Goal: Information Seeking & Learning: Learn about a topic

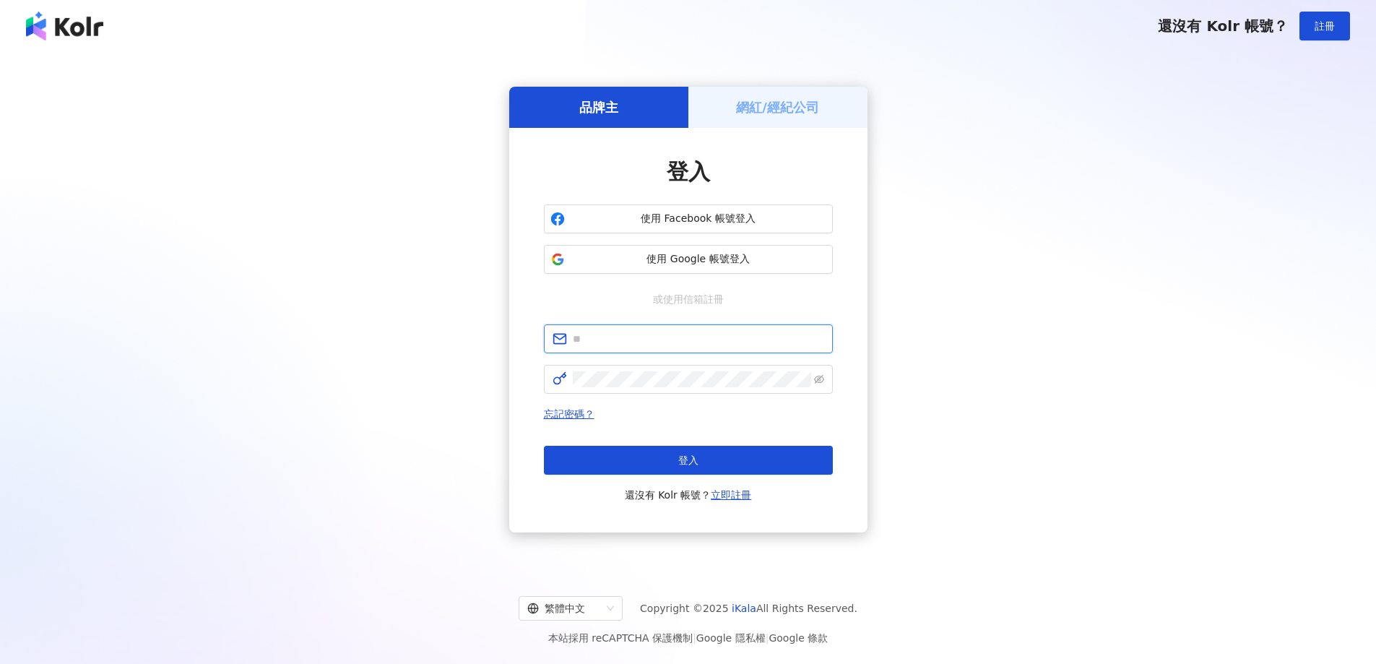
click at [641, 345] on input "text" at bounding box center [698, 339] width 251 height 16
type input "**********"
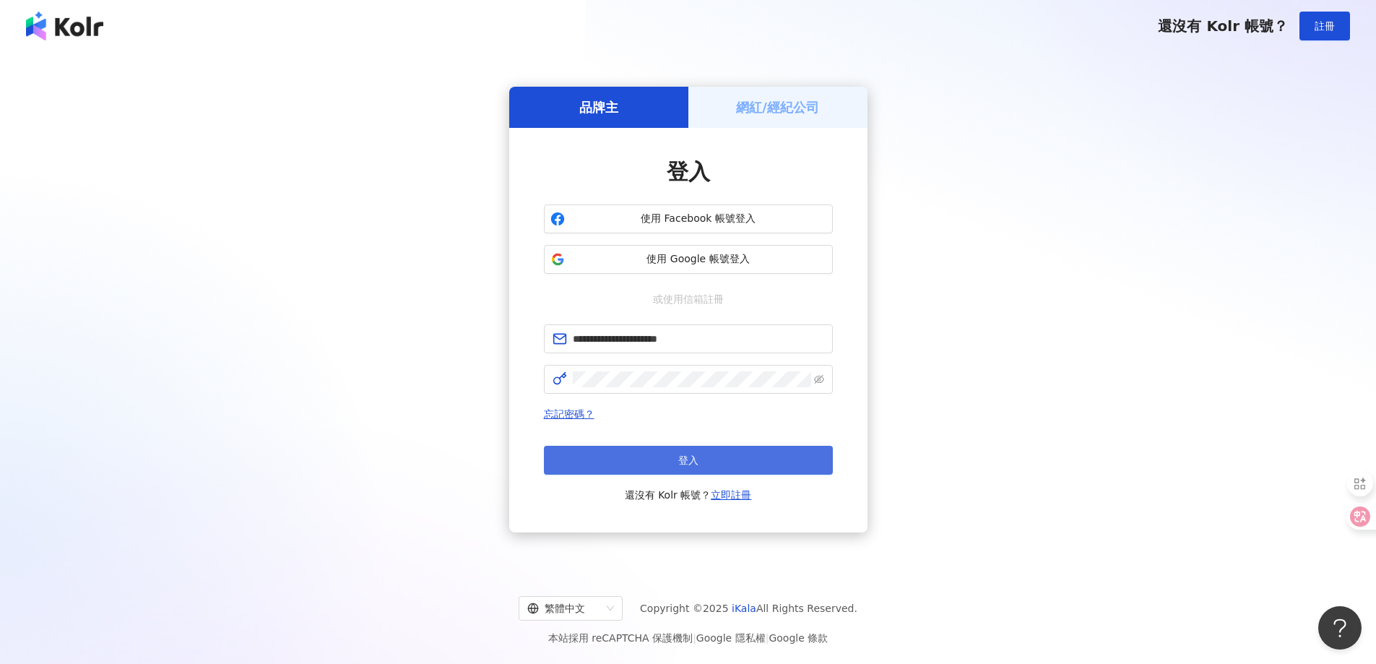
click at [654, 454] on button "登入" at bounding box center [688, 460] width 289 height 29
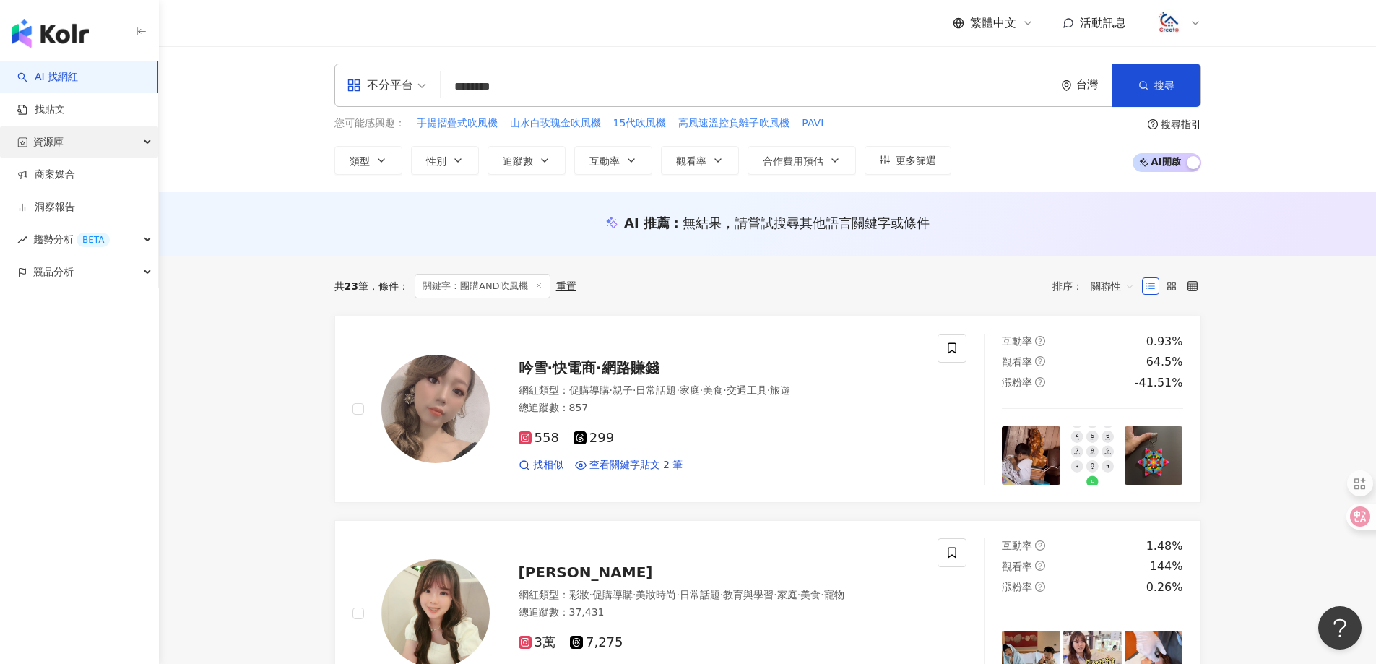
click at [59, 141] on span "資源庫" at bounding box center [48, 142] width 30 height 33
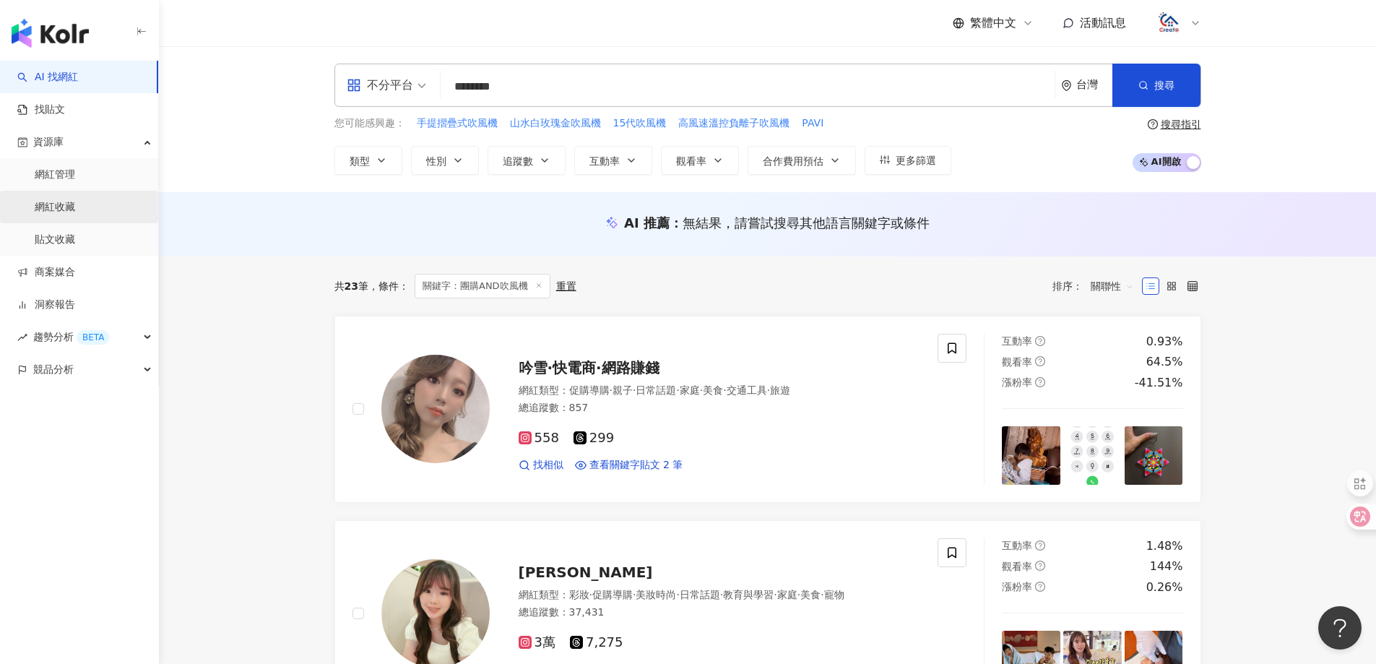
click at [56, 214] on link "網紅收藏" at bounding box center [55, 207] width 40 height 14
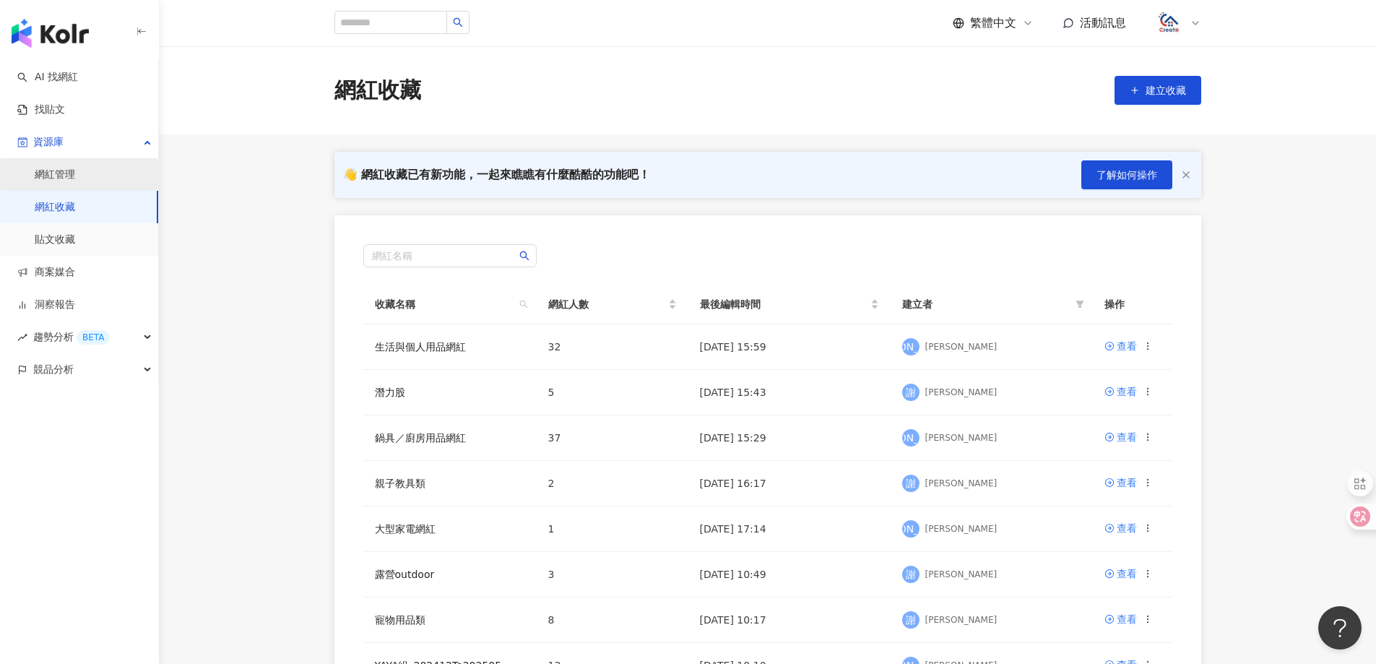
click at [75, 168] on link "網紅管理" at bounding box center [55, 175] width 40 height 14
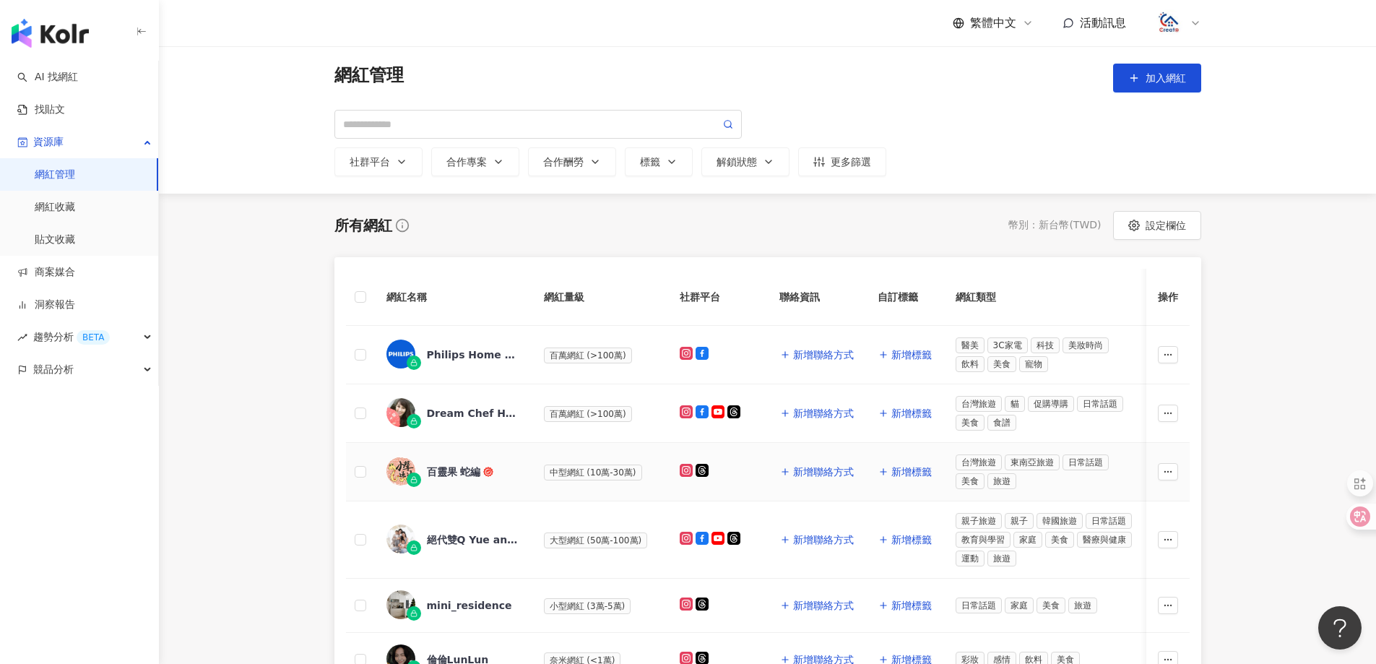
click at [470, 471] on div "百靈果 蛇編" at bounding box center [454, 471] width 54 height 14
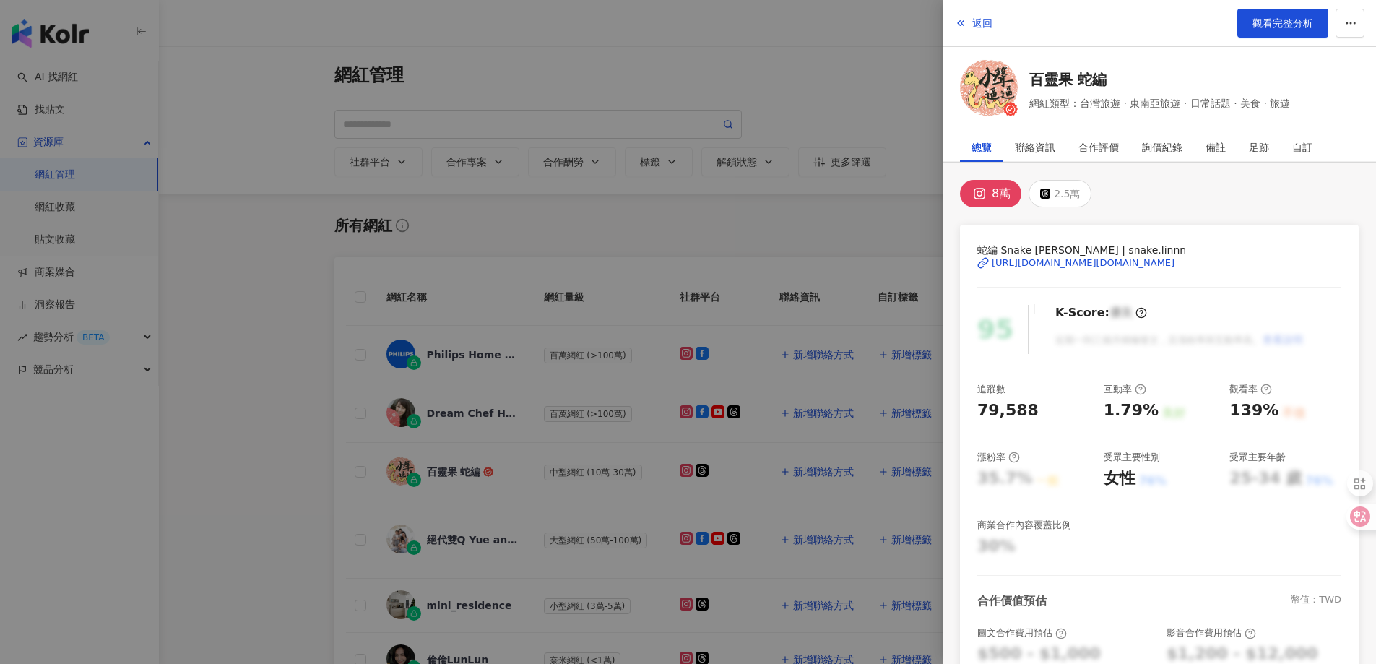
click at [1057, 264] on div "[URL][DOMAIN_NAME][DOMAIN_NAME]" at bounding box center [1083, 262] width 183 height 13
click at [977, 24] on span "返回" at bounding box center [982, 23] width 20 height 12
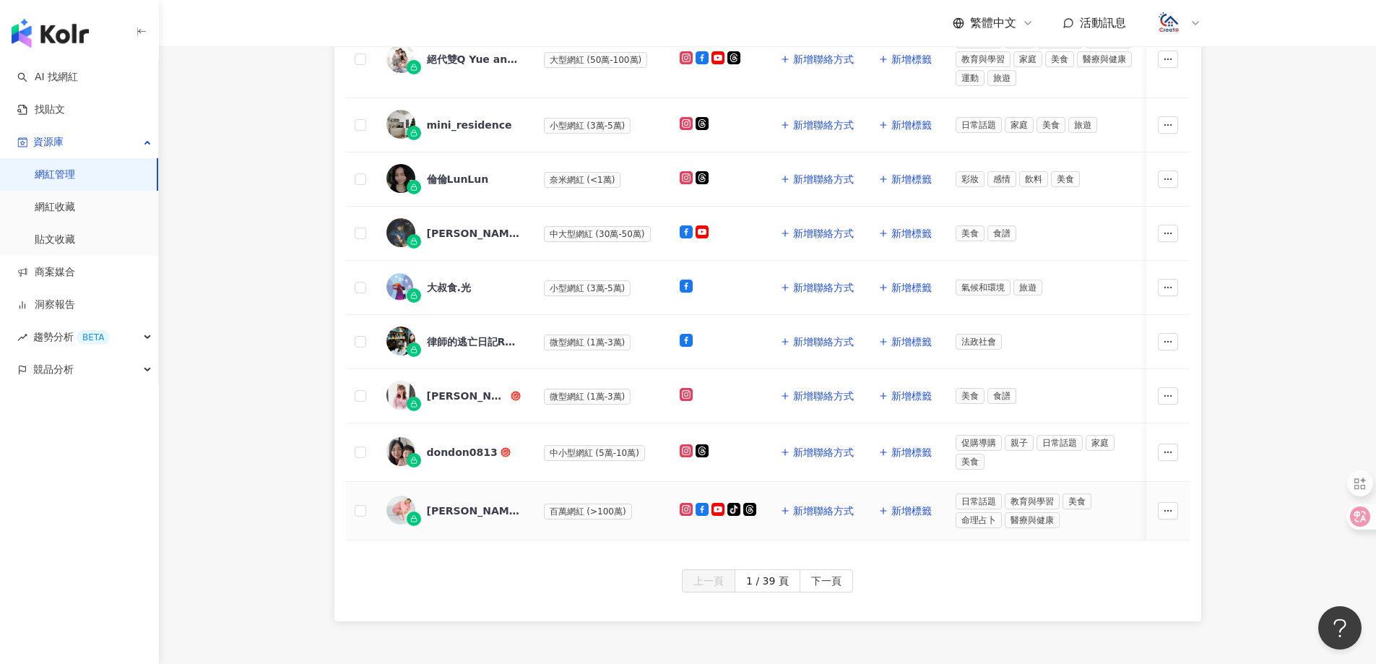
scroll to position [506, 0]
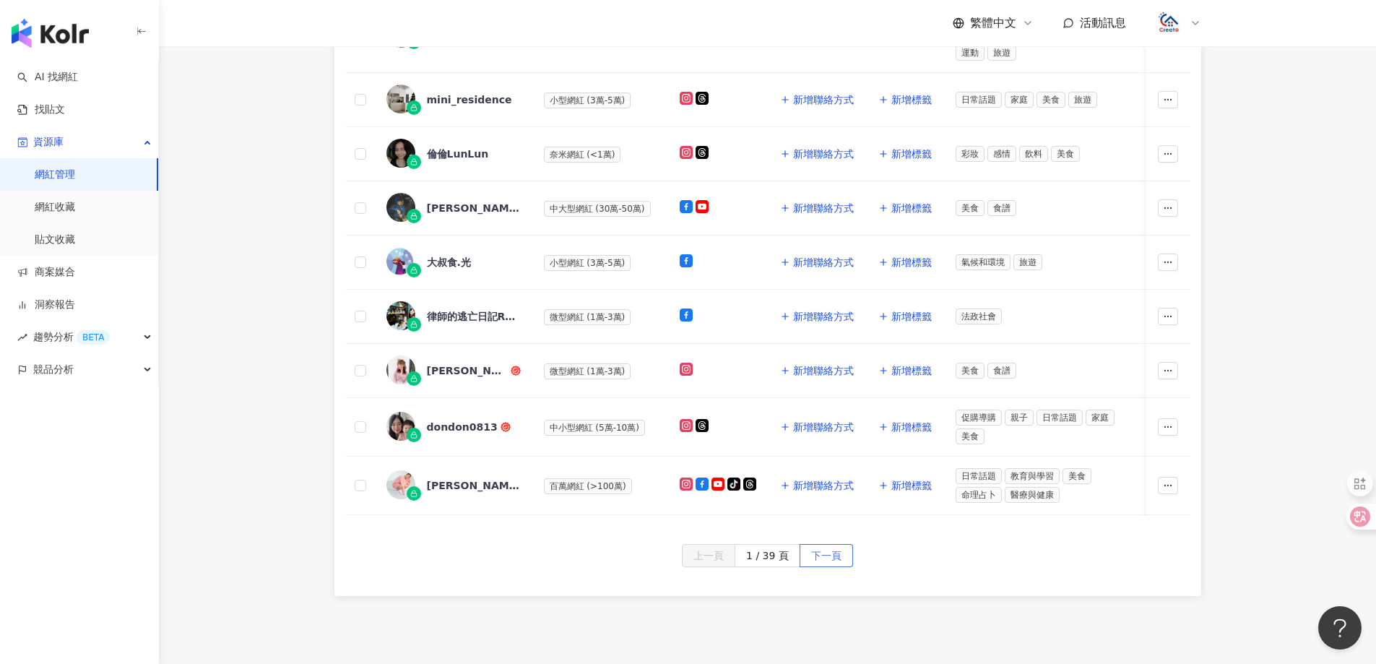
click at [827, 566] on span "下一頁" at bounding box center [826, 556] width 30 height 23
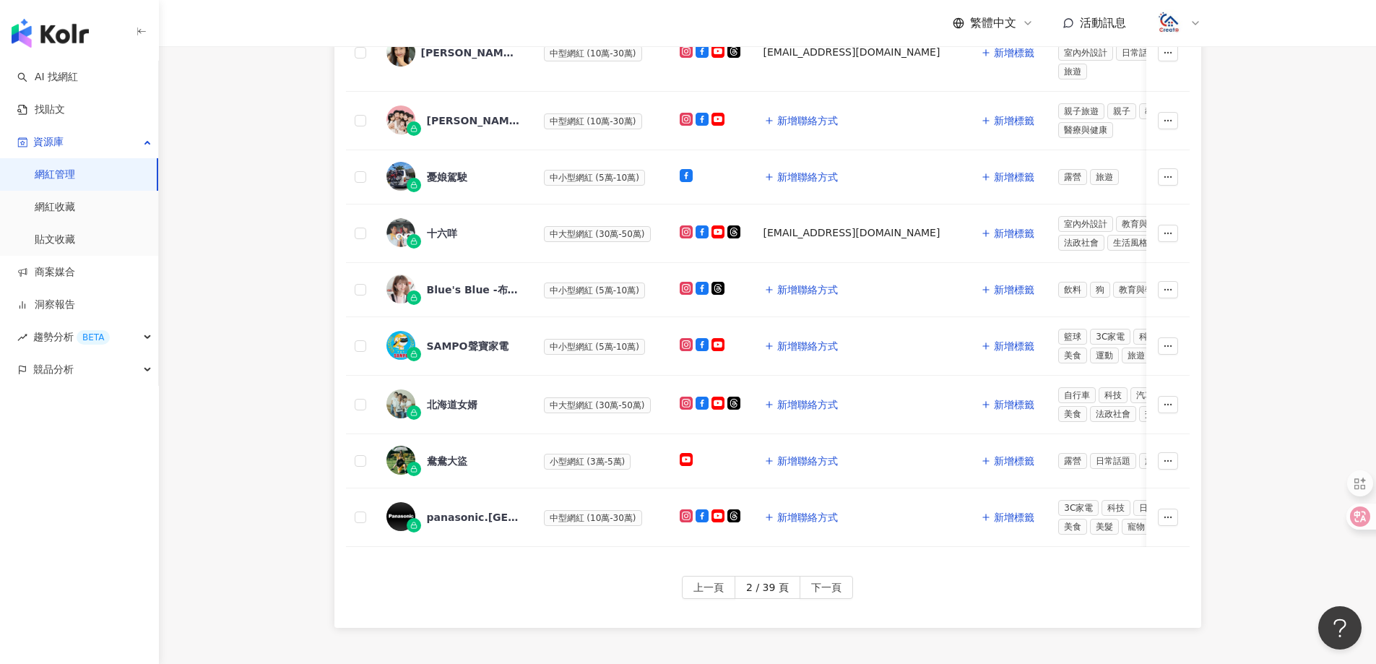
drag, startPoint x: 724, startPoint y: 599, endPoint x: 1386, endPoint y: 542, distance: 664.7
click at [723, 599] on span "上一頁" at bounding box center [708, 587] width 30 height 23
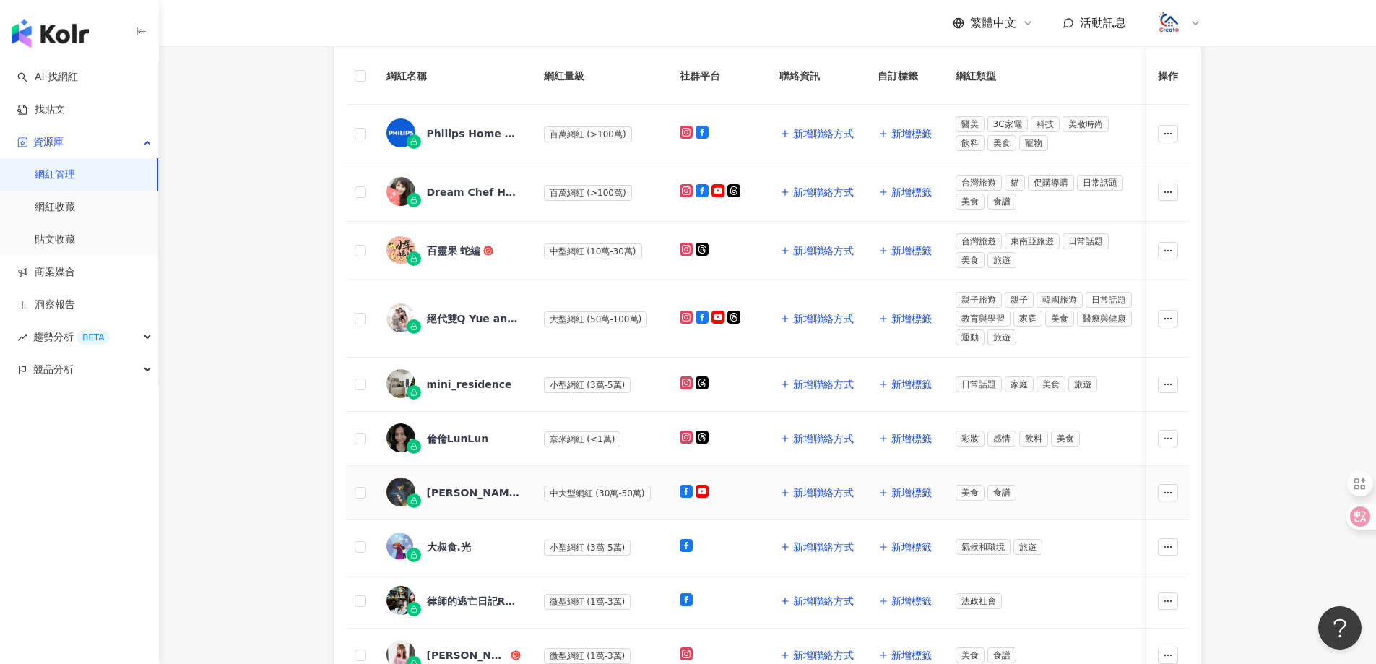
scroll to position [217, 0]
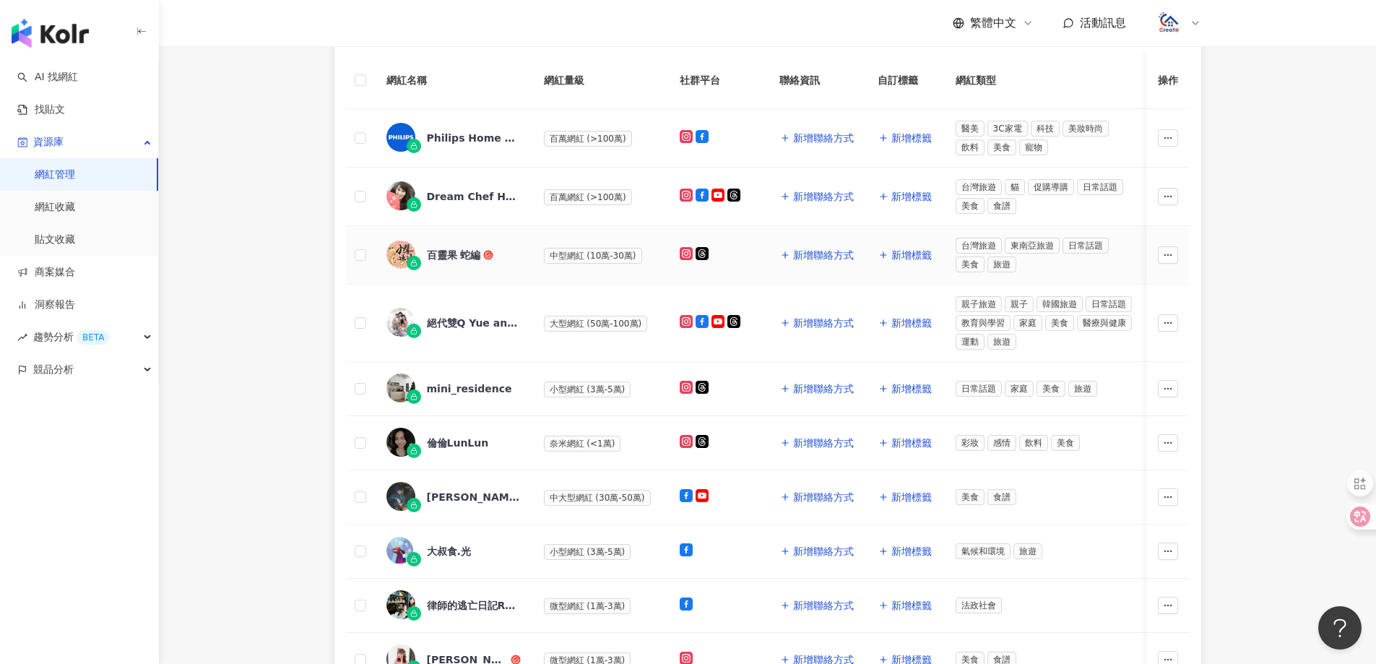
click at [456, 259] on div "百靈果 蛇編" at bounding box center [454, 255] width 54 height 14
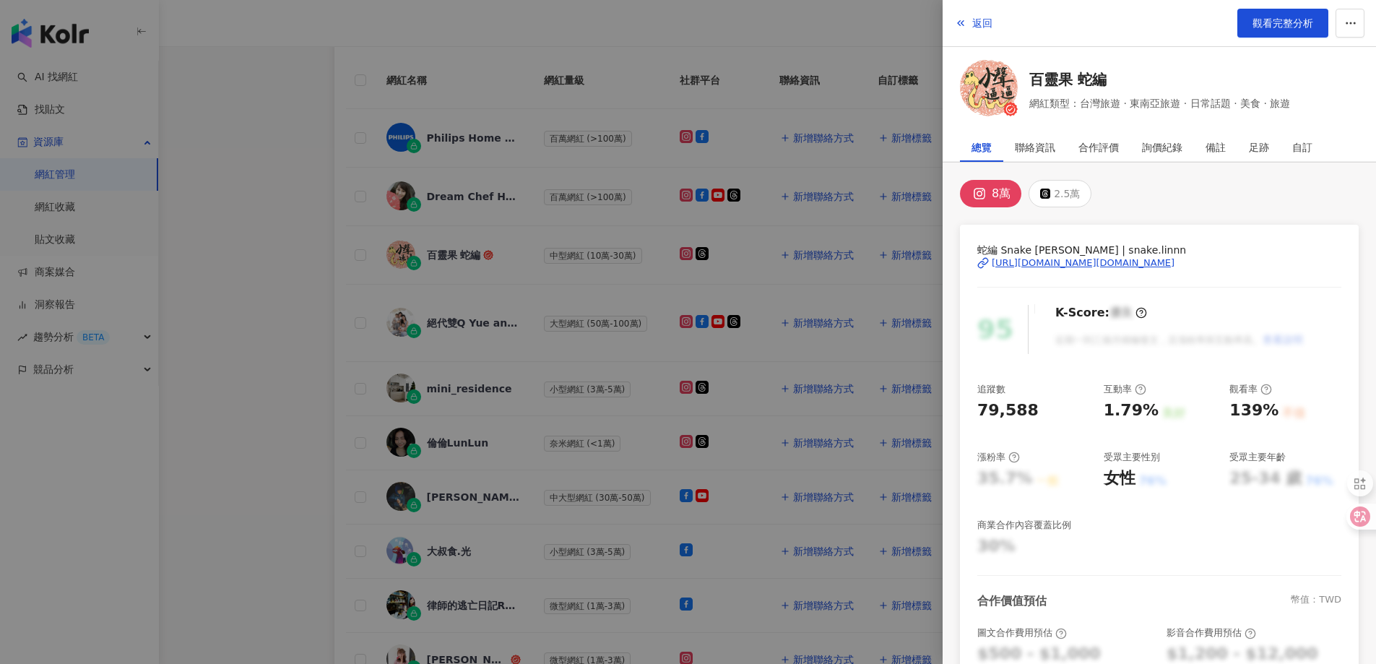
click at [1125, 264] on div "[URL][DOMAIN_NAME][DOMAIN_NAME]" at bounding box center [1083, 262] width 183 height 13
click at [975, 21] on span "返回" at bounding box center [982, 23] width 20 height 12
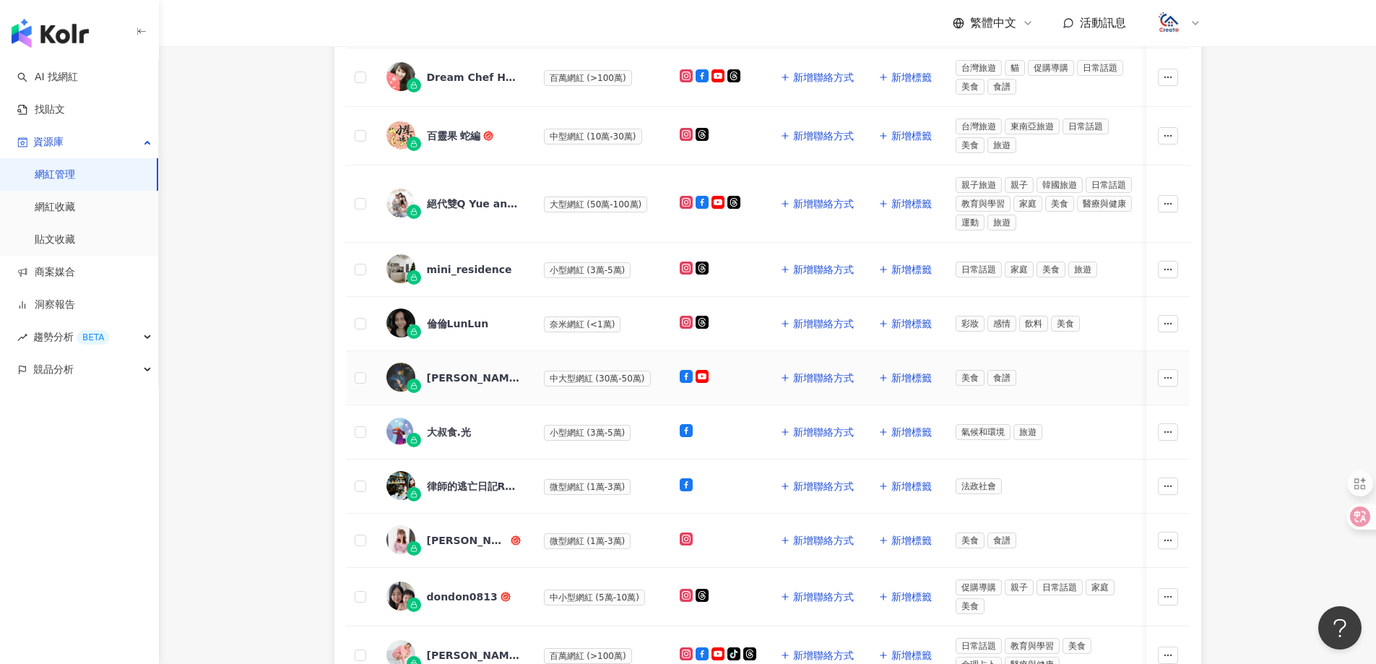
scroll to position [578, 0]
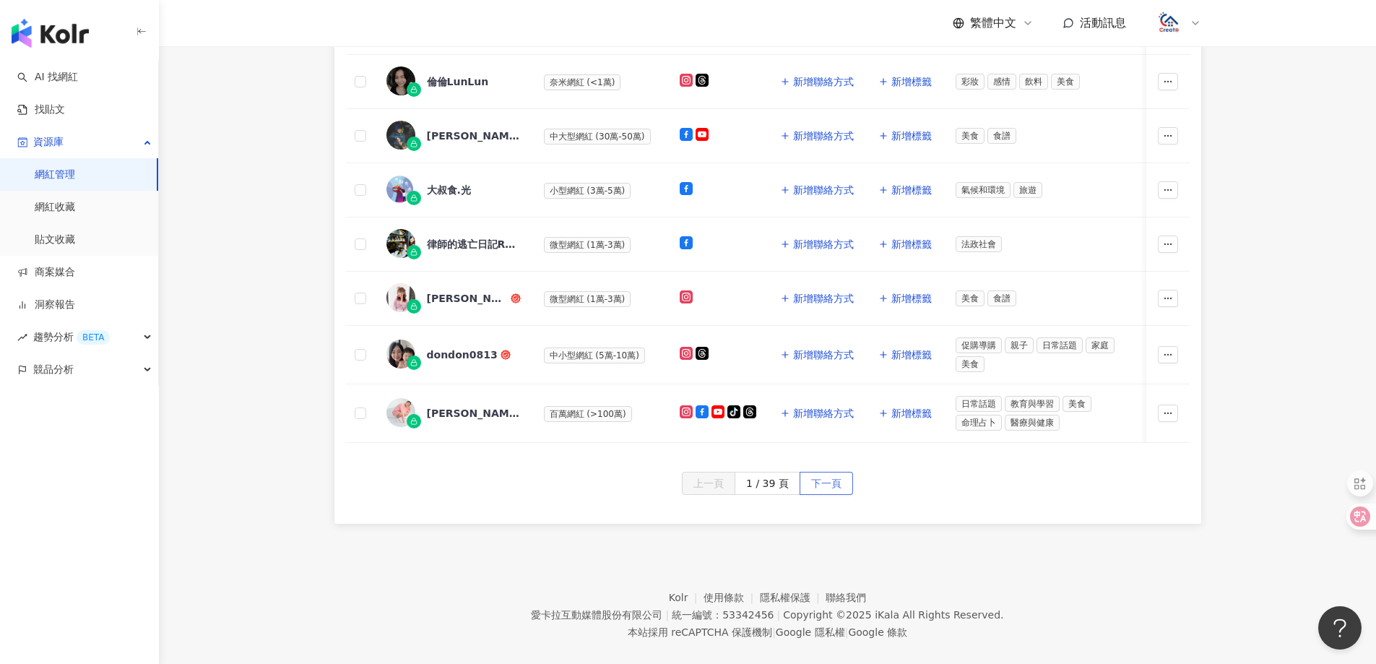
click at [840, 495] on button "下一頁" at bounding box center [826, 483] width 53 height 23
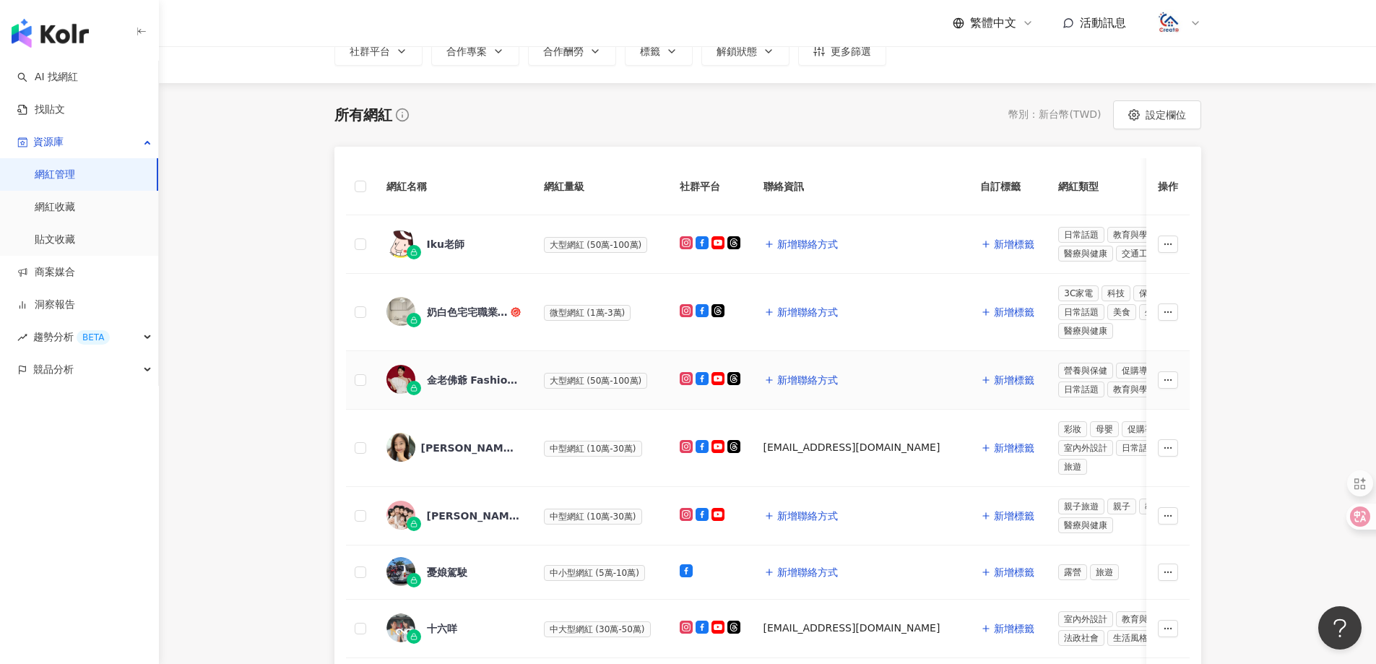
scroll to position [205, 0]
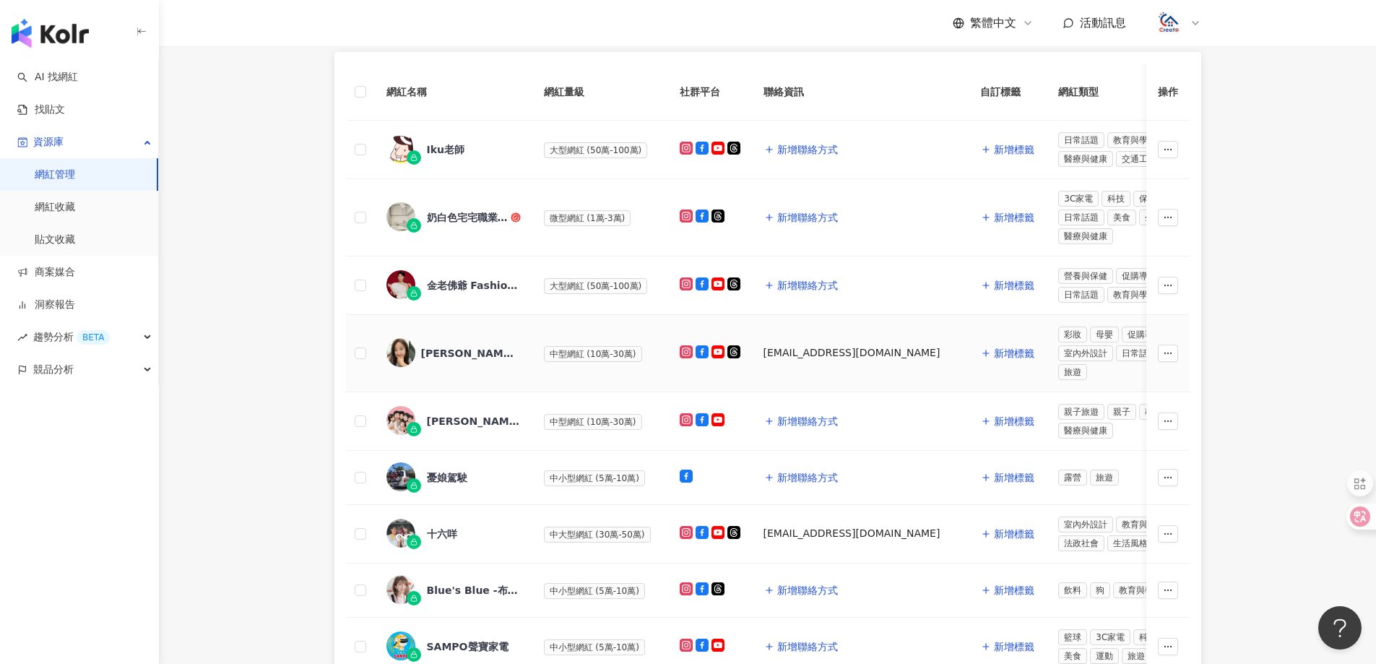
click at [461, 353] on div "[PERSON_NAME]" at bounding box center [468, 353] width 94 height 14
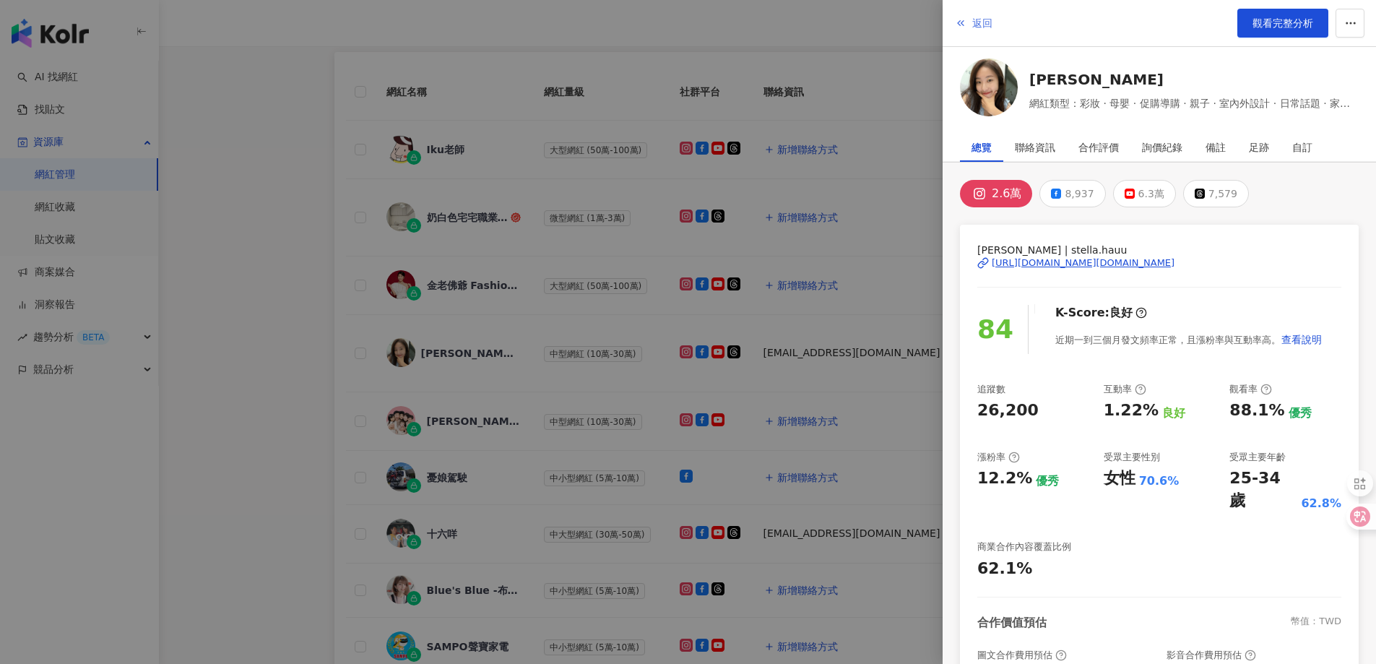
click at [989, 29] on span "返回" at bounding box center [982, 23] width 20 height 12
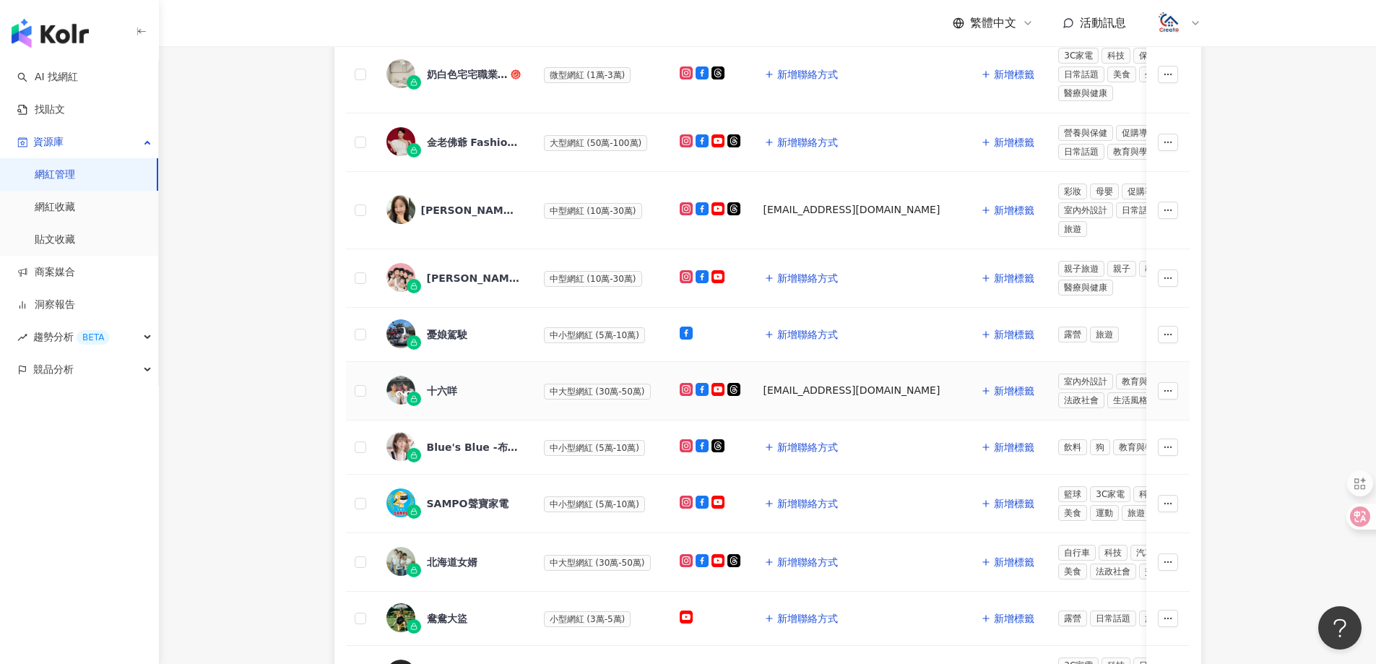
scroll to position [350, 0]
click at [581, 386] on span "中大型網紅 (30萬-50萬)" at bounding box center [597, 390] width 107 height 16
click at [449, 384] on div "十六咩" at bounding box center [442, 389] width 30 height 14
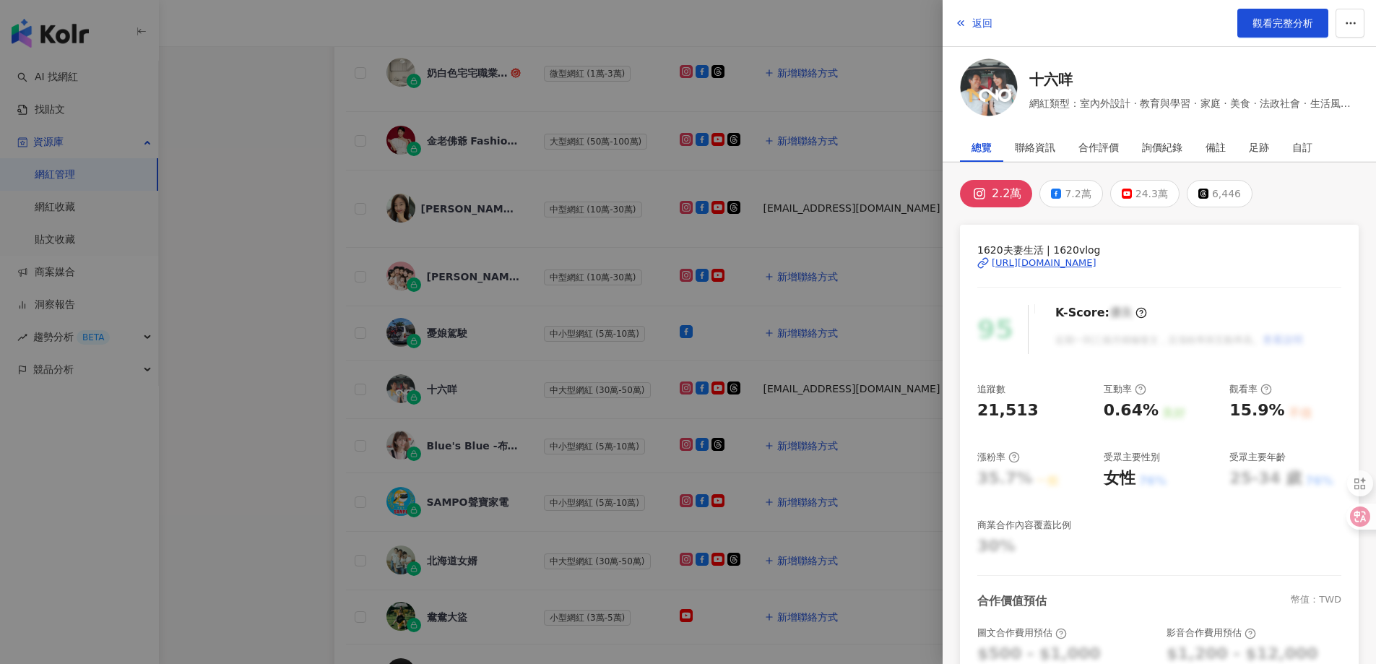
click at [1014, 261] on div "[URL][DOMAIN_NAME]" at bounding box center [1044, 262] width 105 height 13
click at [974, 21] on span "返回" at bounding box center [982, 23] width 20 height 12
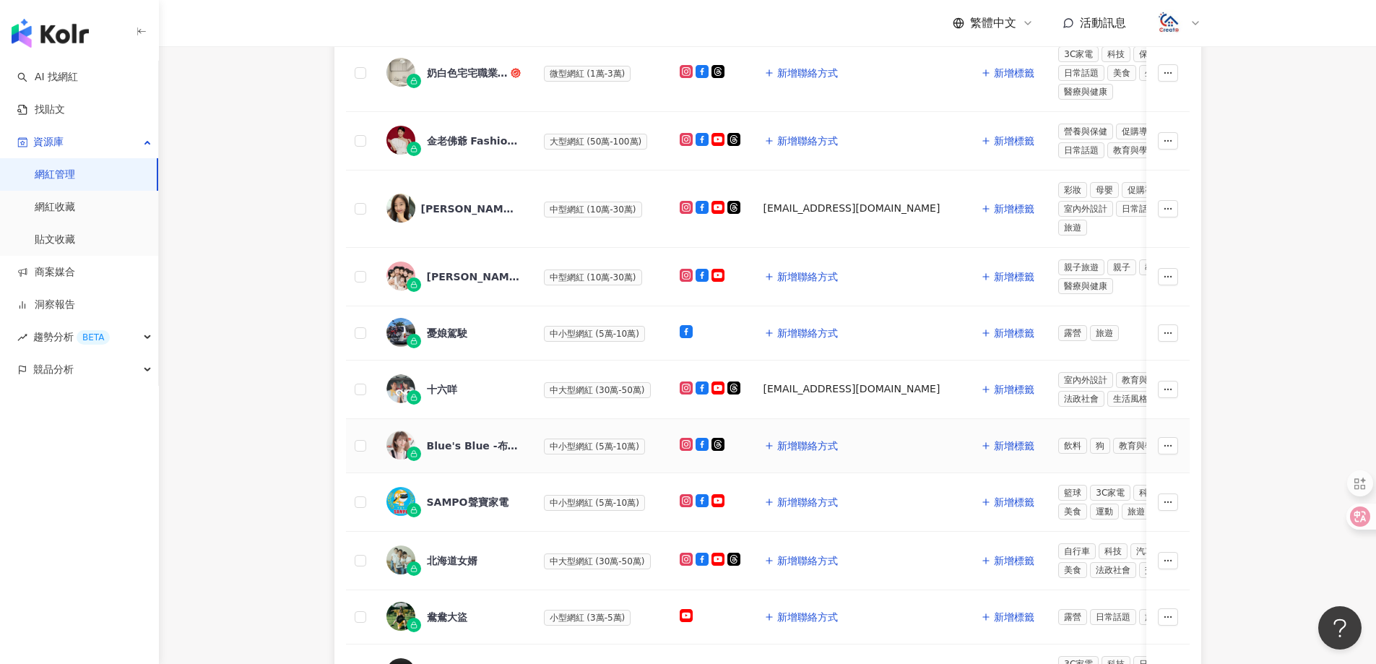
click at [475, 446] on div "Blue's Blue -布魯家的開心廚房" at bounding box center [474, 445] width 94 height 14
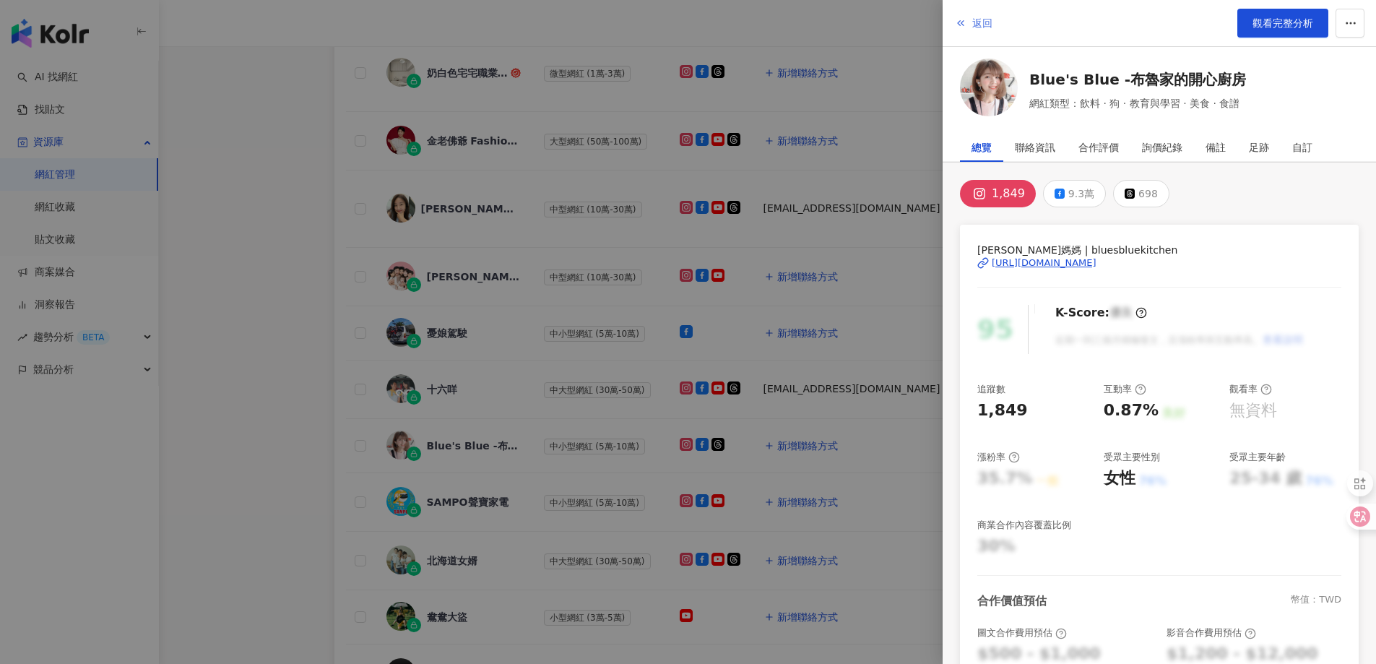
click at [984, 21] on span "返回" at bounding box center [982, 23] width 20 height 12
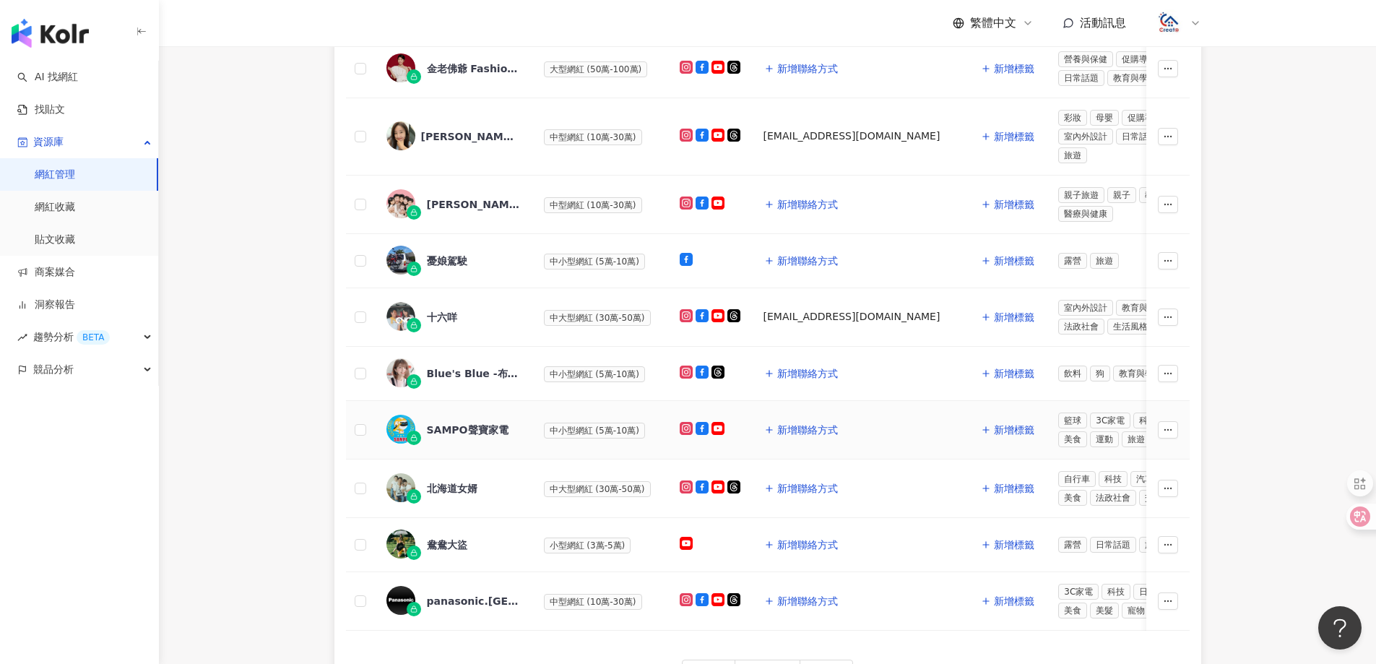
scroll to position [494, 0]
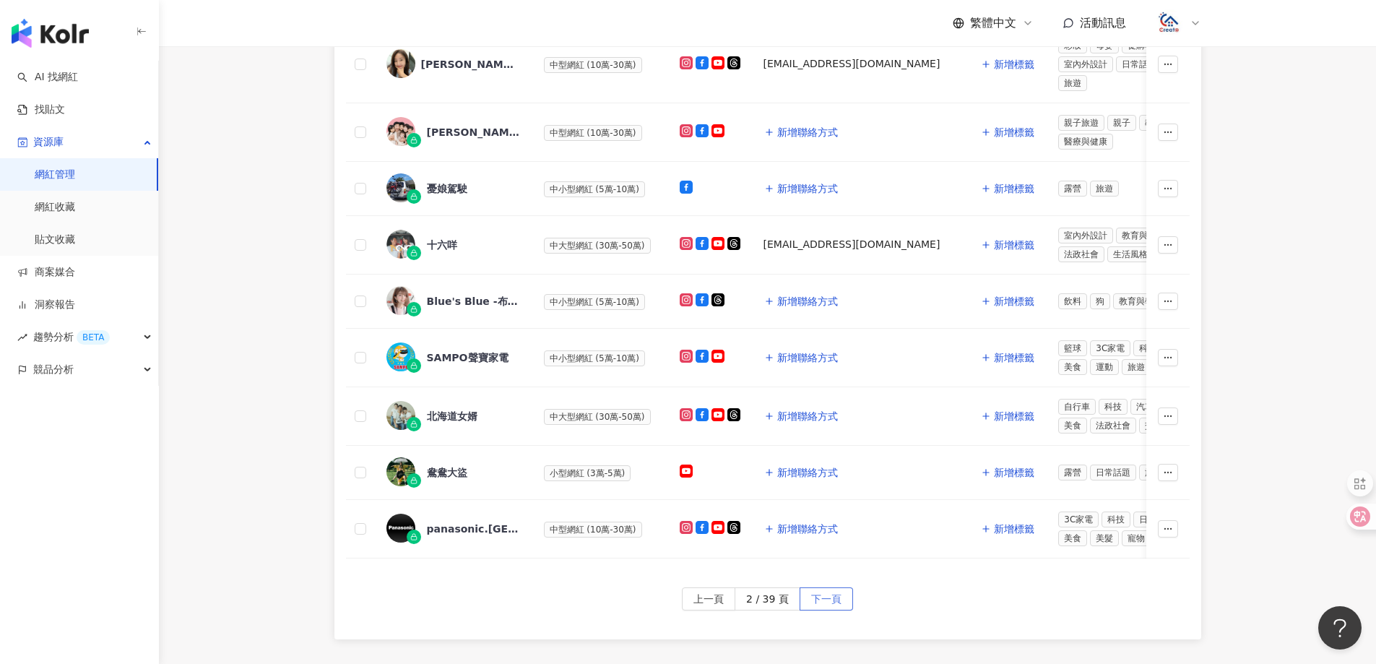
click at [829, 606] on span "下一頁" at bounding box center [826, 599] width 30 height 23
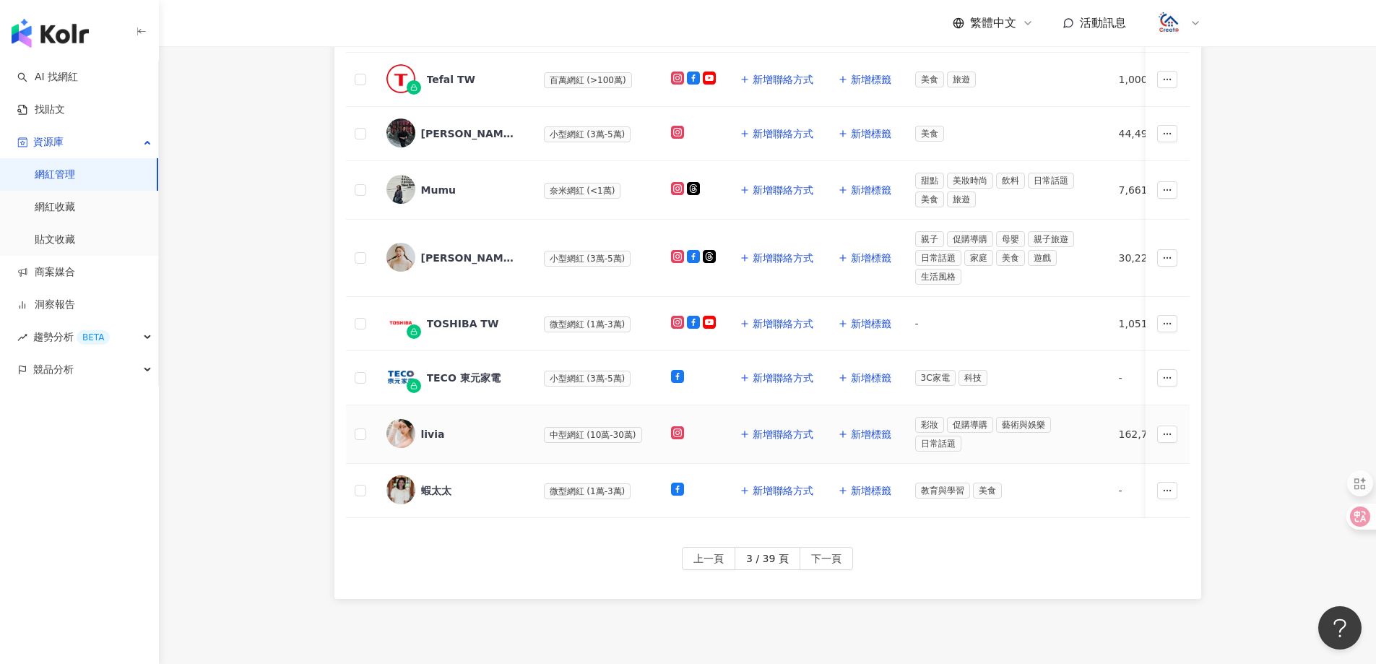
click at [436, 428] on div "livia" at bounding box center [433, 434] width 24 height 14
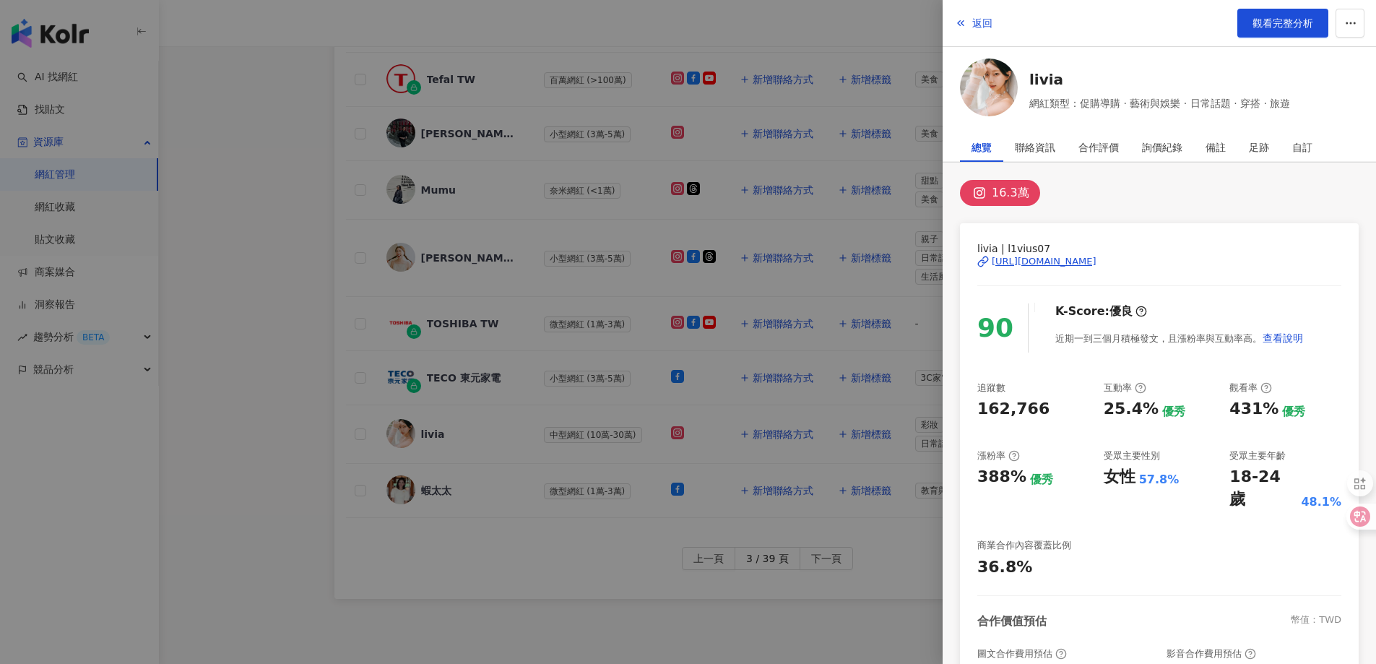
click at [1068, 261] on div "[URL][DOMAIN_NAME]" at bounding box center [1044, 261] width 105 height 13
click at [974, 28] on span "返回" at bounding box center [982, 23] width 20 height 12
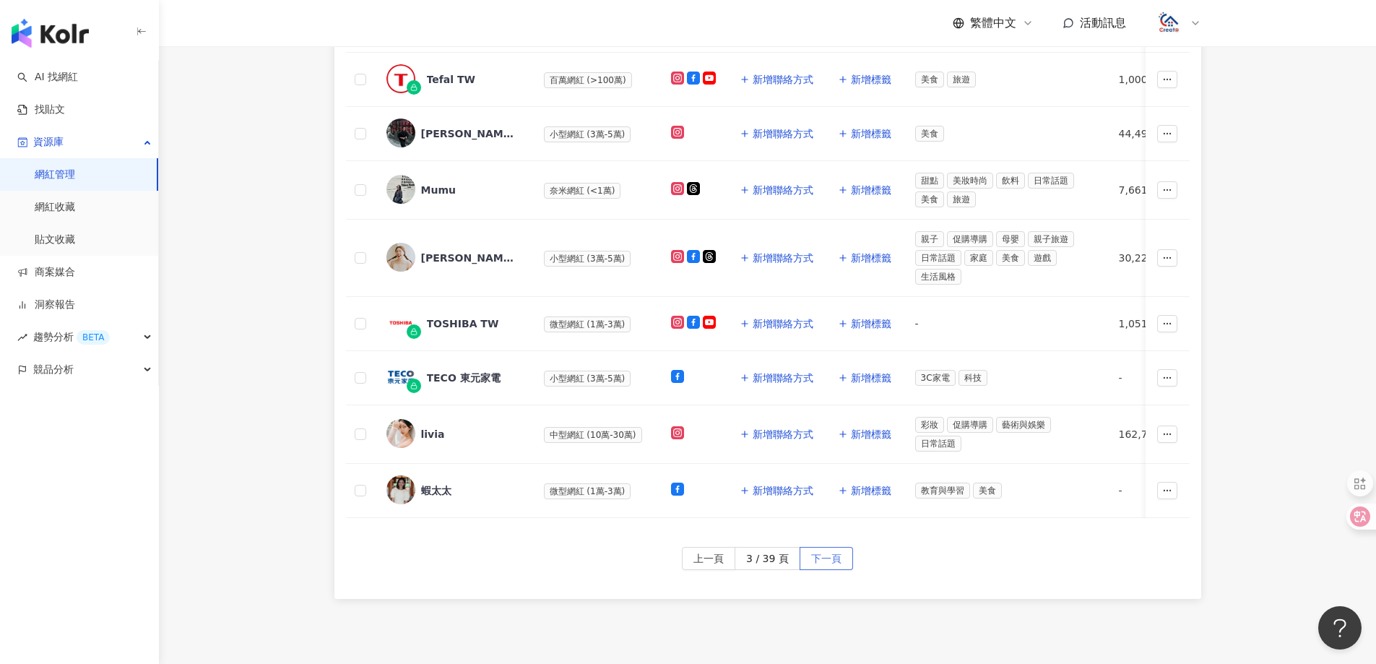
click at [831, 571] on span "下一頁" at bounding box center [826, 558] width 30 height 23
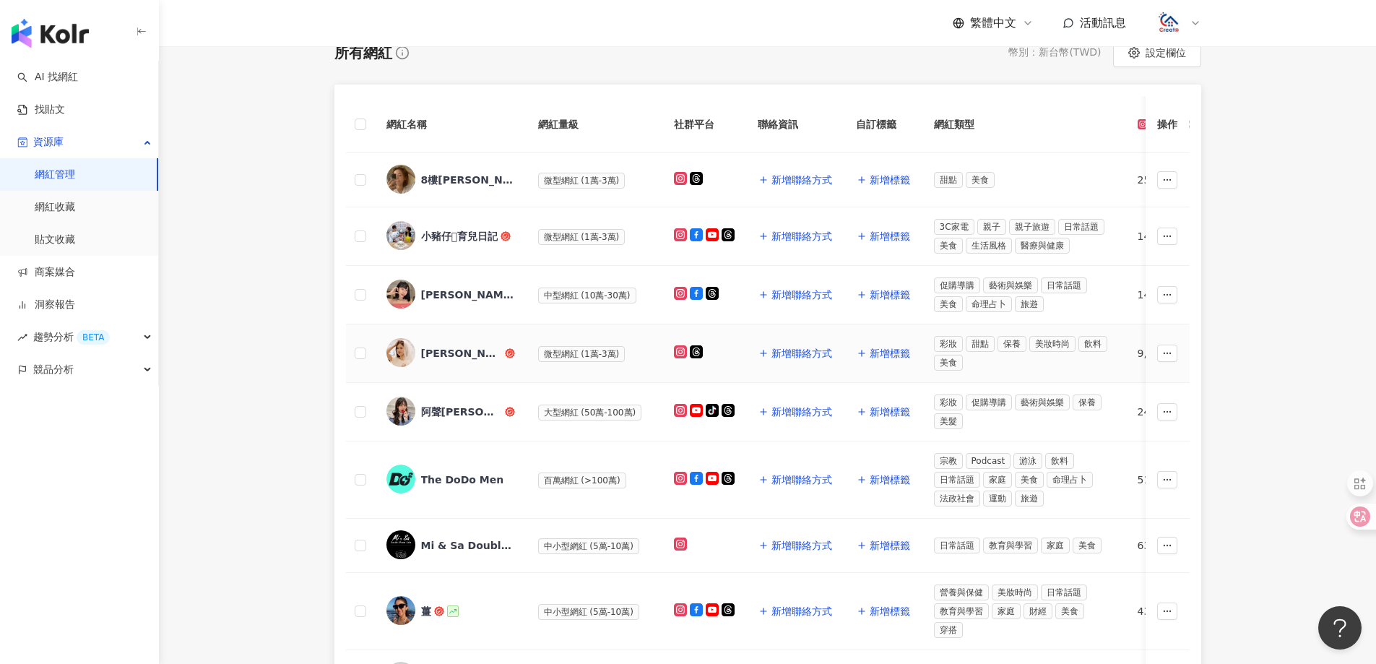
scroll to position [205, 0]
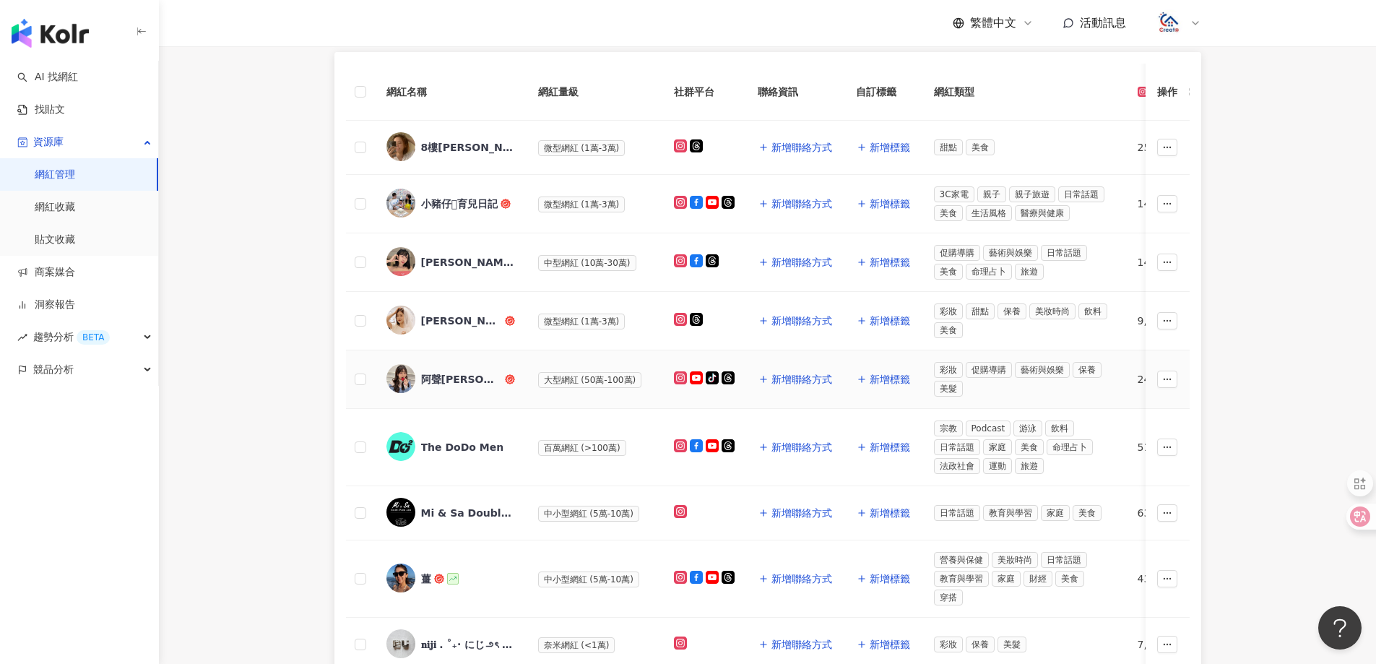
click at [462, 381] on div "阿聲[PERSON_NAME]" at bounding box center [461, 379] width 81 height 14
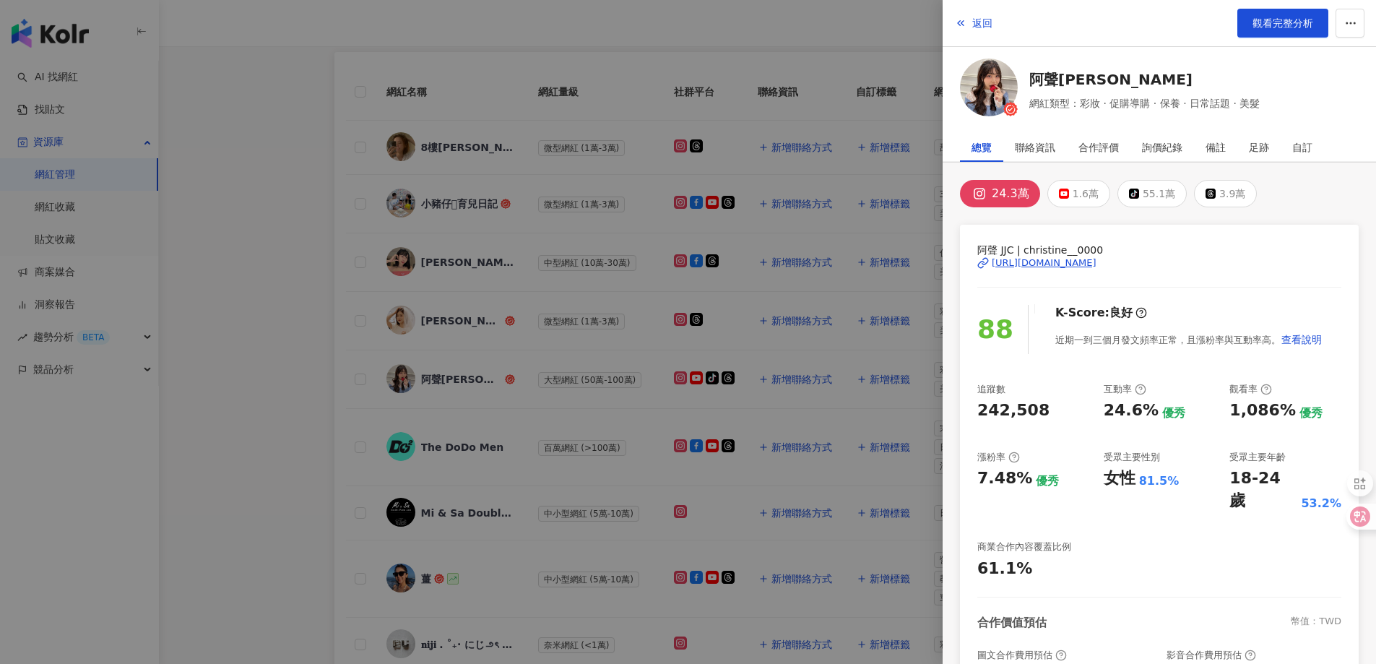
click at [1077, 261] on div "[URL][DOMAIN_NAME]" at bounding box center [1044, 262] width 105 height 13
click at [982, 22] on span "返回" at bounding box center [982, 23] width 20 height 12
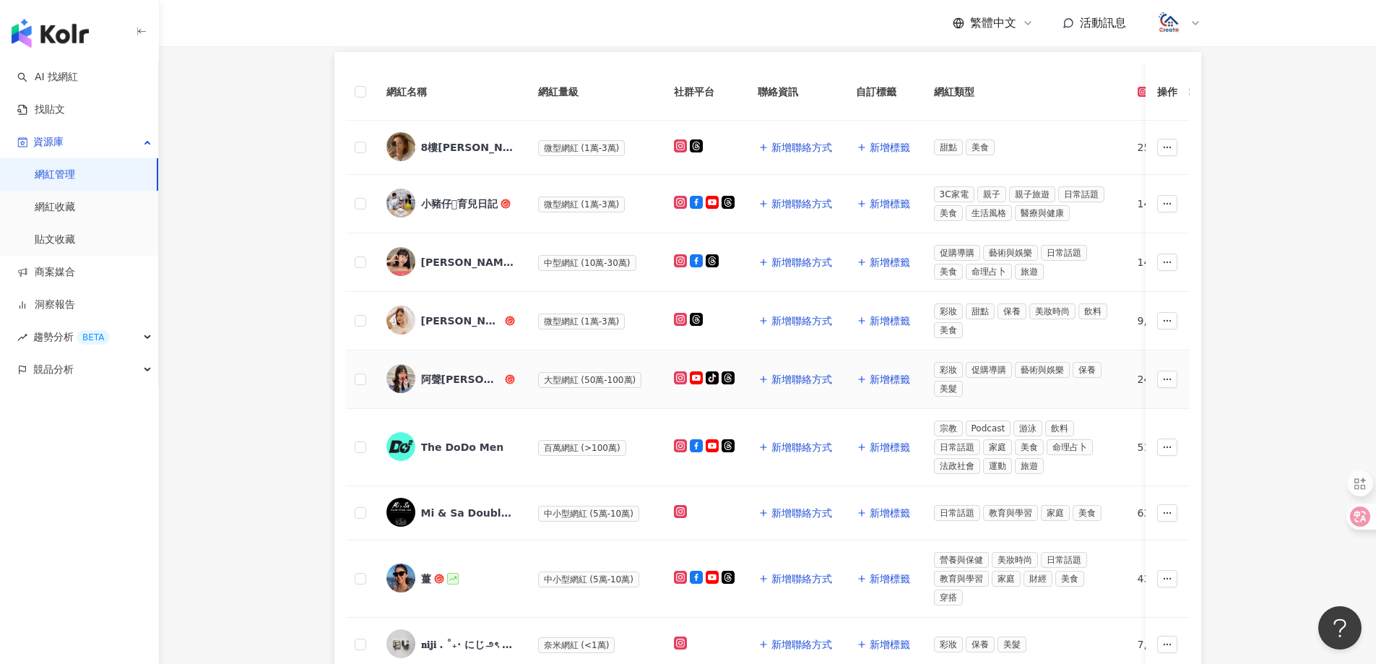
click at [454, 374] on div "阿聲[PERSON_NAME]" at bounding box center [461, 379] width 81 height 14
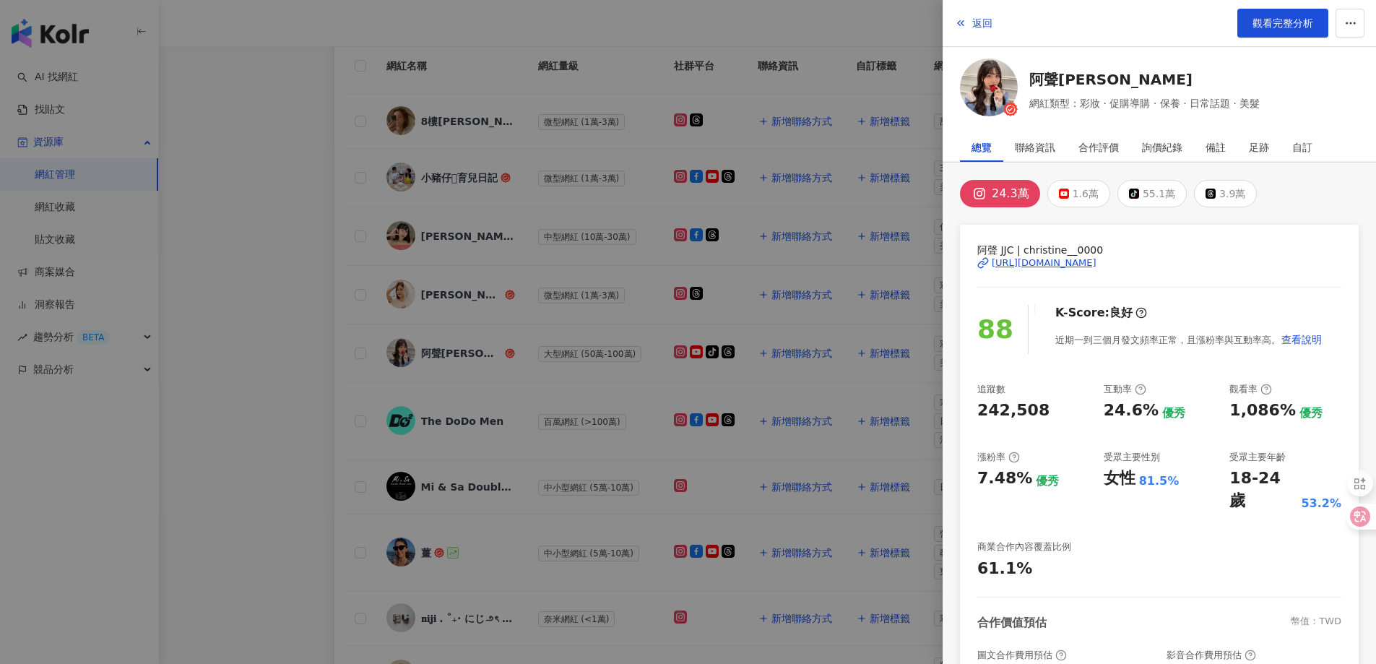
scroll to position [0, 0]
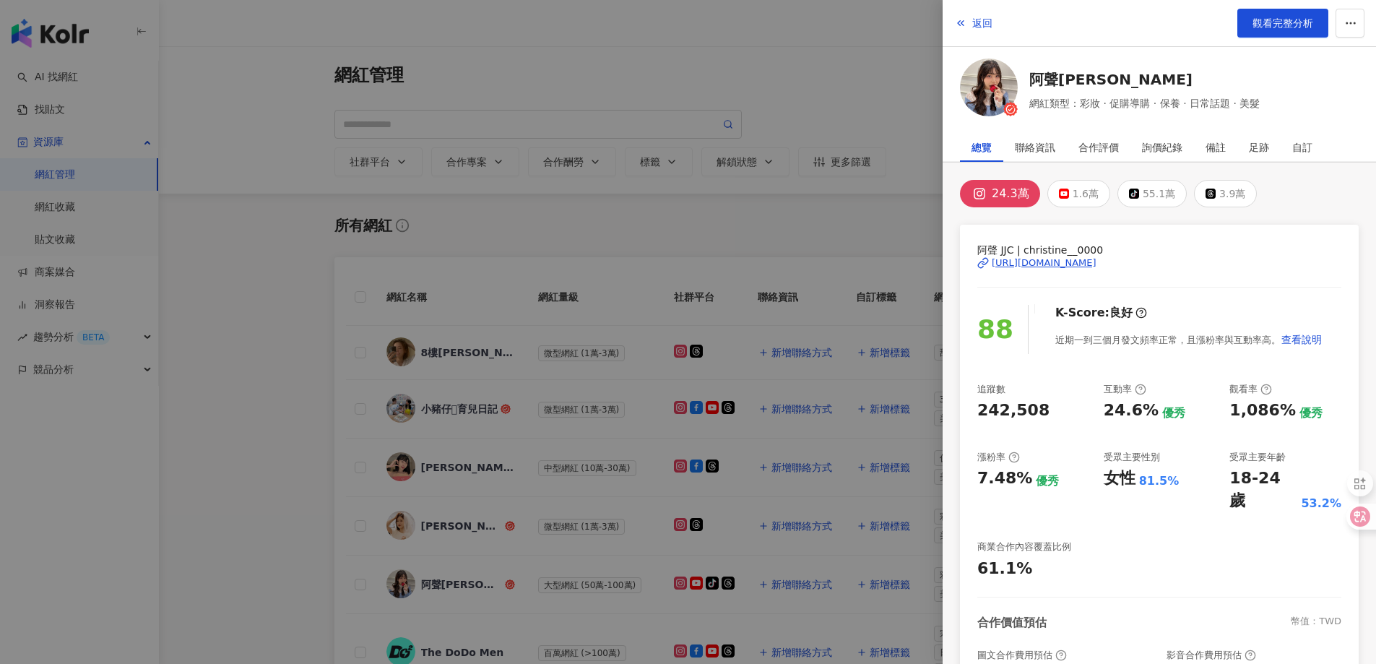
click at [1073, 258] on div "[URL][DOMAIN_NAME]" at bounding box center [1044, 262] width 105 height 13
click at [1096, 261] on div "[URL][DOMAIN_NAME]" at bounding box center [1044, 262] width 105 height 13
click at [959, 25] on polyline "button" at bounding box center [959, 23] width 2 height 5
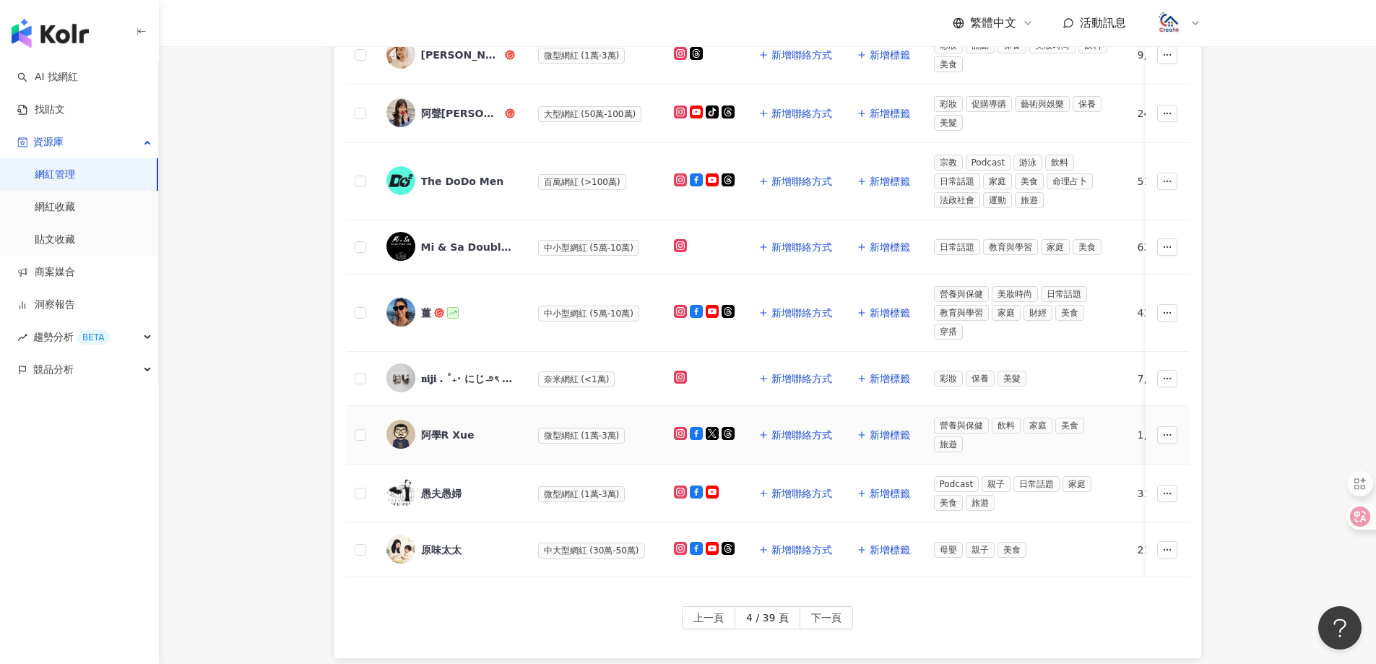
scroll to position [506, 0]
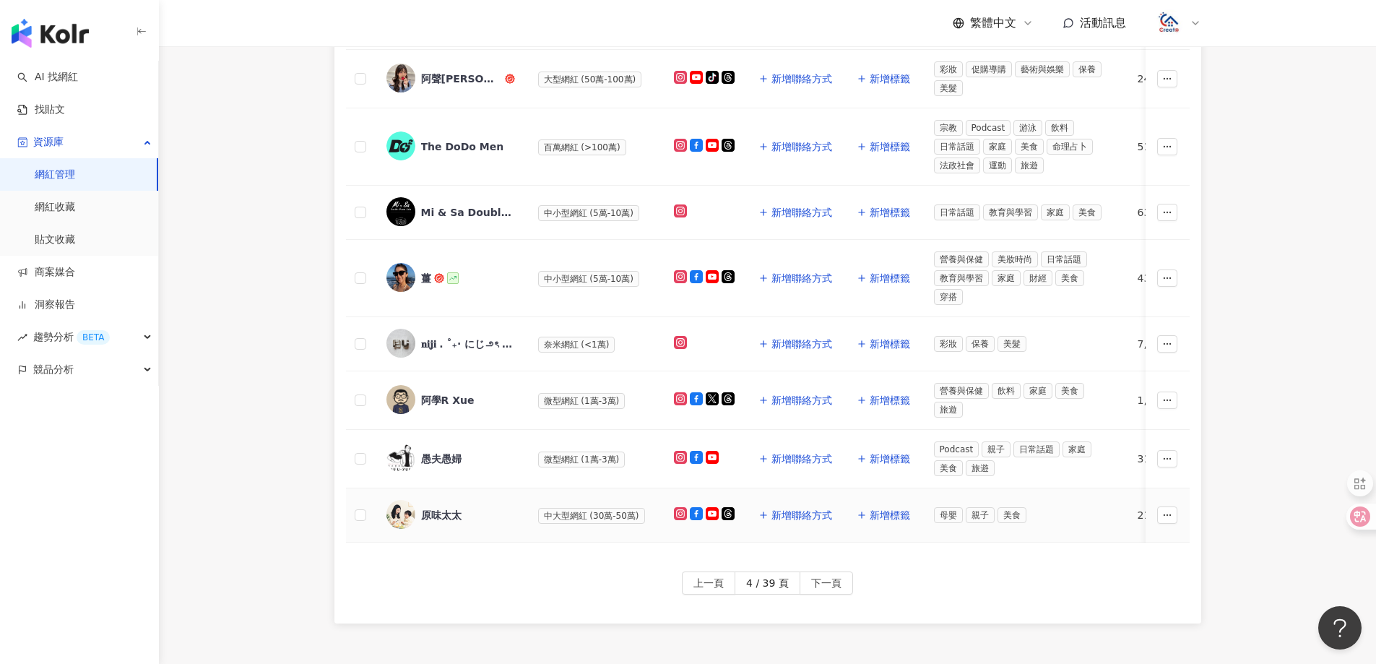
click at [444, 510] on div "原味太太" at bounding box center [441, 515] width 40 height 14
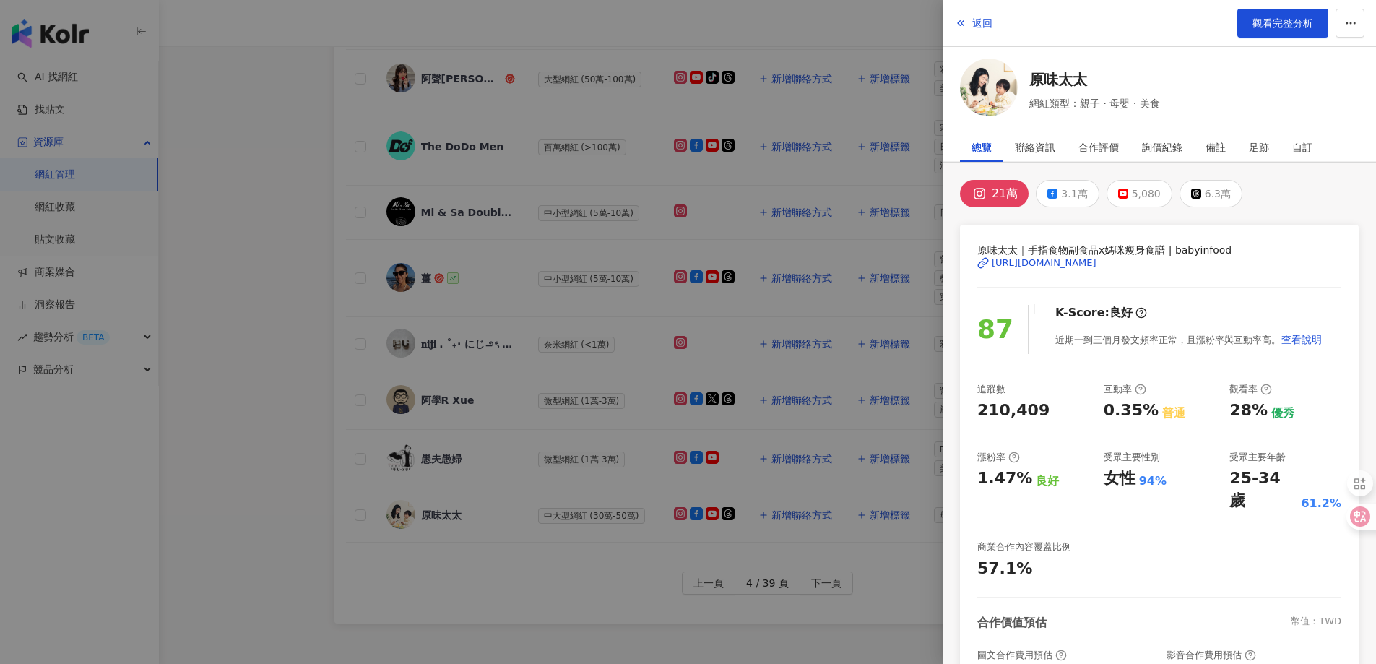
click at [1035, 261] on div "[URL][DOMAIN_NAME]" at bounding box center [1044, 262] width 105 height 13
click at [990, 24] on span "返回" at bounding box center [982, 23] width 20 height 12
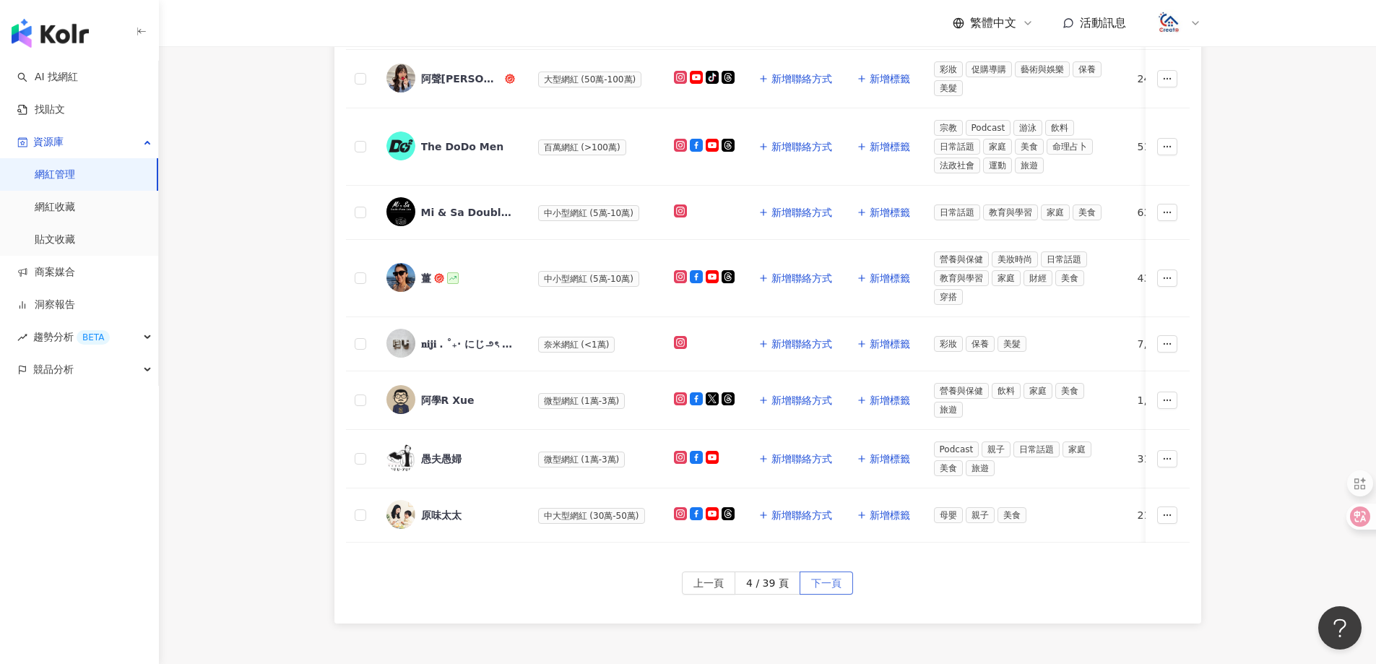
click at [834, 592] on span "下一頁" at bounding box center [826, 583] width 30 height 23
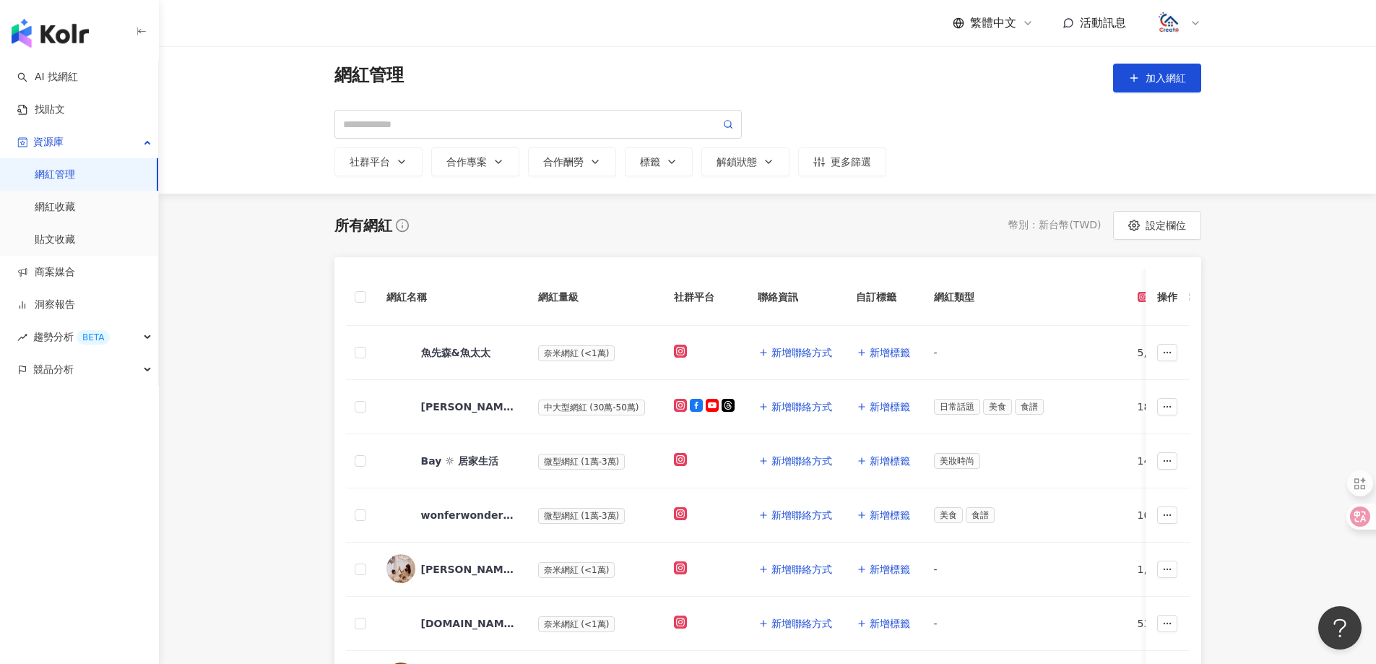
scroll to position [72, 0]
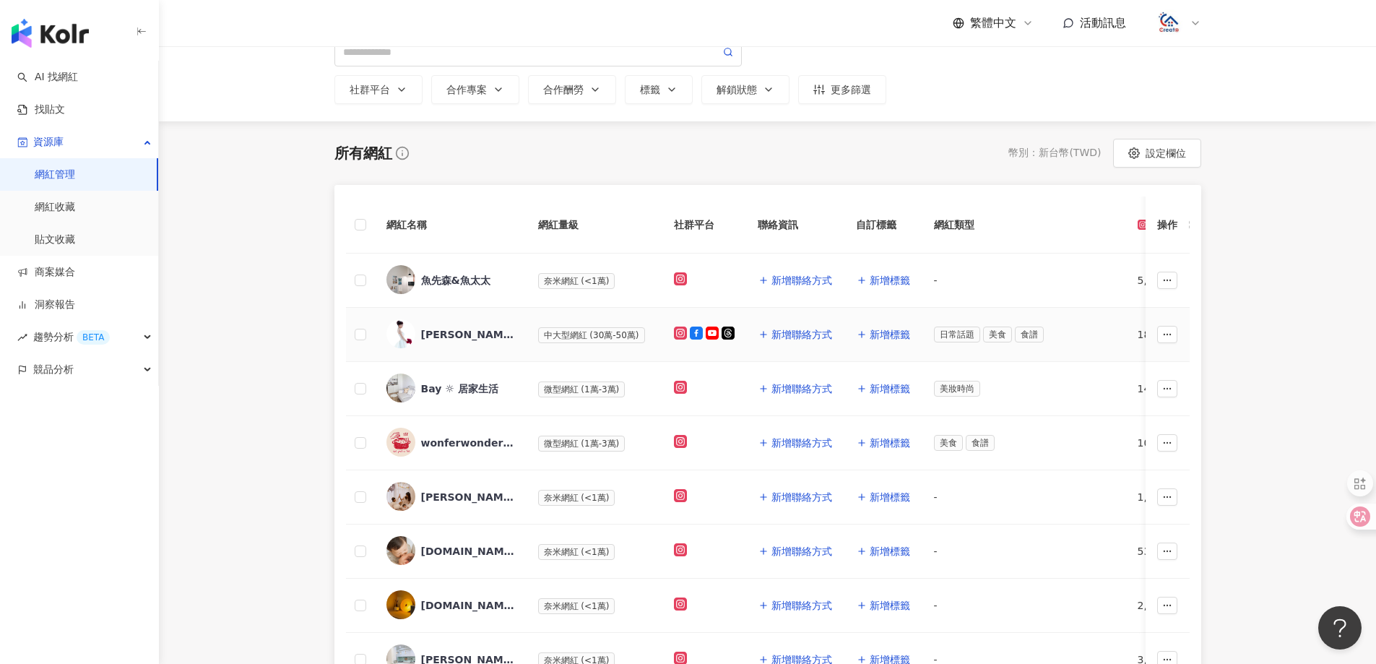
click at [445, 331] on div "[PERSON_NAME]" at bounding box center [468, 334] width 94 height 14
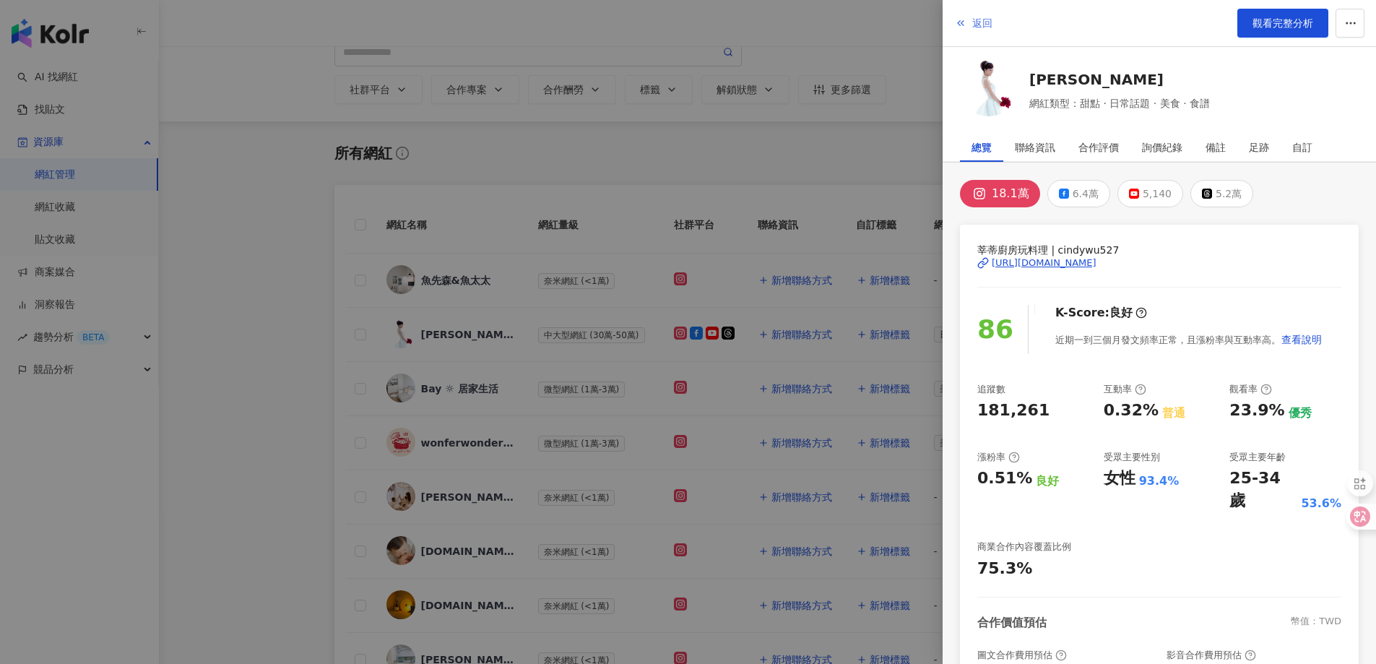
click at [985, 25] on span "返回" at bounding box center [982, 23] width 20 height 12
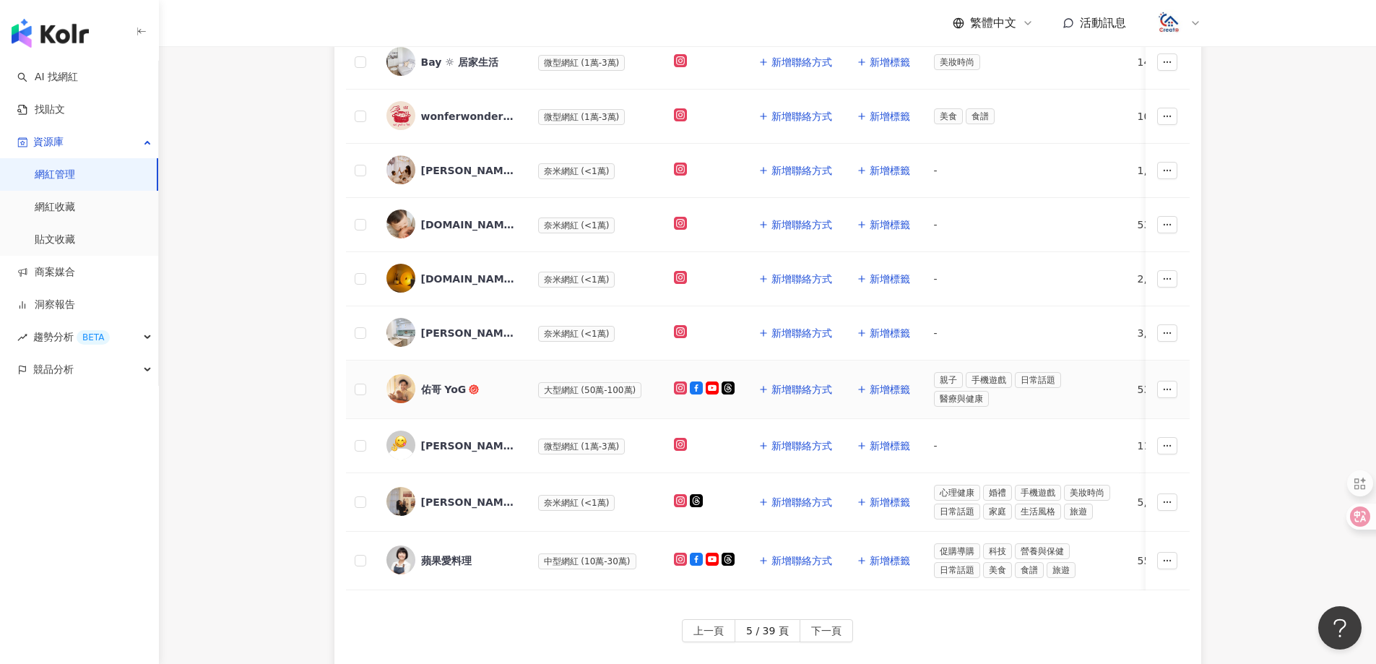
scroll to position [433, 0]
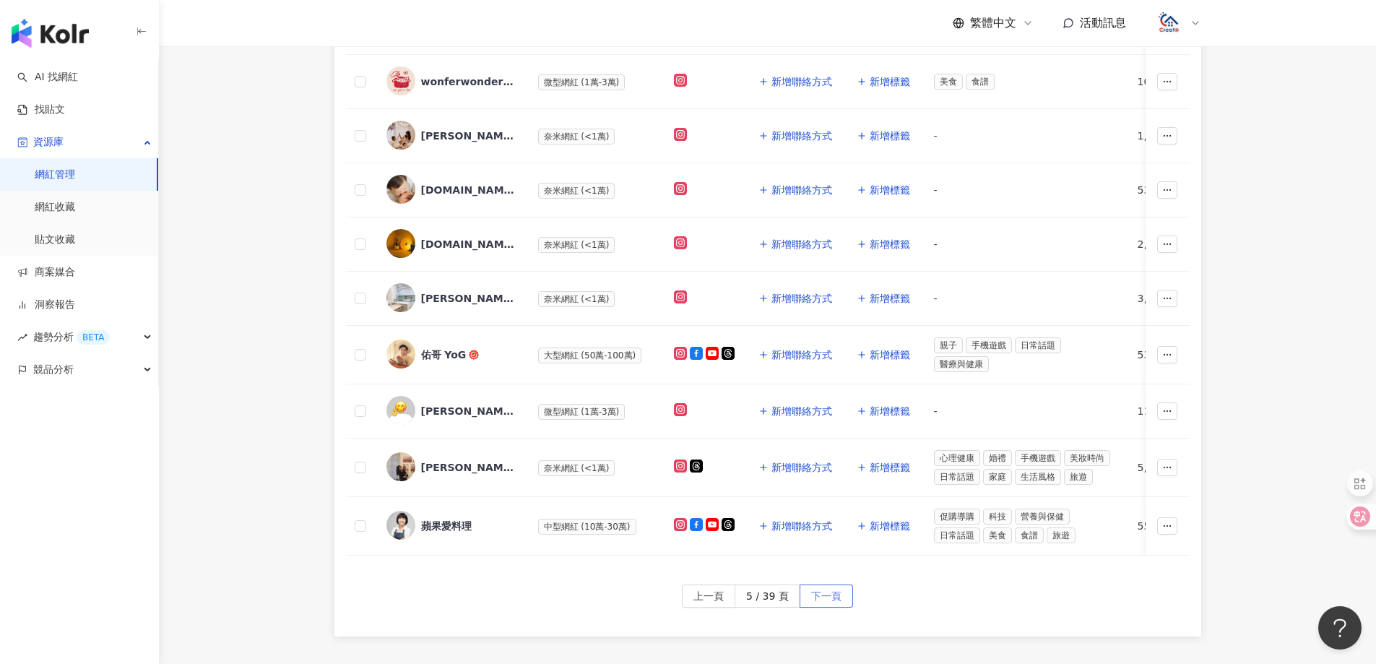
click at [840, 604] on button "下一頁" at bounding box center [826, 595] width 53 height 23
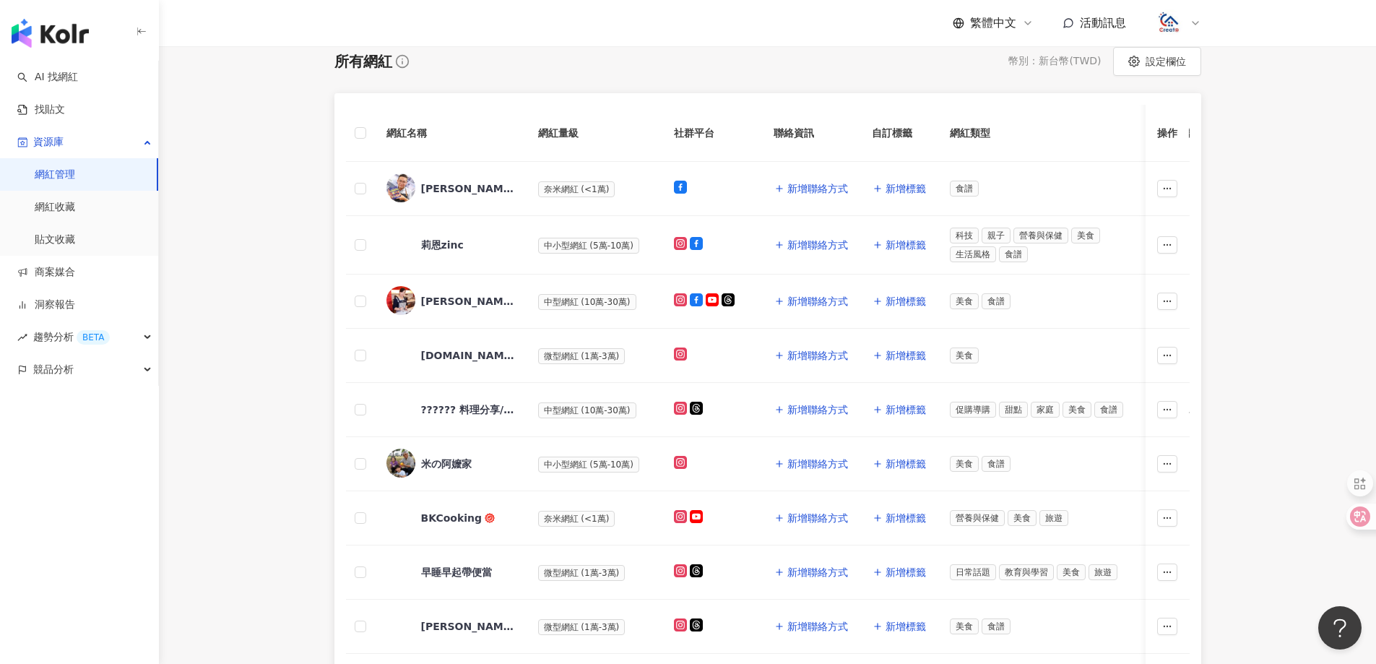
scroll to position [72, 0]
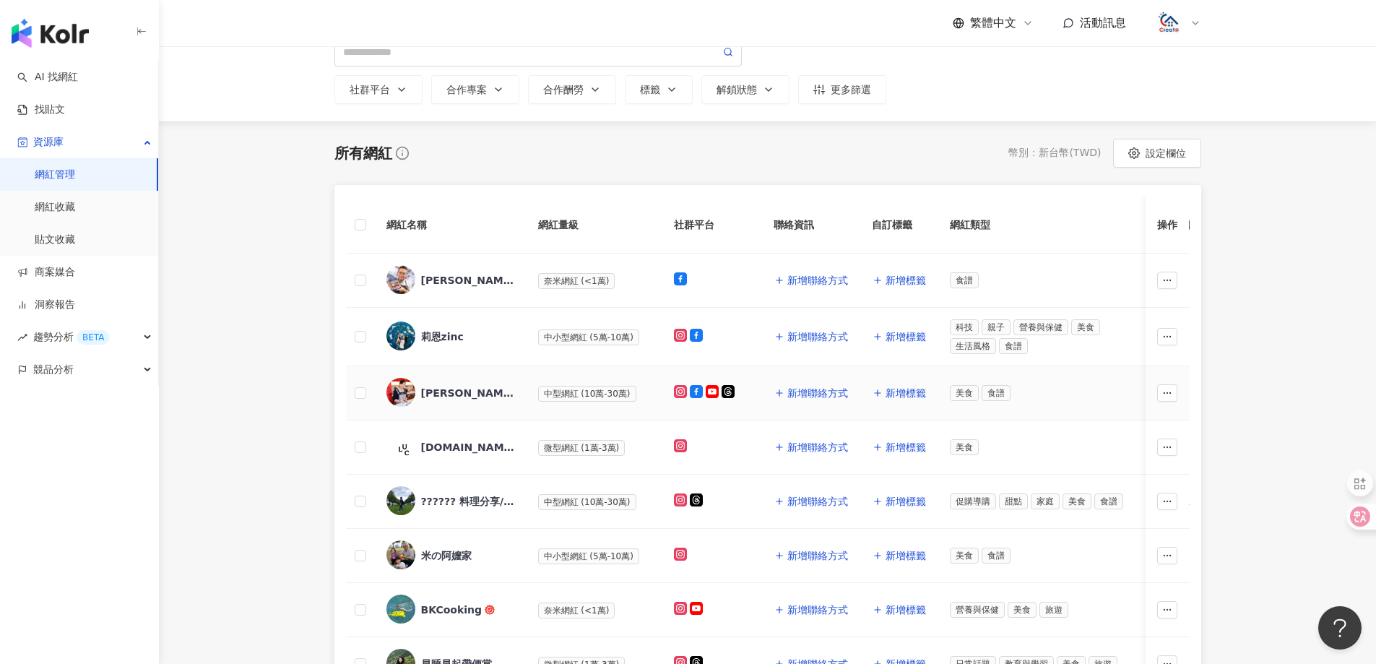
click at [482, 394] on div "[PERSON_NAME]生活美食料理" at bounding box center [468, 393] width 94 height 14
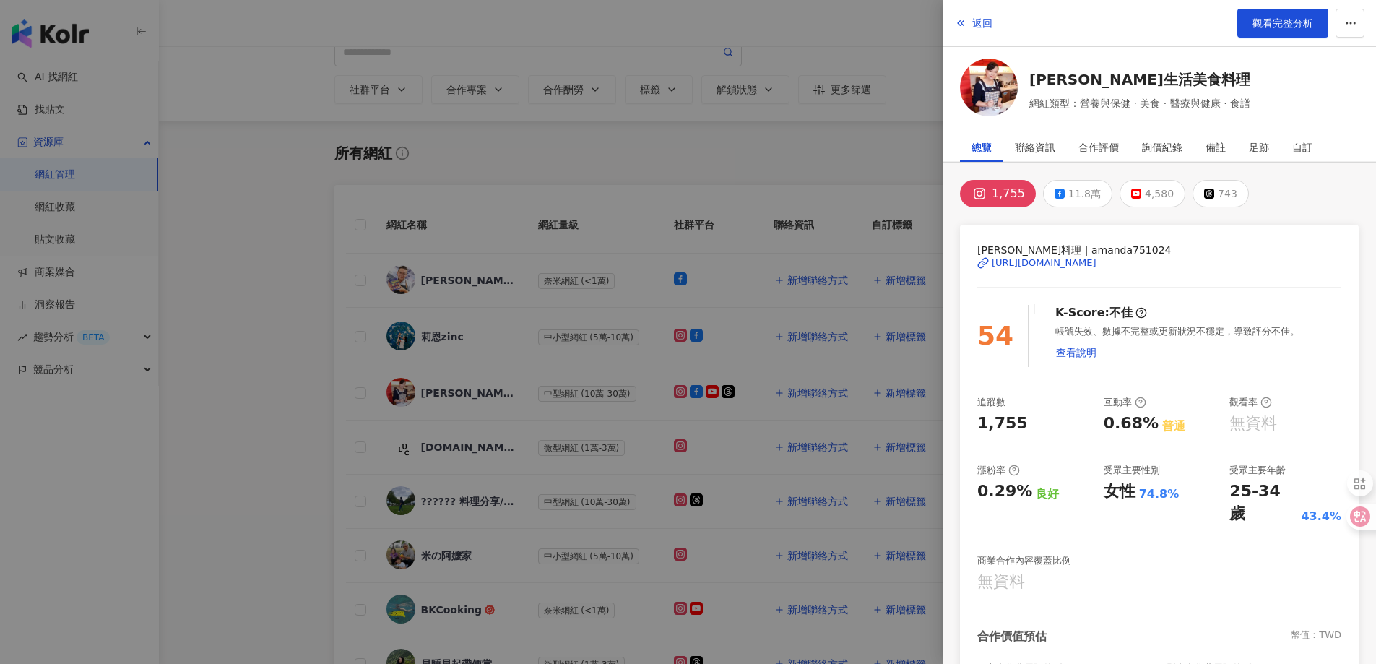
click at [1025, 262] on div "[URL][DOMAIN_NAME]" at bounding box center [1044, 262] width 105 height 13
click at [973, 25] on span "返回" at bounding box center [982, 23] width 20 height 12
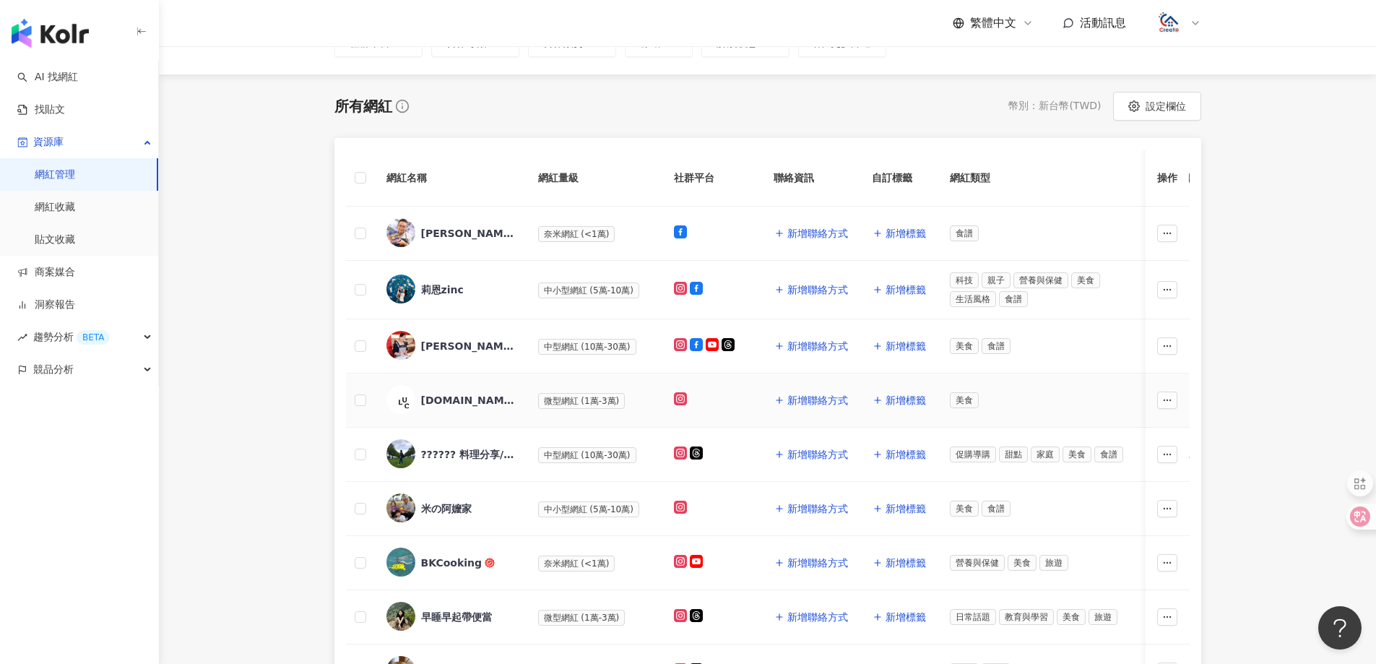
scroll to position [144, 0]
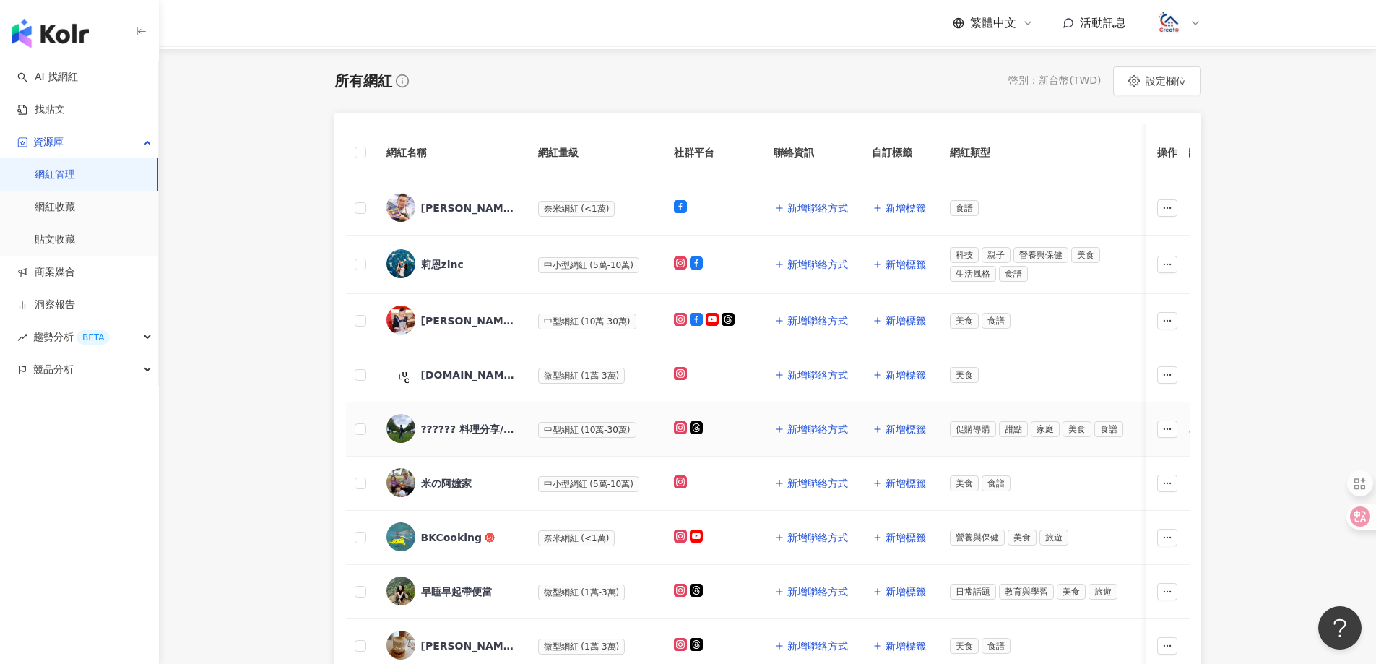
click at [469, 423] on div "?????? 料理分享/廚房日記" at bounding box center [468, 429] width 94 height 14
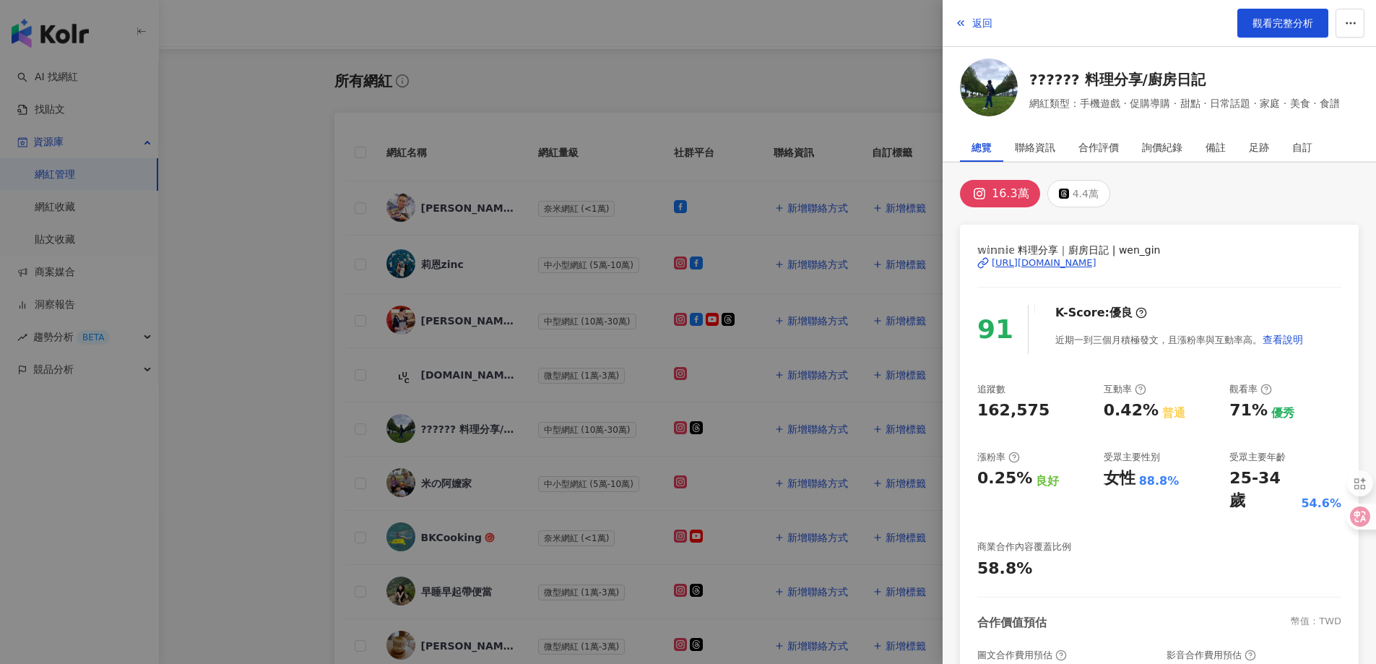
click at [1036, 262] on div "[URL][DOMAIN_NAME]" at bounding box center [1044, 262] width 105 height 13
click at [976, 27] on span "返回" at bounding box center [982, 23] width 20 height 12
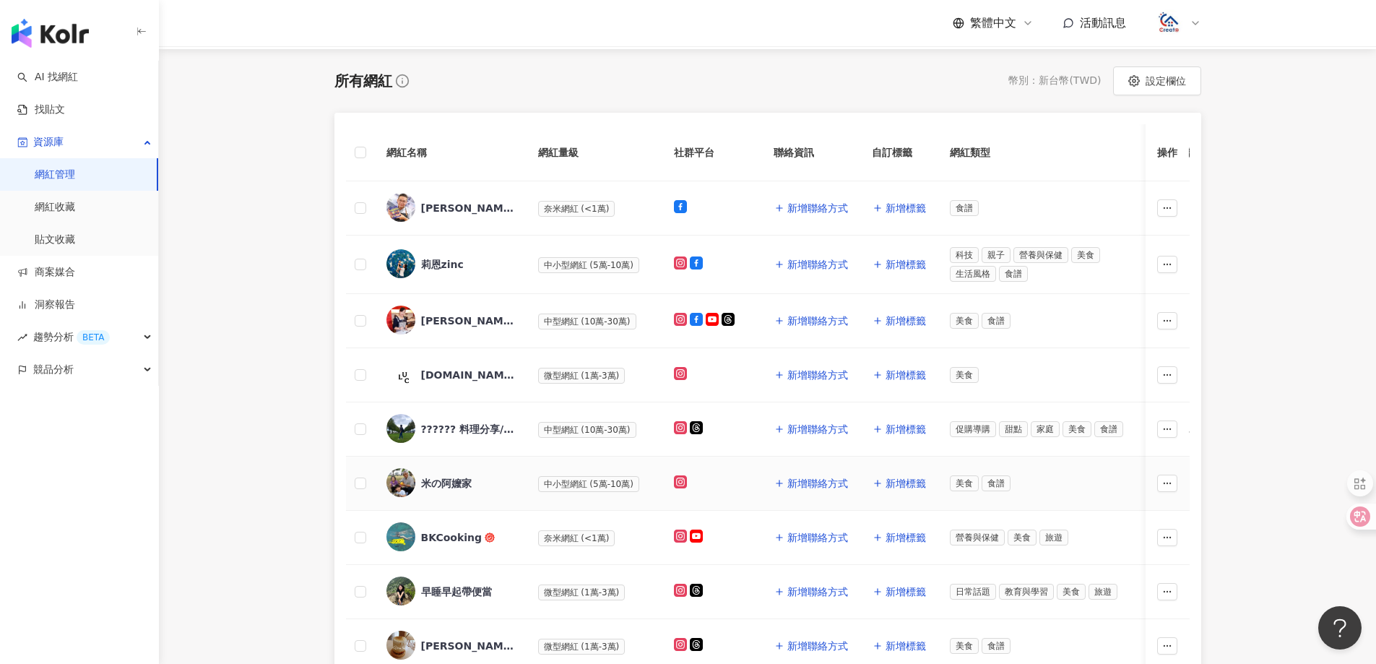
click at [571, 486] on span "中小型網紅 (5萬-10萬)" at bounding box center [588, 484] width 101 height 16
click at [454, 482] on div "米の阿嬤家" at bounding box center [446, 483] width 51 height 14
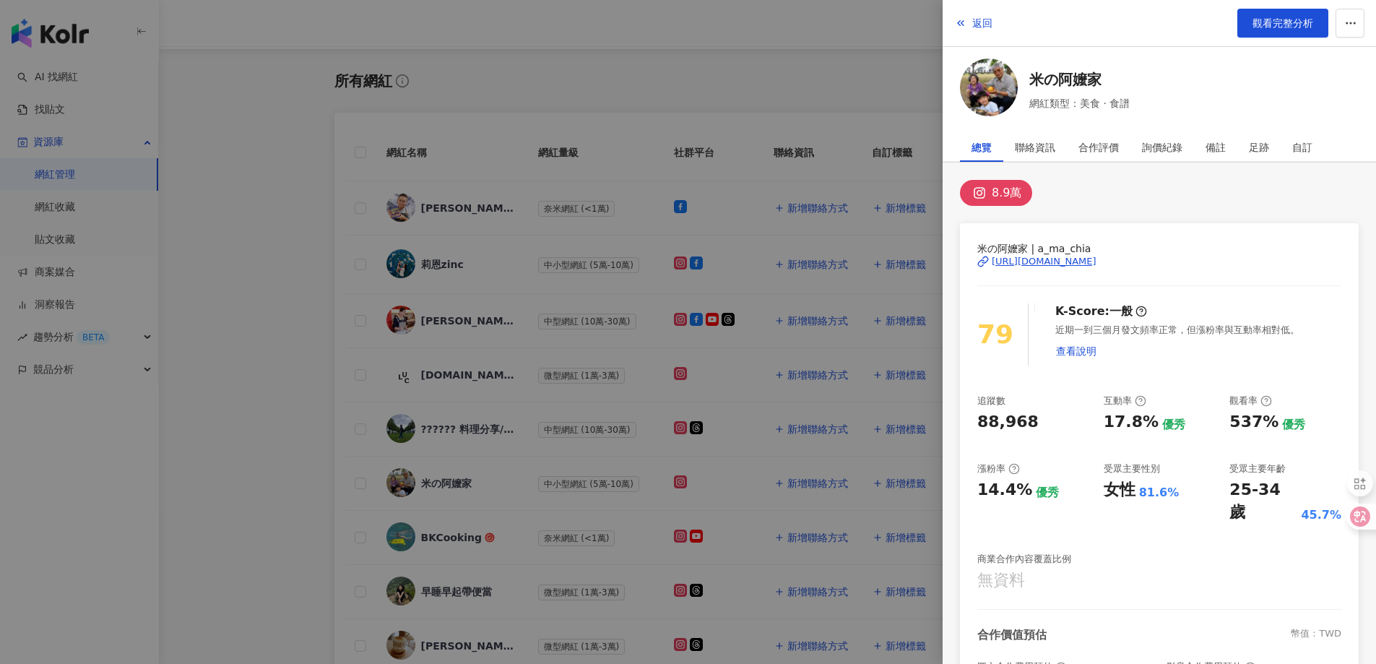
click at [1060, 256] on div "[URL][DOMAIN_NAME]" at bounding box center [1044, 261] width 105 height 13
click at [977, 19] on span "返回" at bounding box center [982, 23] width 20 height 12
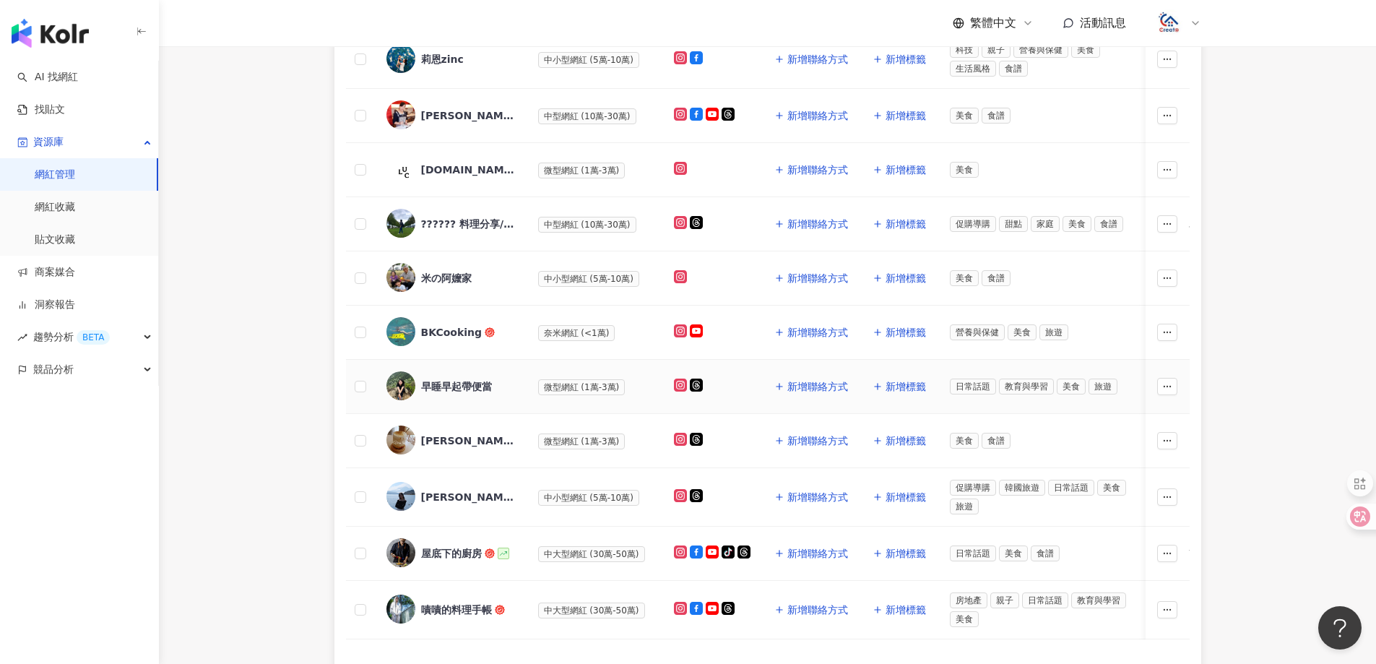
scroll to position [361, 0]
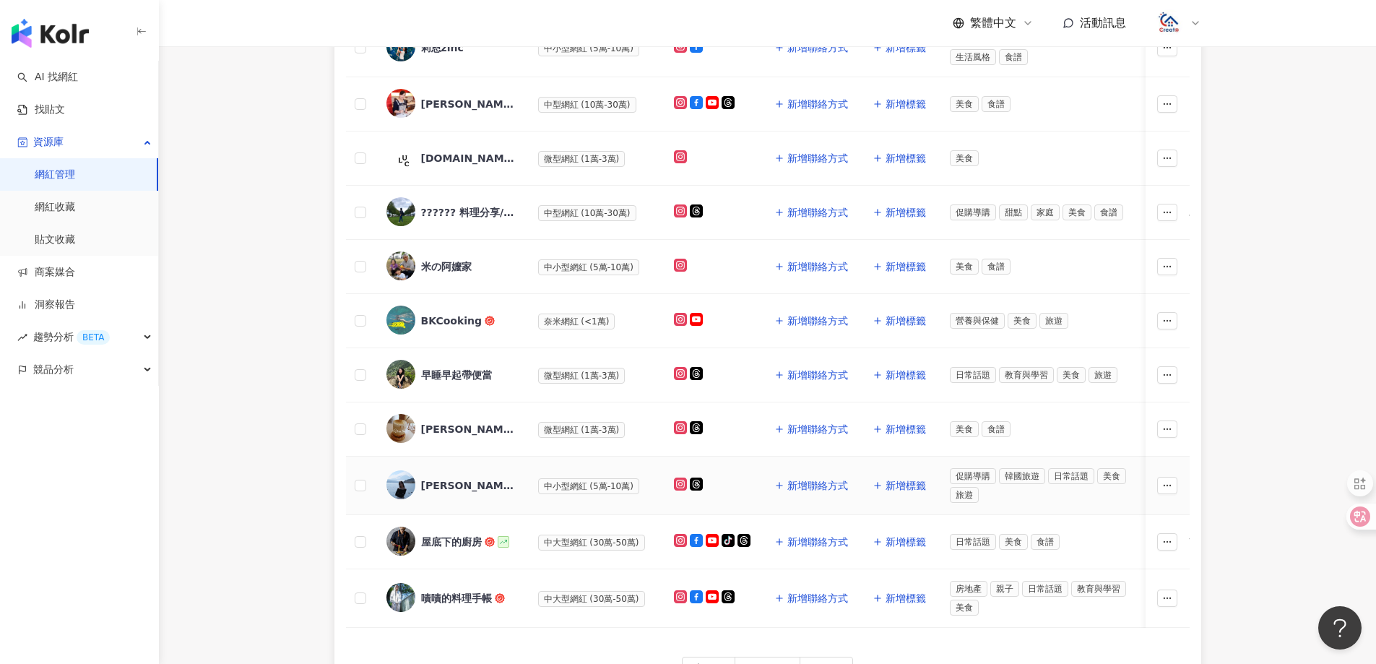
click at [450, 482] on div "[PERSON_NAME]" at bounding box center [468, 485] width 94 height 14
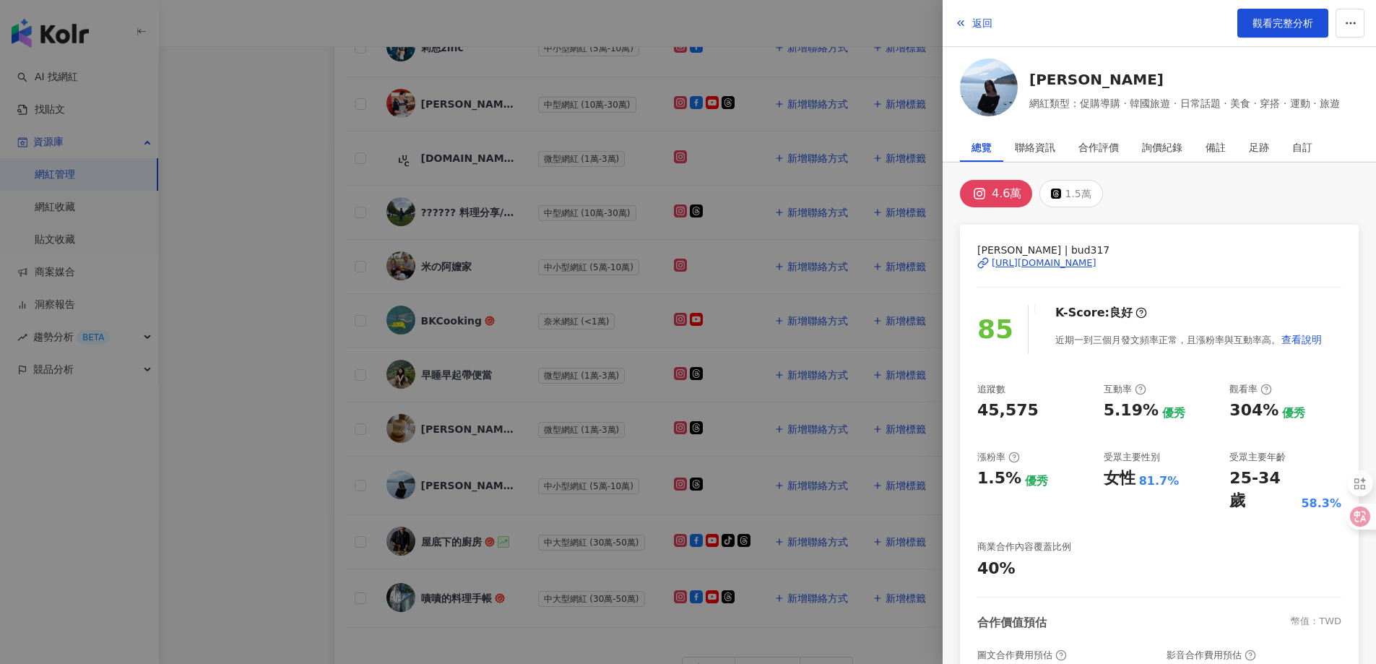
click at [1044, 260] on div "[URL][DOMAIN_NAME]" at bounding box center [1044, 262] width 105 height 13
click at [966, 25] on button "返回" at bounding box center [973, 23] width 39 height 29
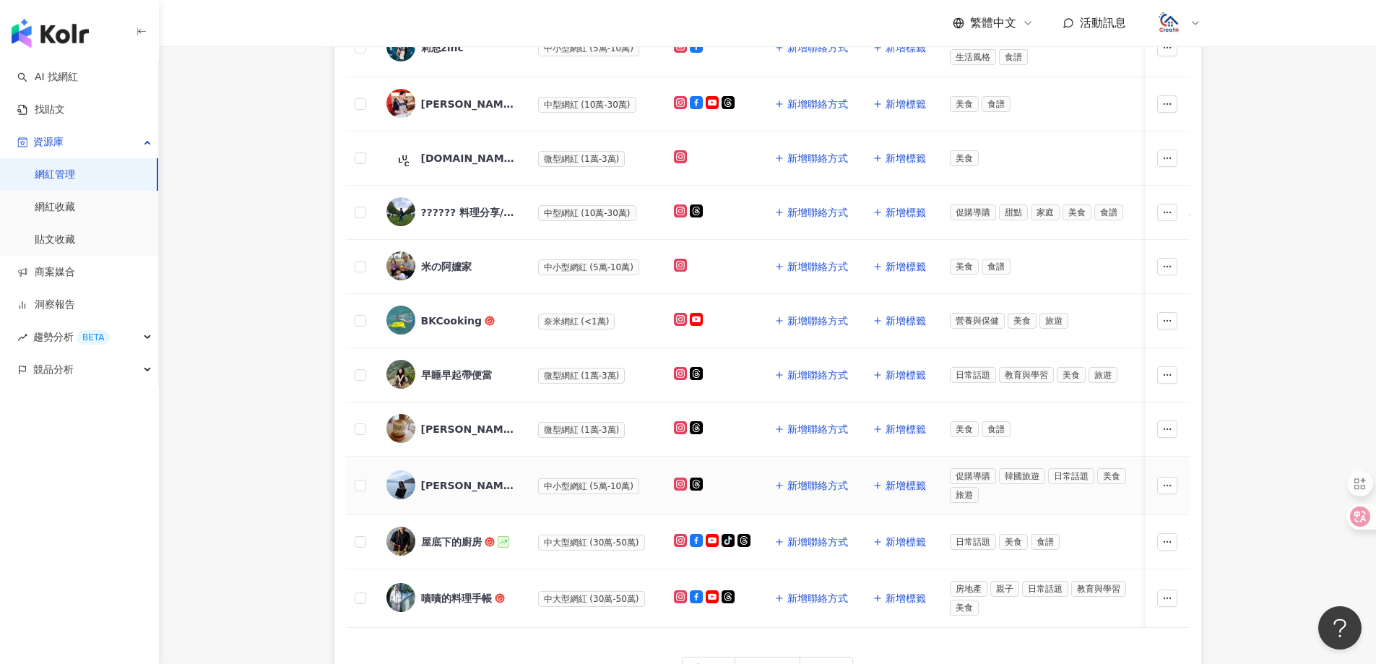
scroll to position [433, 0]
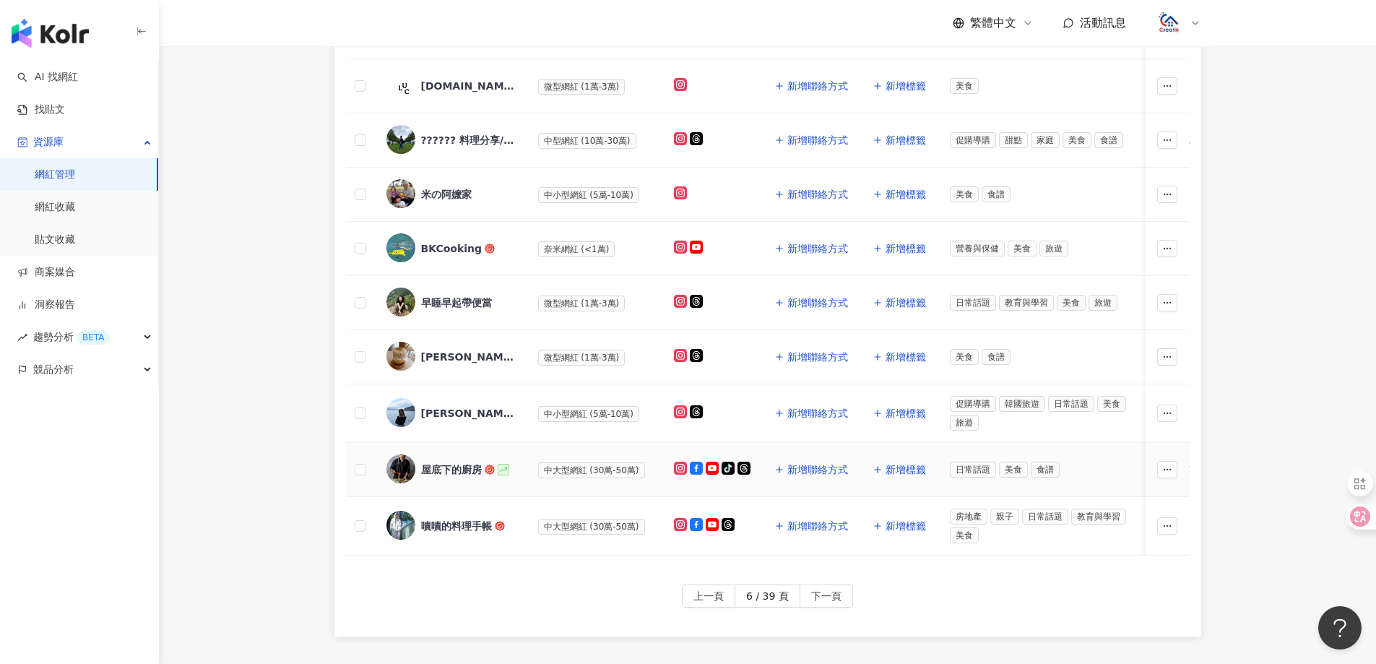
click at [457, 464] on div "屋底下的廚房" at bounding box center [451, 469] width 61 height 14
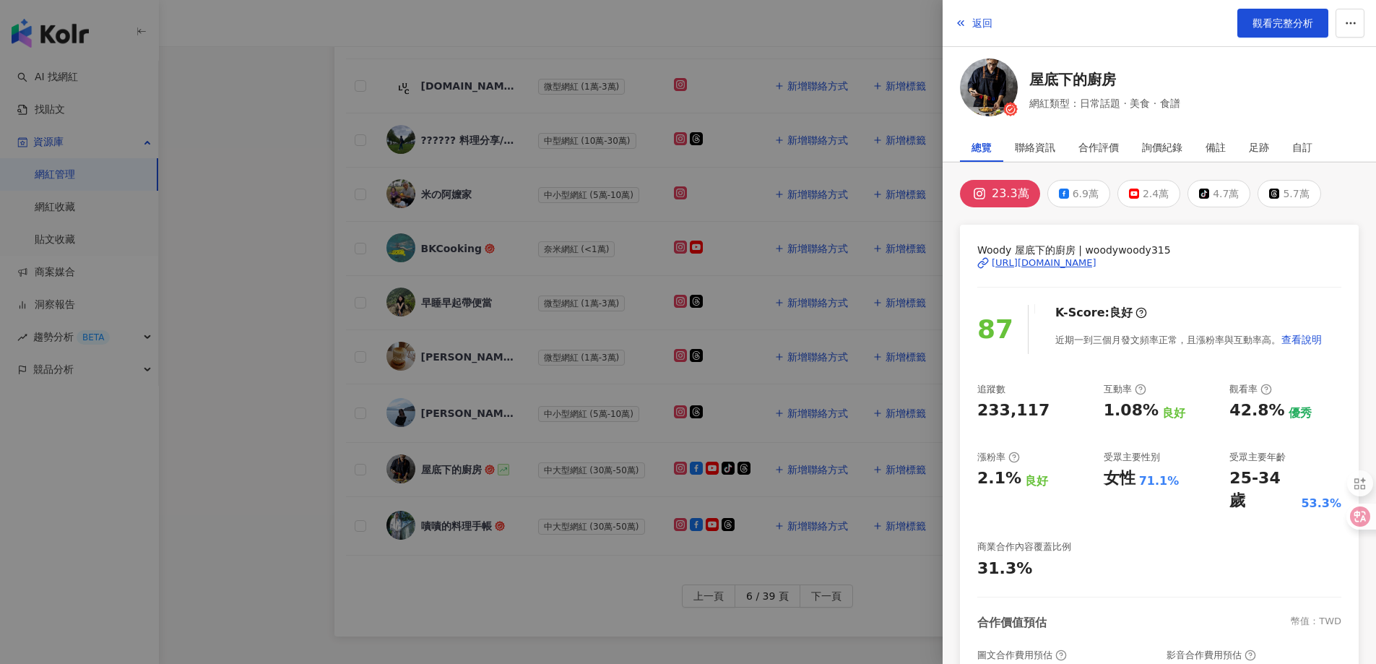
click at [1036, 263] on div "[URL][DOMAIN_NAME]" at bounding box center [1044, 262] width 105 height 13
click at [1041, 267] on div "[URL][DOMAIN_NAME]" at bounding box center [1044, 262] width 105 height 13
click at [986, 22] on span "返回" at bounding box center [982, 23] width 20 height 12
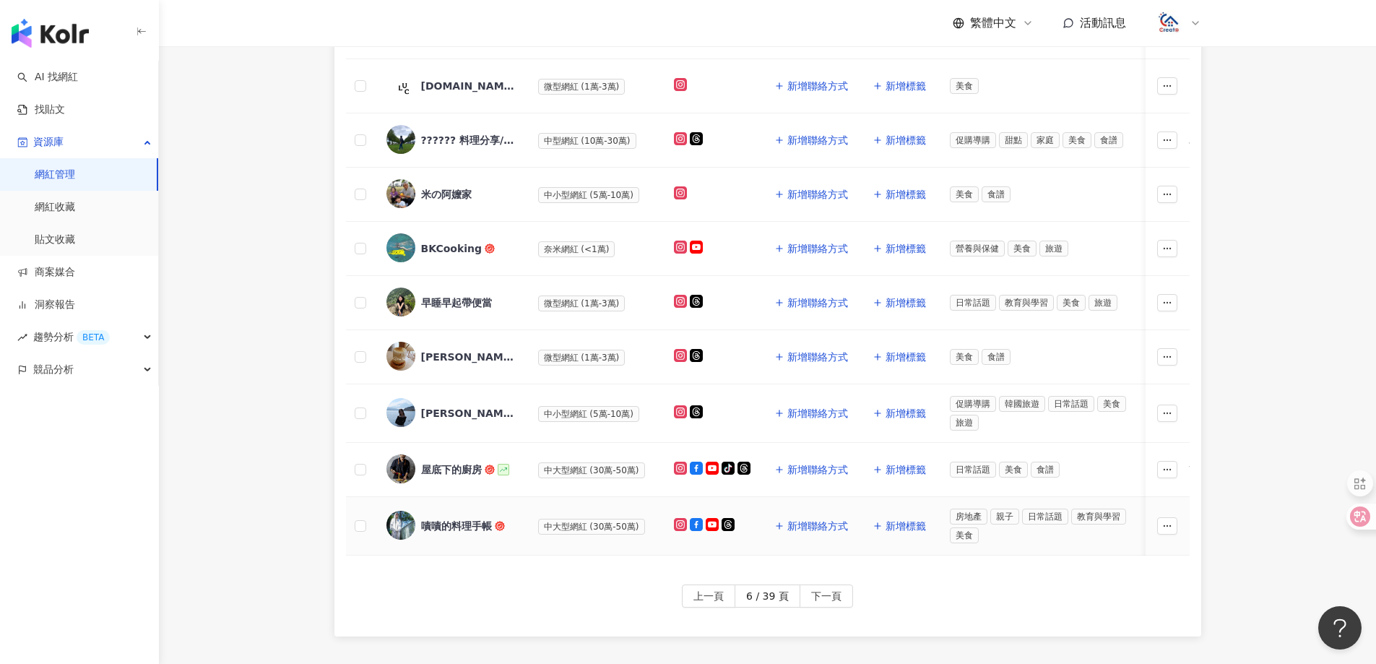
click at [546, 522] on span "中大型網紅 (30萬-50萬)" at bounding box center [591, 527] width 107 height 16
click at [444, 522] on div "嘖嘖的料理手帳" at bounding box center [456, 526] width 71 height 14
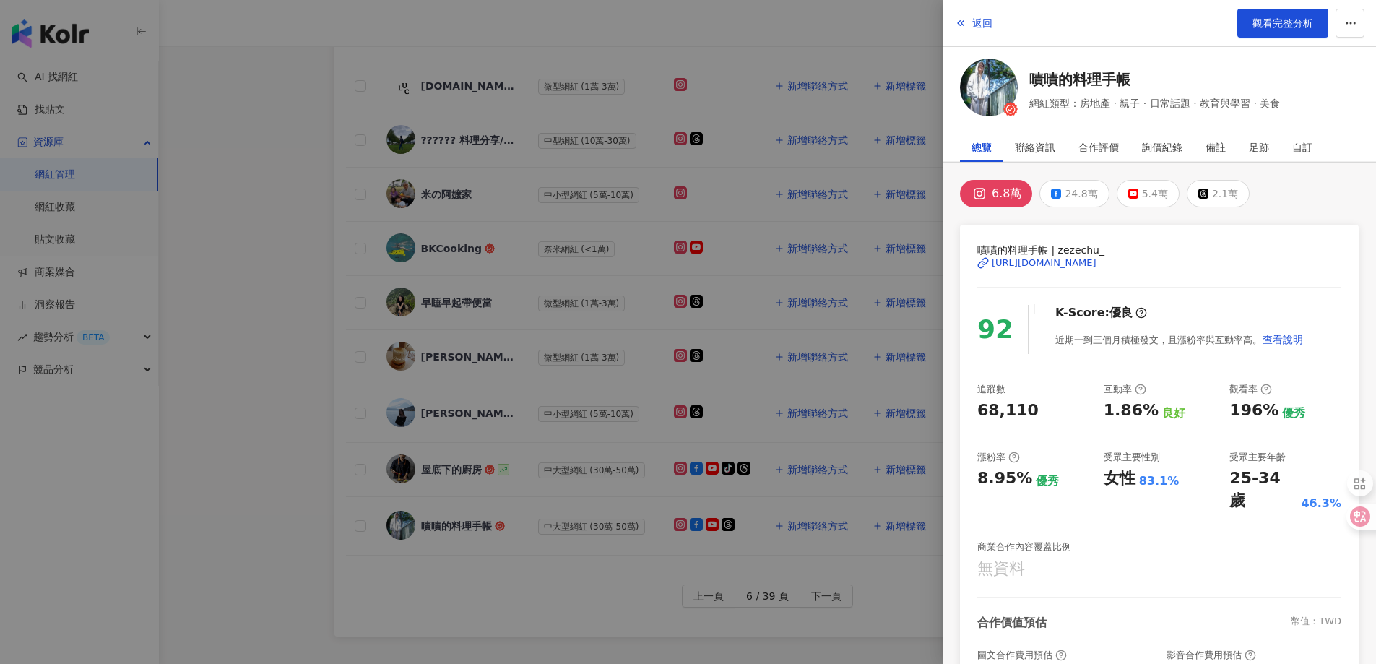
click at [1054, 264] on div "[URL][DOMAIN_NAME]" at bounding box center [1044, 262] width 105 height 13
click at [982, 17] on span "返回" at bounding box center [982, 23] width 20 height 12
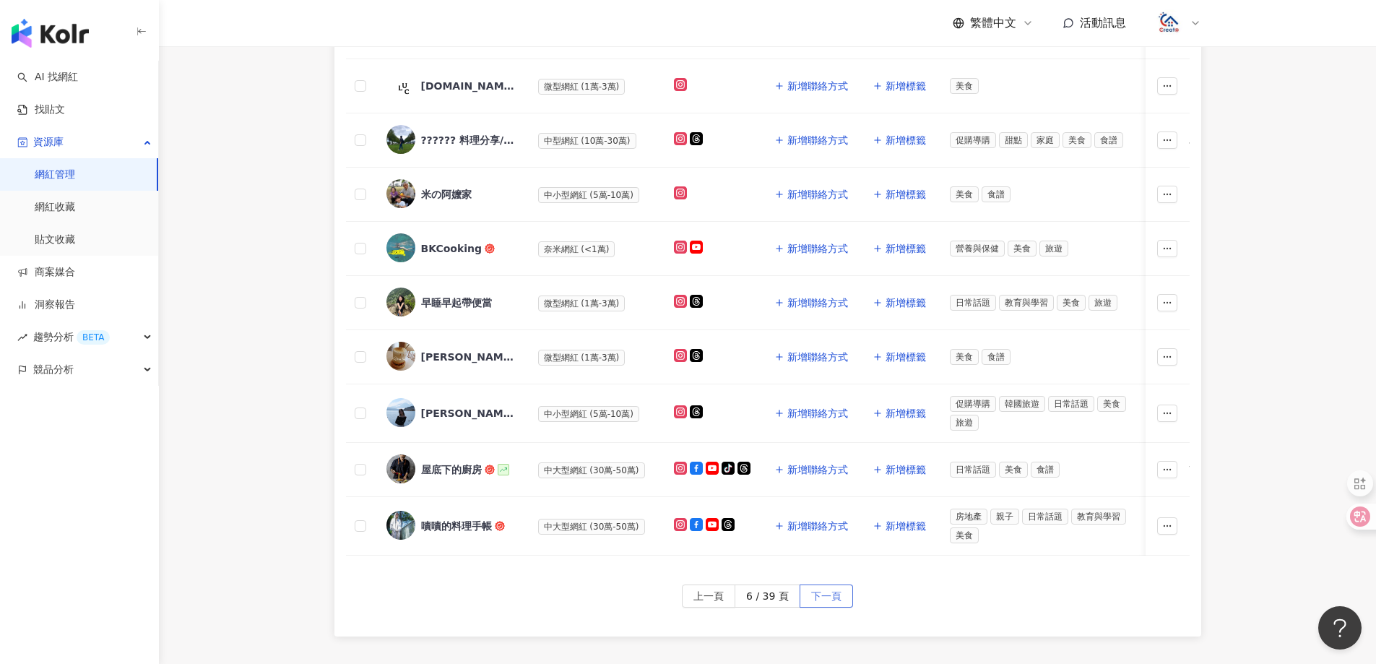
click at [823, 608] on span "下一頁" at bounding box center [826, 596] width 30 height 23
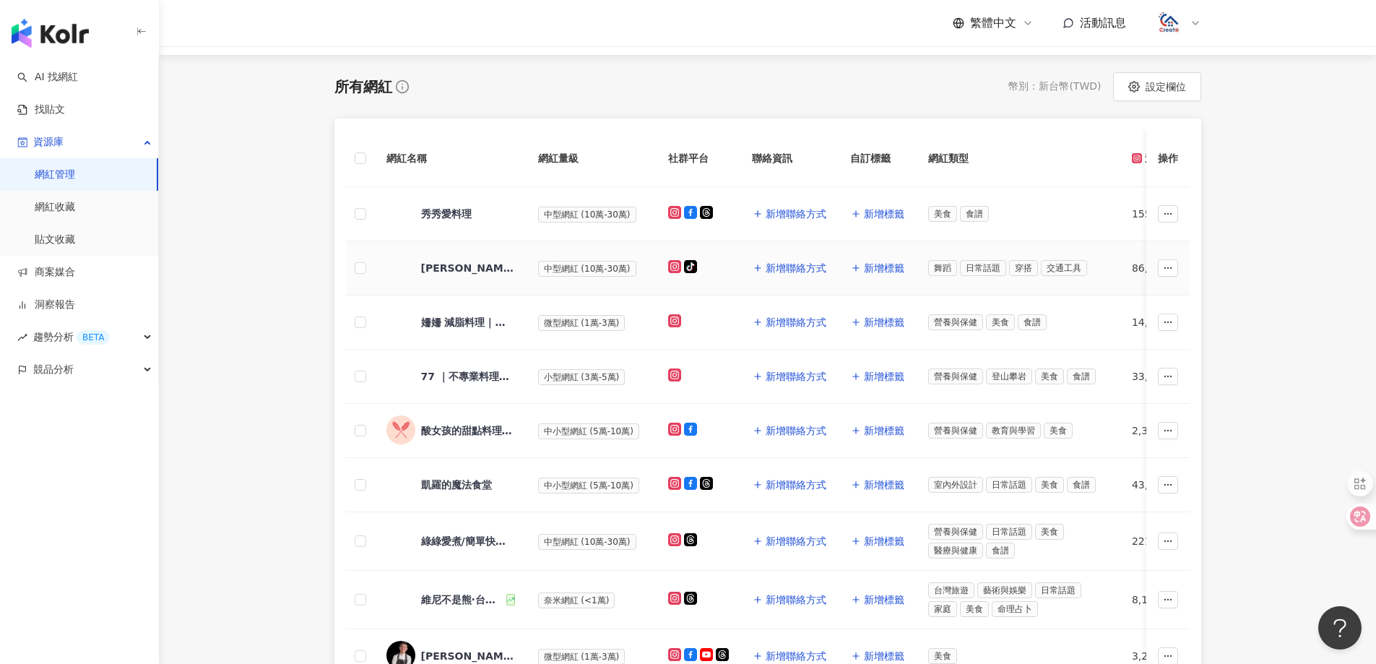
scroll to position [144, 0]
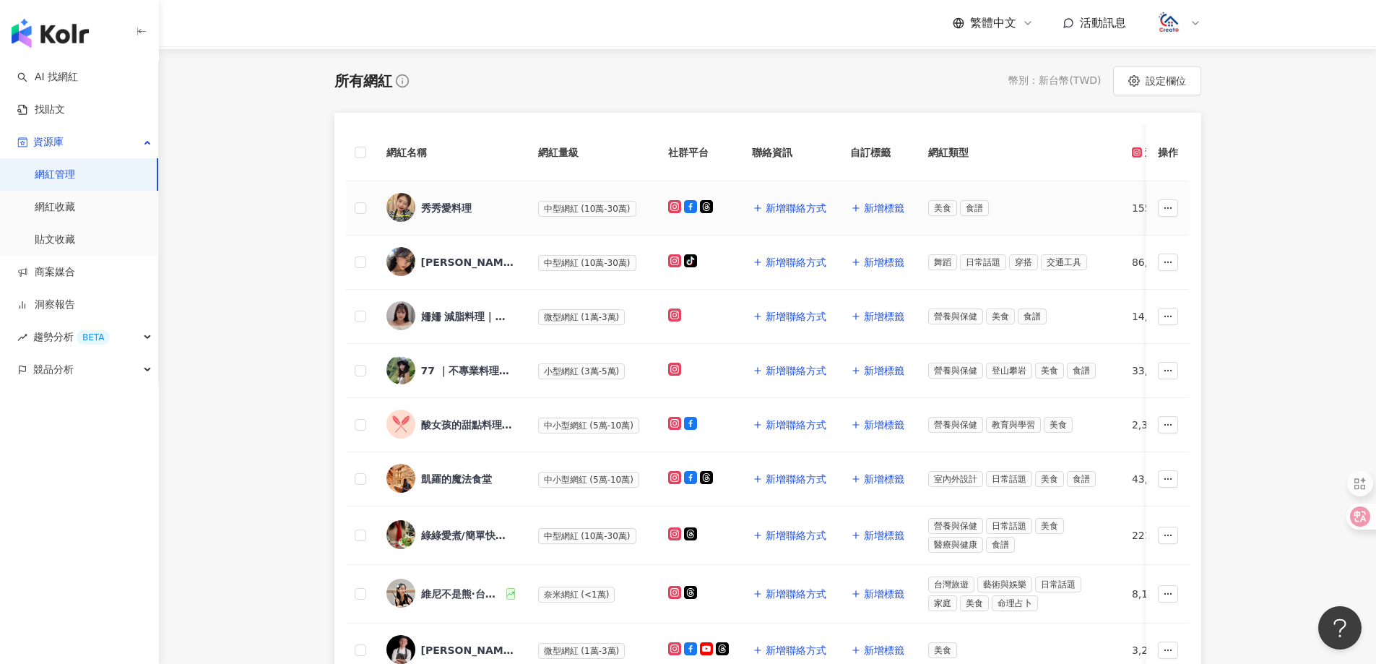
click at [450, 209] on div "秀秀愛料理" at bounding box center [446, 208] width 51 height 14
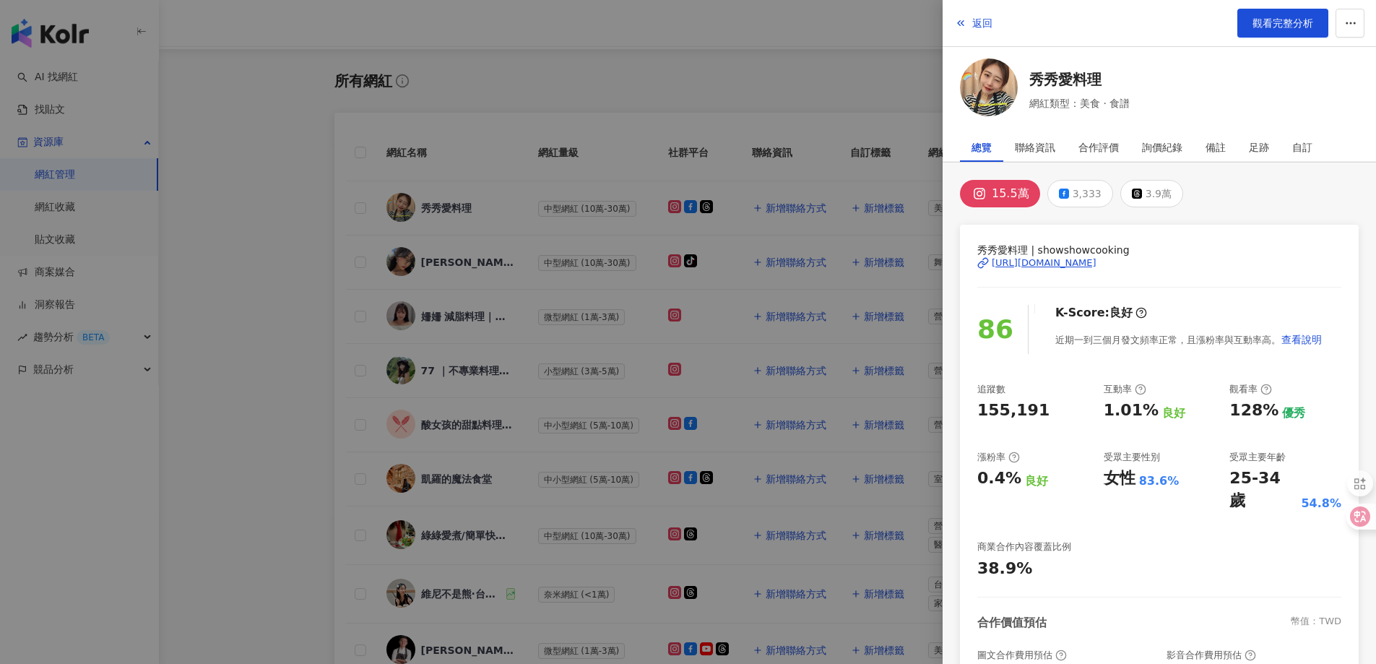
click at [1073, 260] on div "[URL][DOMAIN_NAME]" at bounding box center [1044, 262] width 105 height 13
click at [972, 20] on span "返回" at bounding box center [982, 23] width 20 height 12
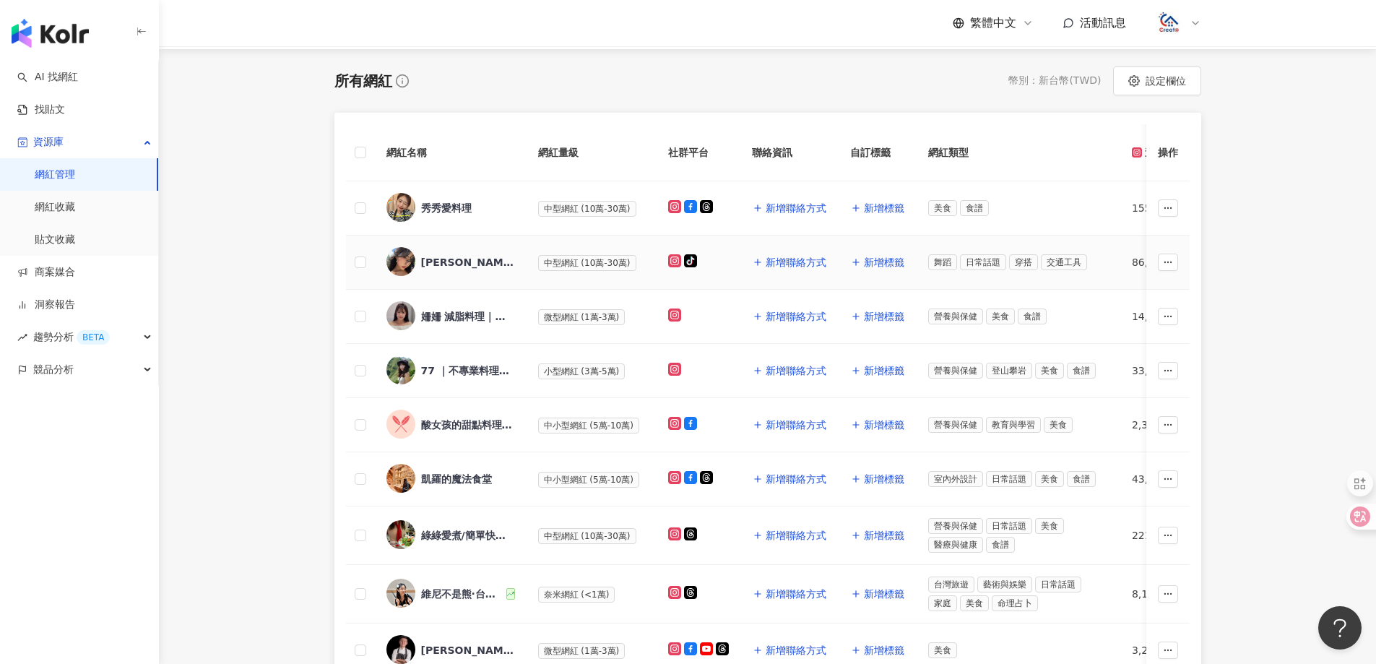
click at [464, 264] on div "[PERSON_NAME]" at bounding box center [468, 262] width 94 height 14
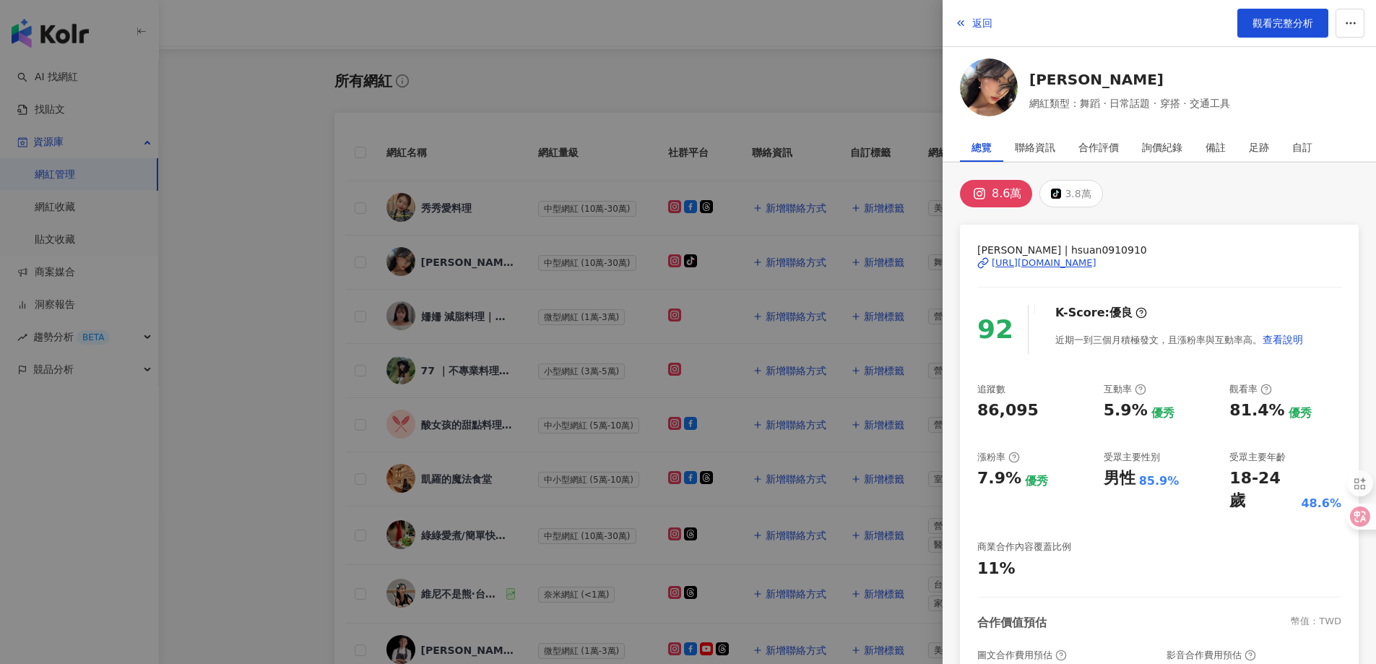
click at [1096, 260] on div "[URL][DOMAIN_NAME]" at bounding box center [1044, 262] width 105 height 13
click at [1052, 265] on div "[URL][DOMAIN_NAME]" at bounding box center [1044, 262] width 105 height 13
drag, startPoint x: 981, startPoint y: 22, endPoint x: 878, endPoint y: 7, distance: 104.4
click at [981, 23] on span "返回" at bounding box center [982, 23] width 20 height 12
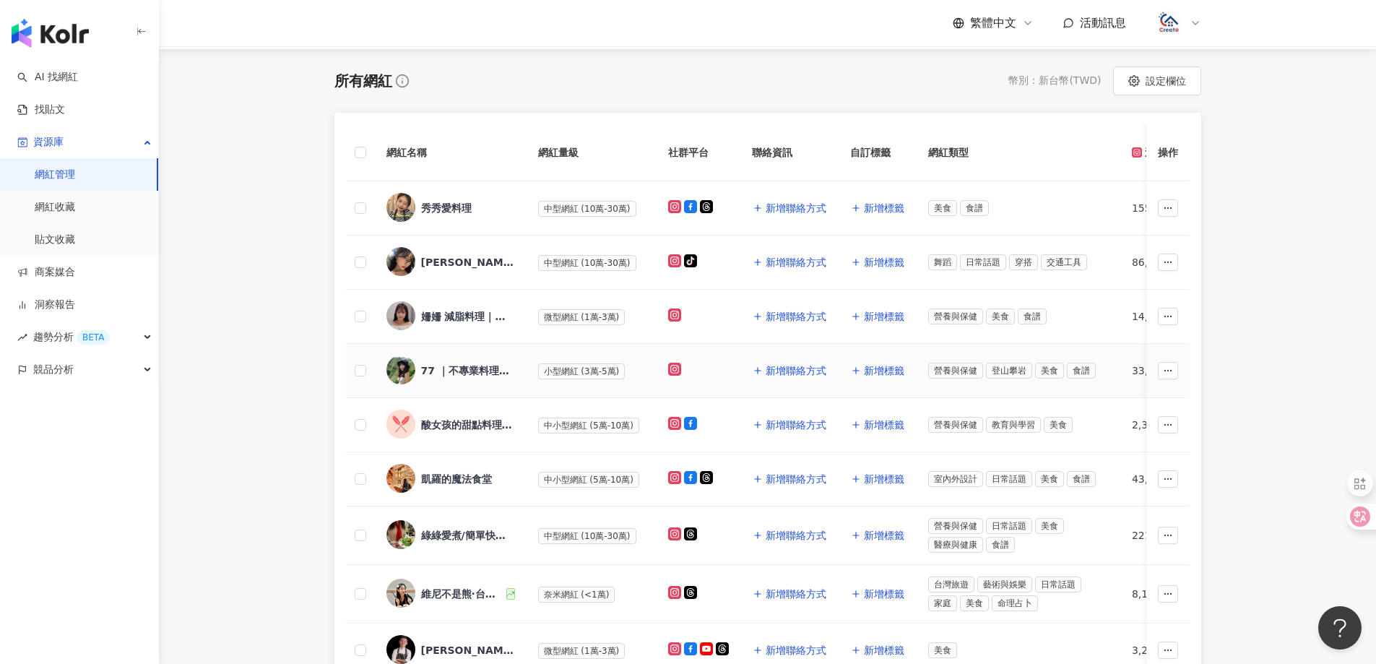
click at [479, 370] on div "77 ｜不專業料理紀錄" at bounding box center [468, 370] width 94 height 14
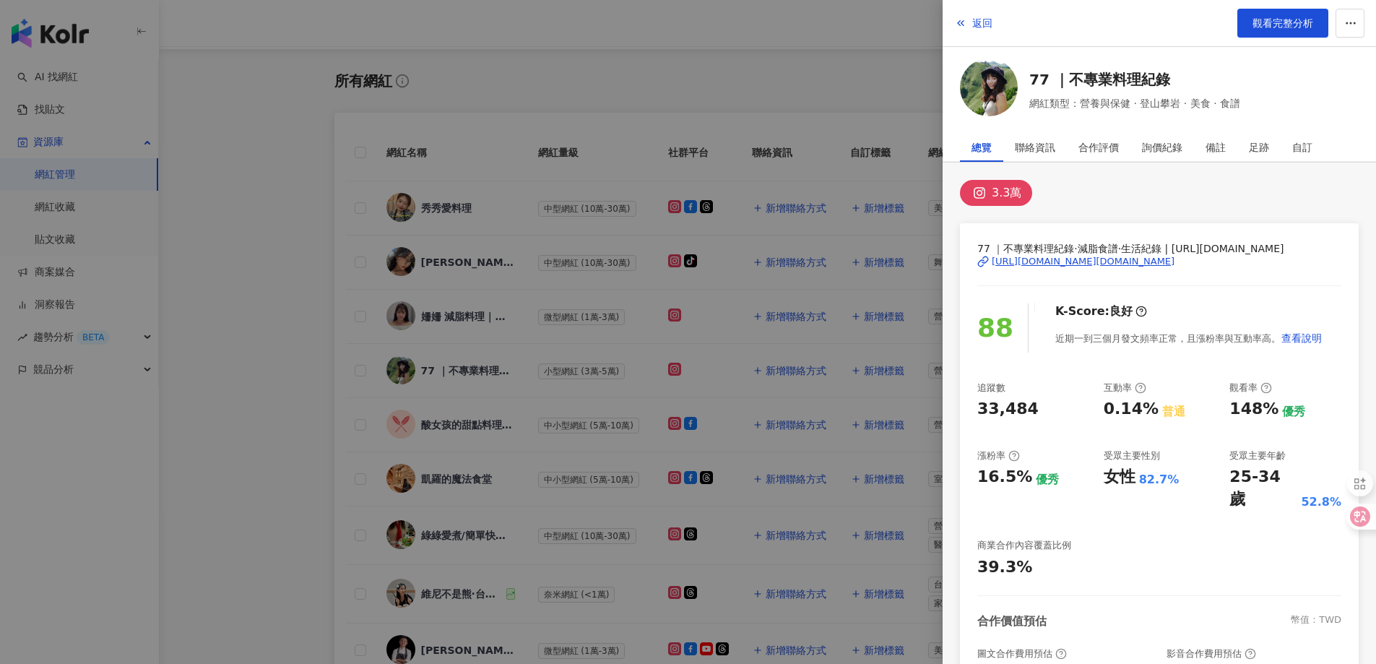
click at [1130, 261] on div "[URL][DOMAIN_NAME][DOMAIN_NAME]" at bounding box center [1083, 261] width 183 height 13
click at [984, 27] on span "返回" at bounding box center [982, 23] width 20 height 12
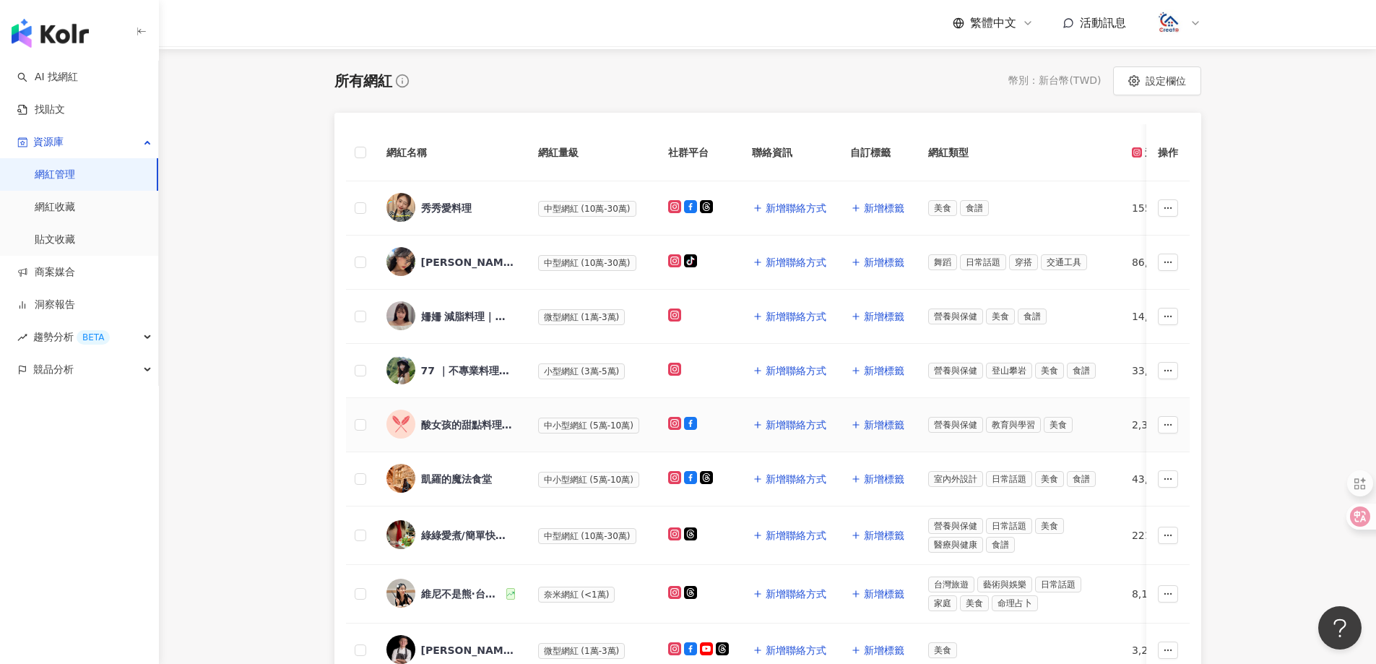
click at [489, 427] on div "酸女孩的甜點料理手記" at bounding box center [468, 424] width 94 height 14
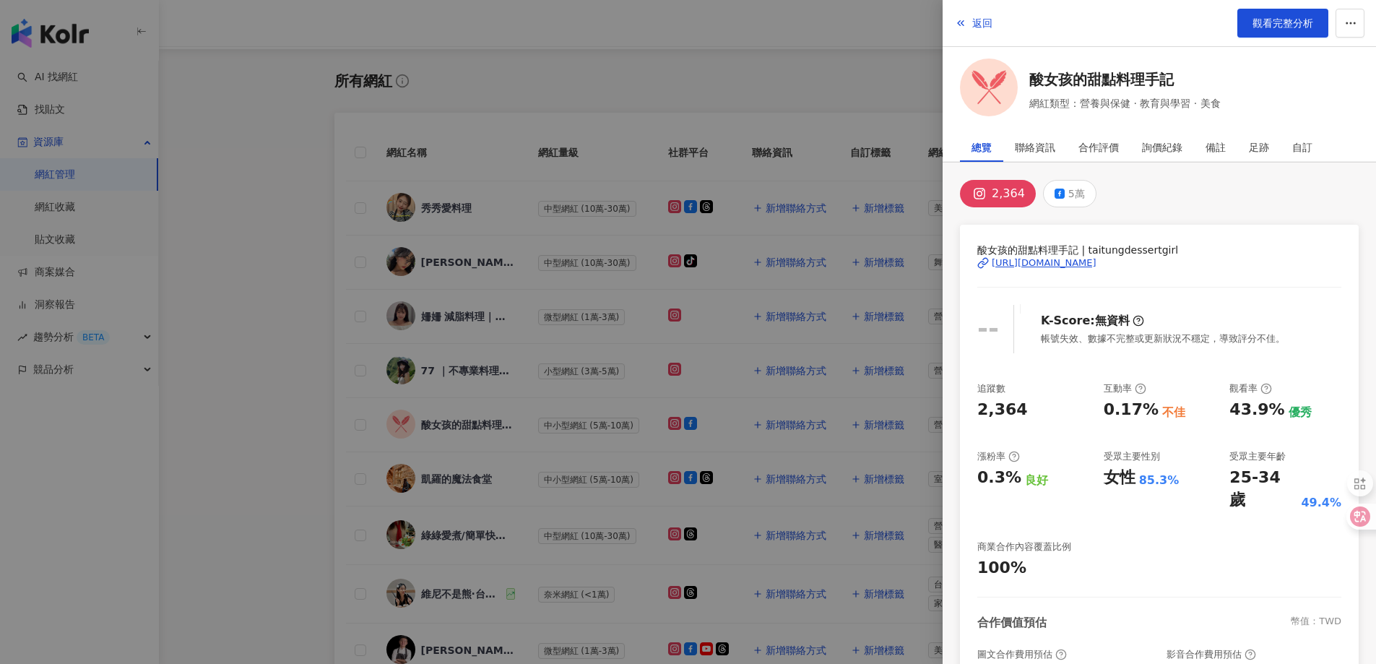
click at [1059, 267] on div "[URL][DOMAIN_NAME]" at bounding box center [1044, 262] width 105 height 13
click at [1087, 191] on button "5萬" at bounding box center [1069, 193] width 53 height 27
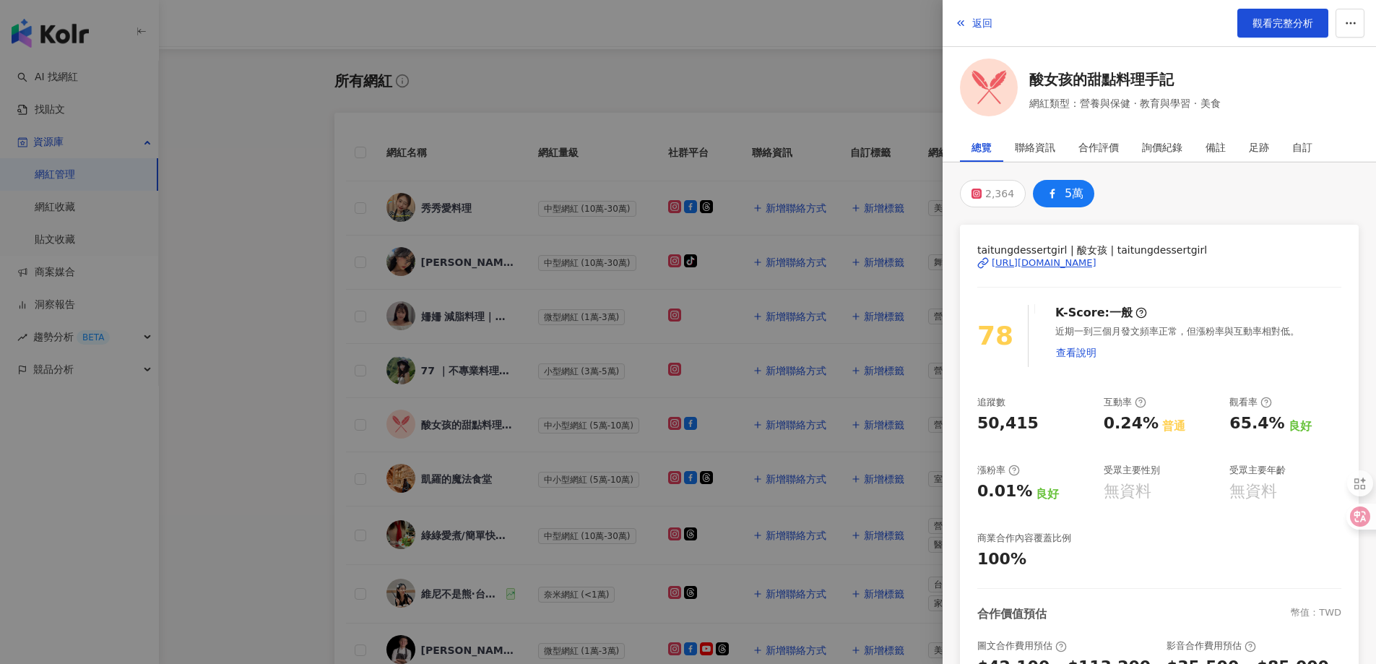
click at [1079, 189] on div "5萬" at bounding box center [1074, 193] width 19 height 20
click at [1068, 267] on div "[URL][DOMAIN_NAME]" at bounding box center [1044, 262] width 105 height 13
click at [980, 20] on span "返回" at bounding box center [982, 23] width 20 height 12
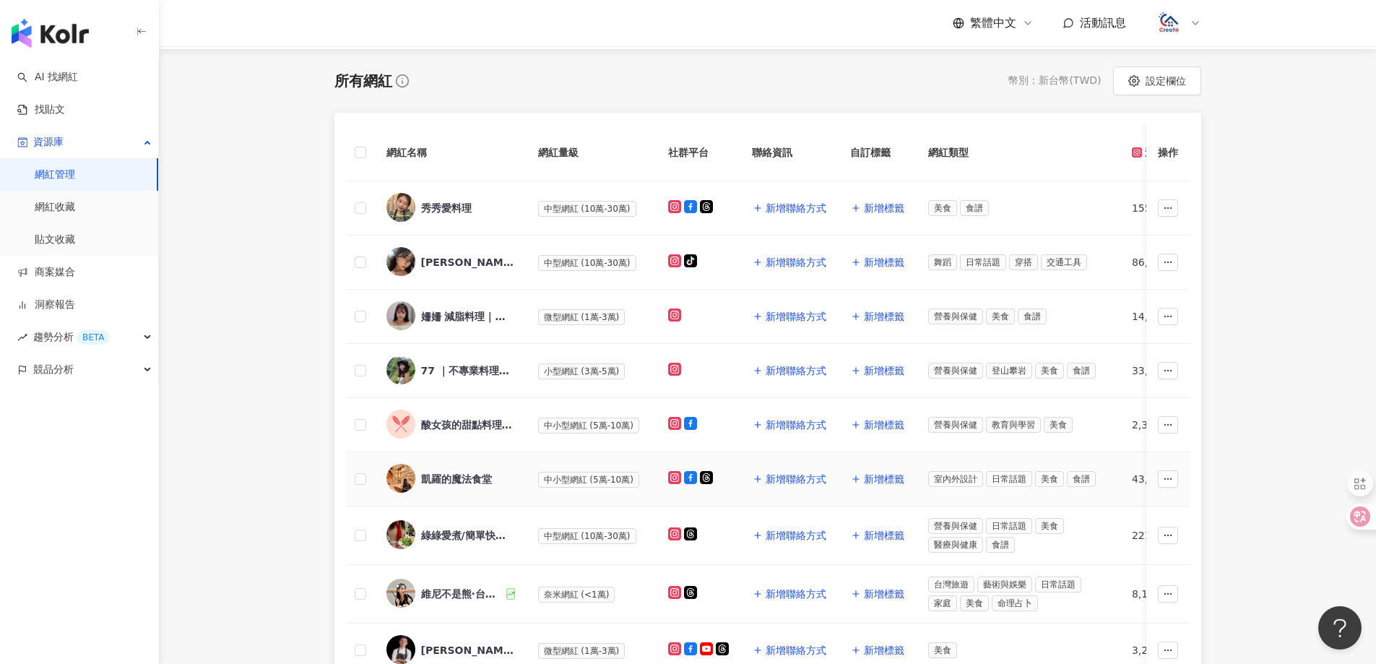
click at [467, 472] on div "凱羅的魔法食堂" at bounding box center [456, 479] width 71 height 14
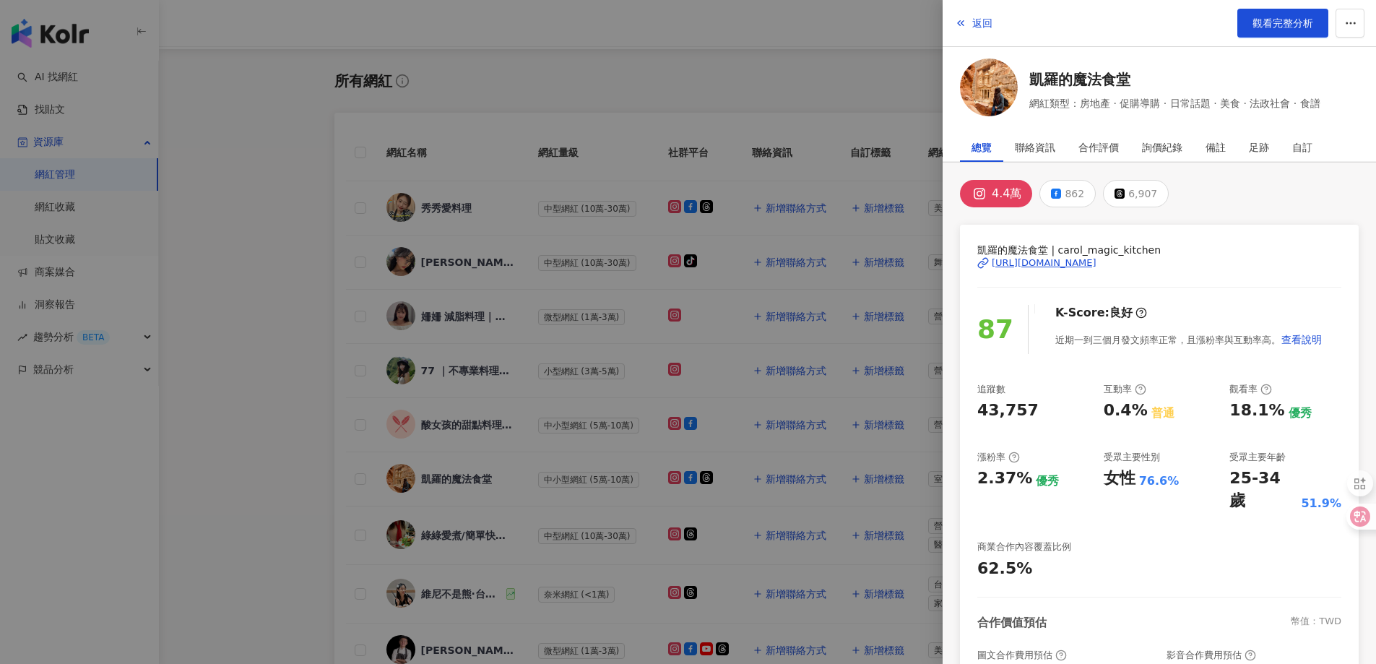
click at [1062, 262] on div "[URL][DOMAIN_NAME]" at bounding box center [1044, 262] width 105 height 13
click at [981, 22] on span "返回" at bounding box center [982, 23] width 20 height 12
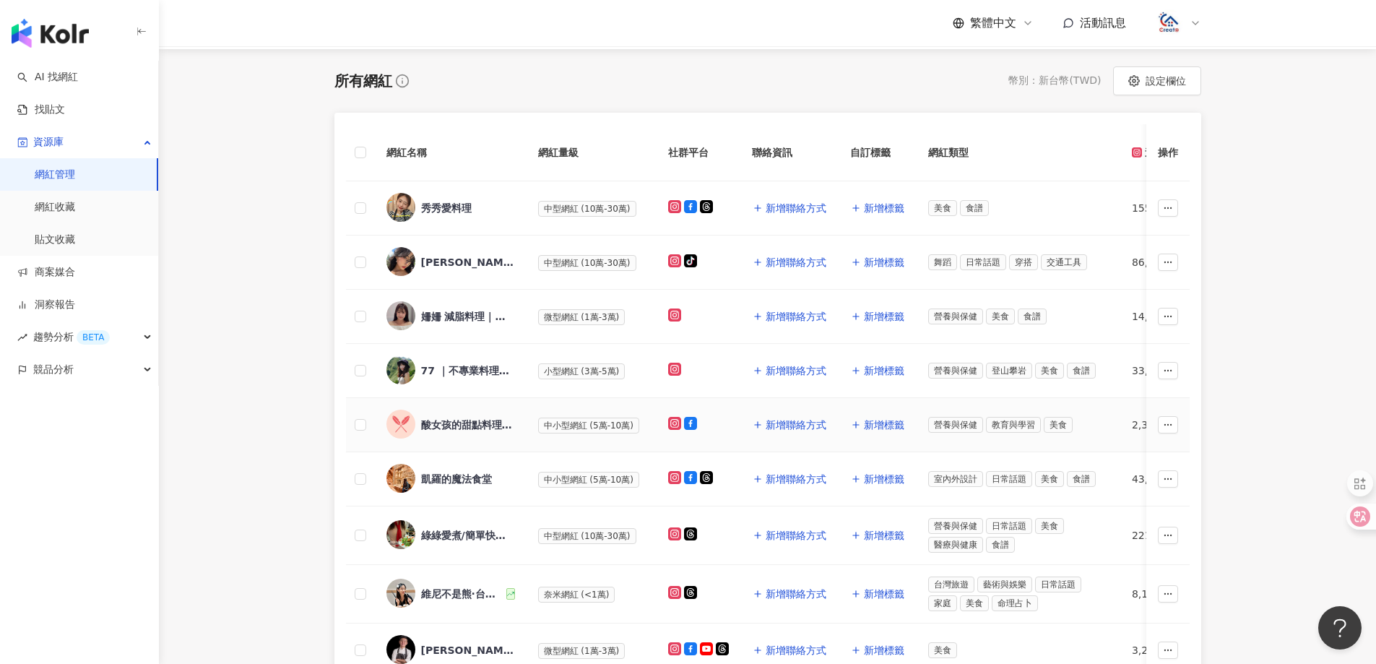
scroll to position [217, 0]
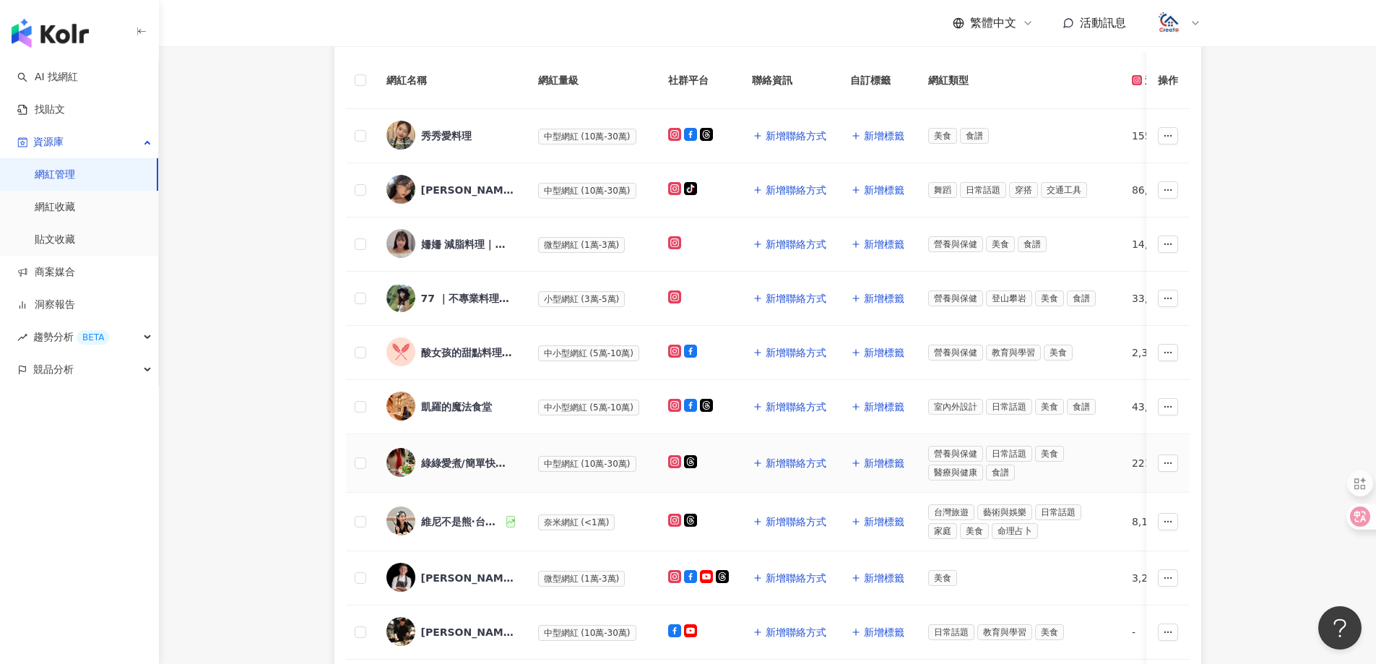
click at [558, 460] on span "中型網紅 (10萬-30萬)" at bounding box center [587, 464] width 98 height 16
click at [453, 460] on div "綠綠愛煮/簡單快速美味料理" at bounding box center [468, 463] width 94 height 14
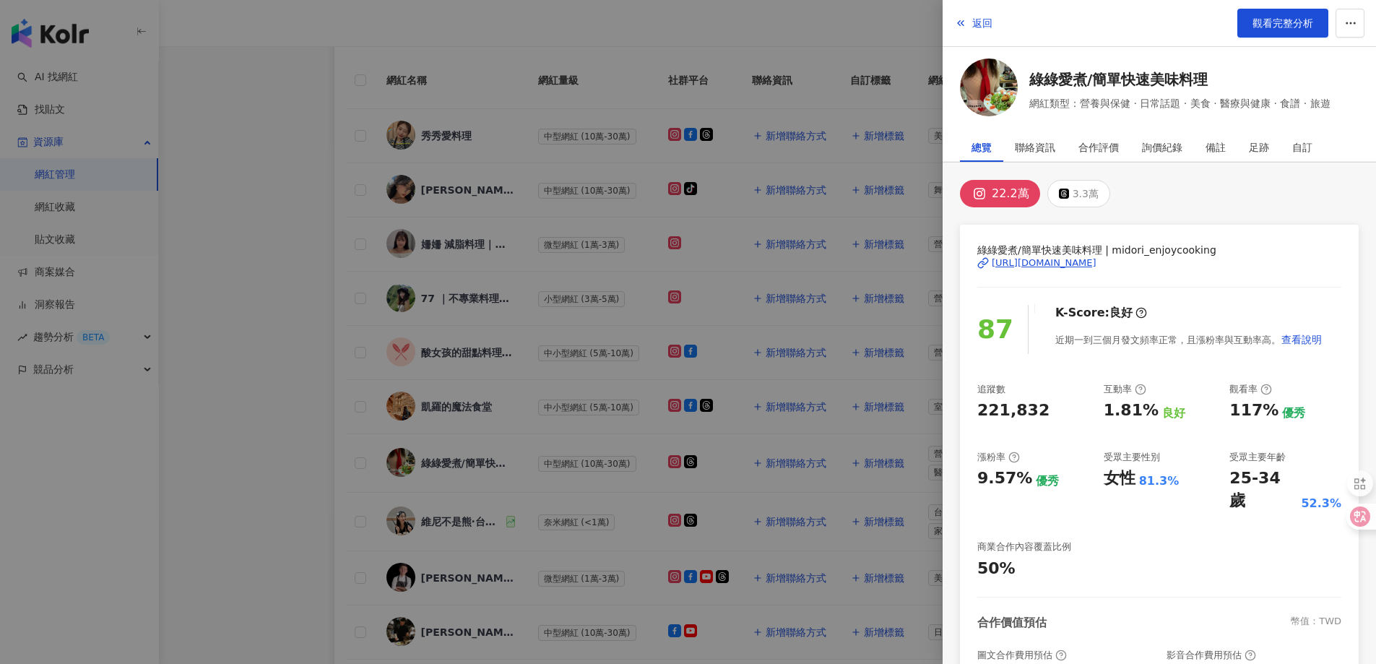
click at [1032, 263] on div "[URL][DOMAIN_NAME]" at bounding box center [1044, 262] width 105 height 13
click at [987, 28] on span "返回" at bounding box center [982, 23] width 20 height 12
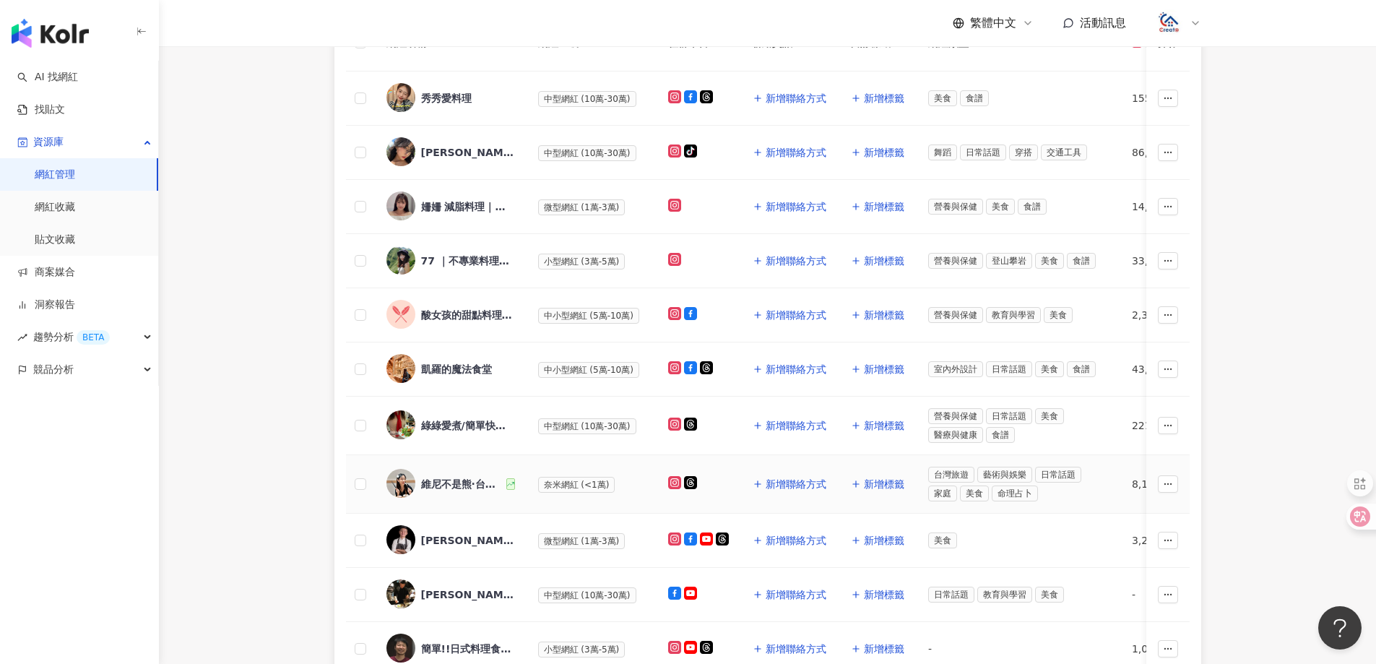
scroll to position [289, 0]
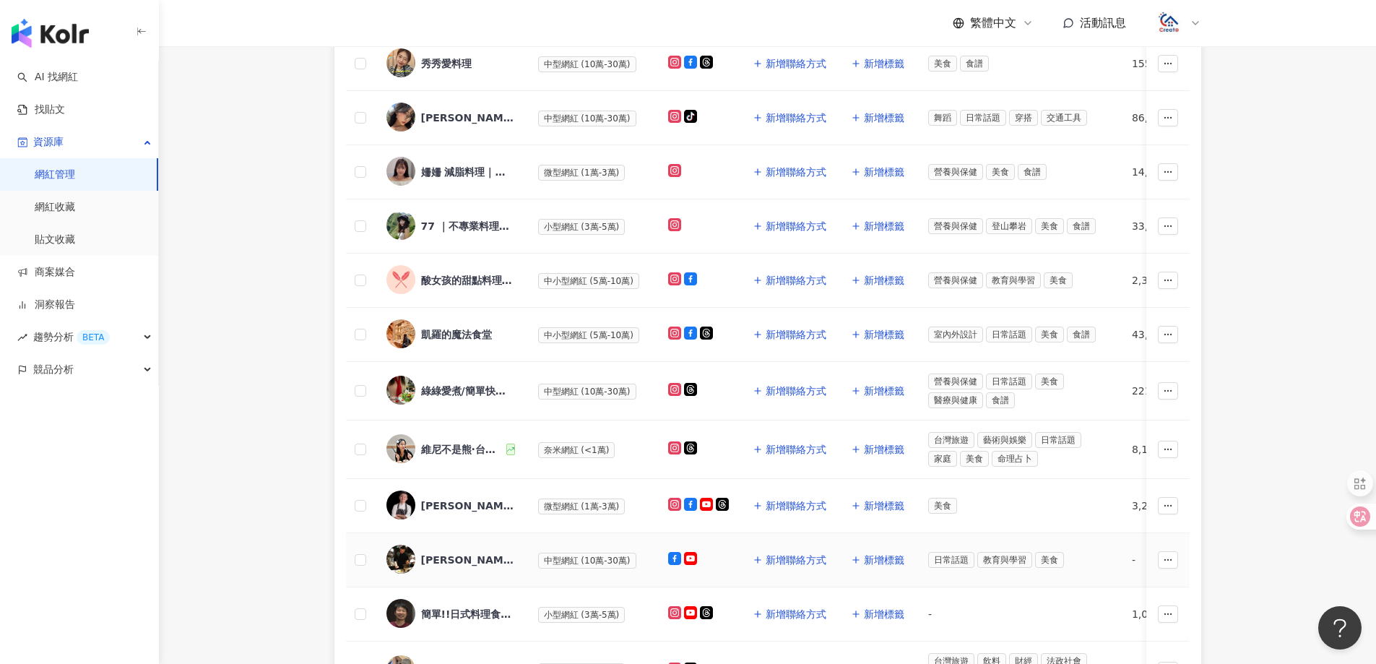
click at [464, 554] on div "[PERSON_NAME]星級料理廚房" at bounding box center [468, 560] width 94 height 14
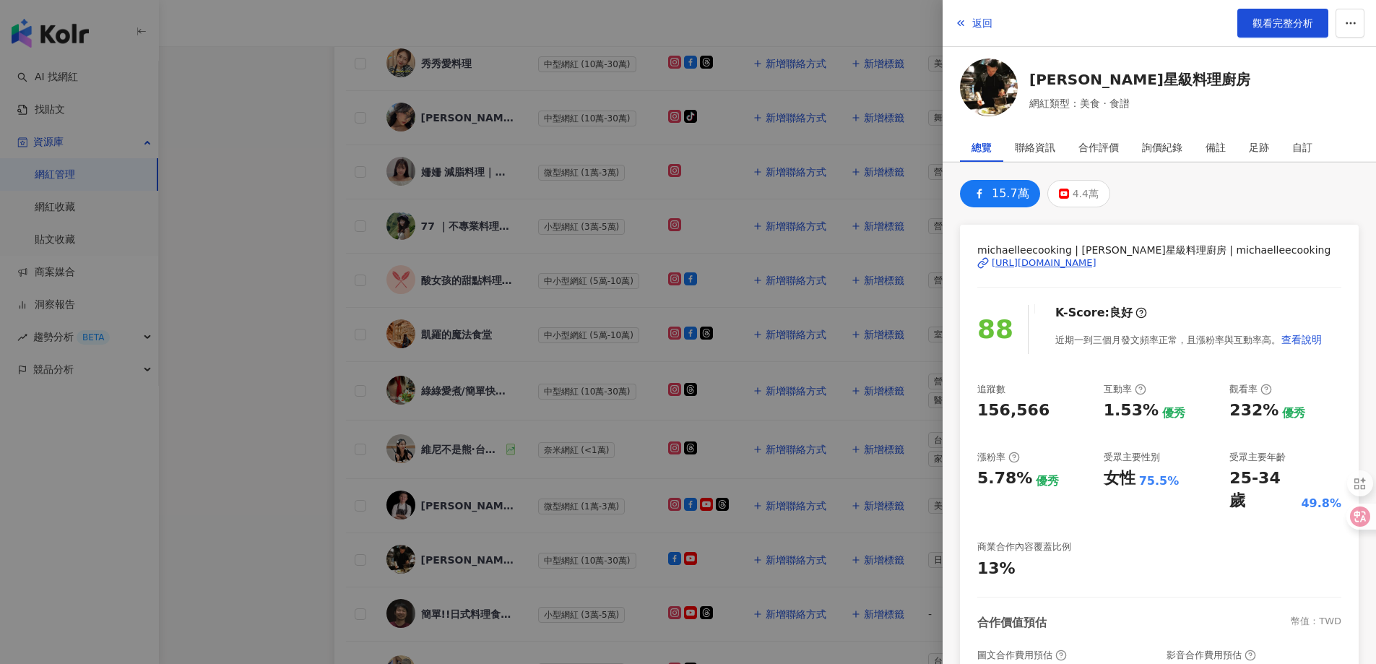
click at [1073, 259] on div "[URL][DOMAIN_NAME]" at bounding box center [1044, 262] width 105 height 13
click at [979, 30] on button "返回" at bounding box center [973, 23] width 39 height 29
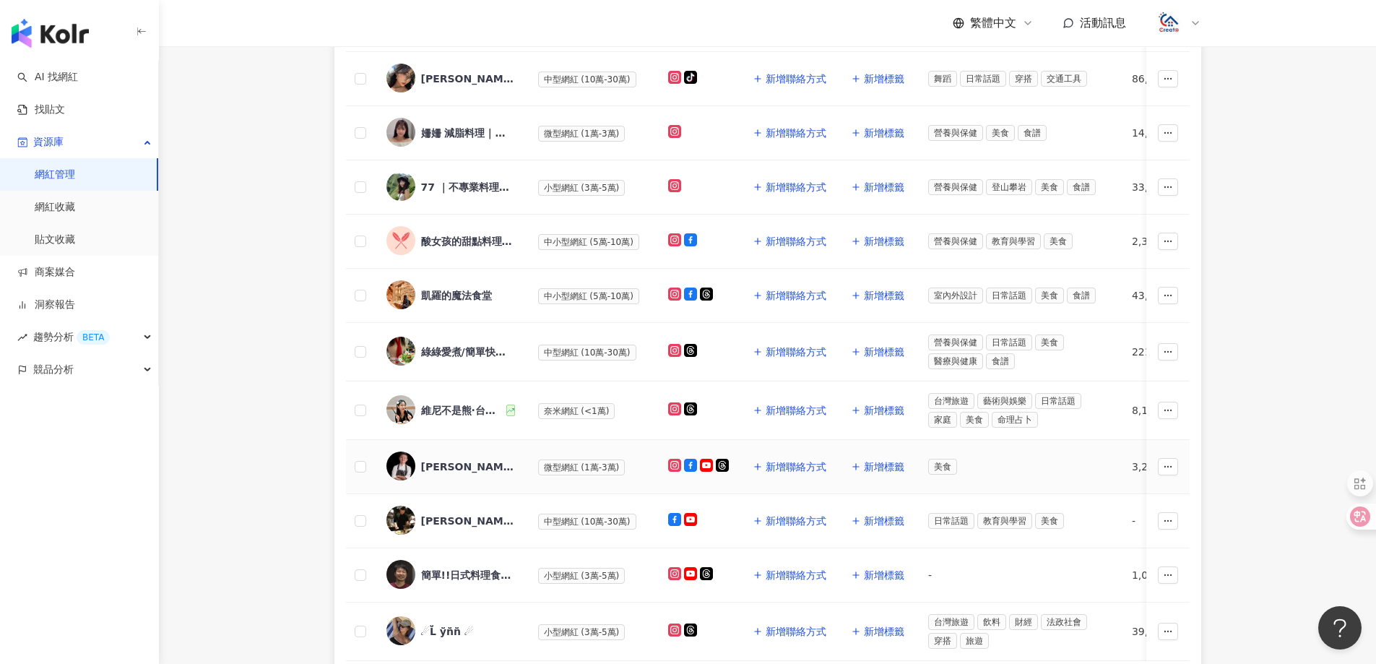
scroll to position [433, 0]
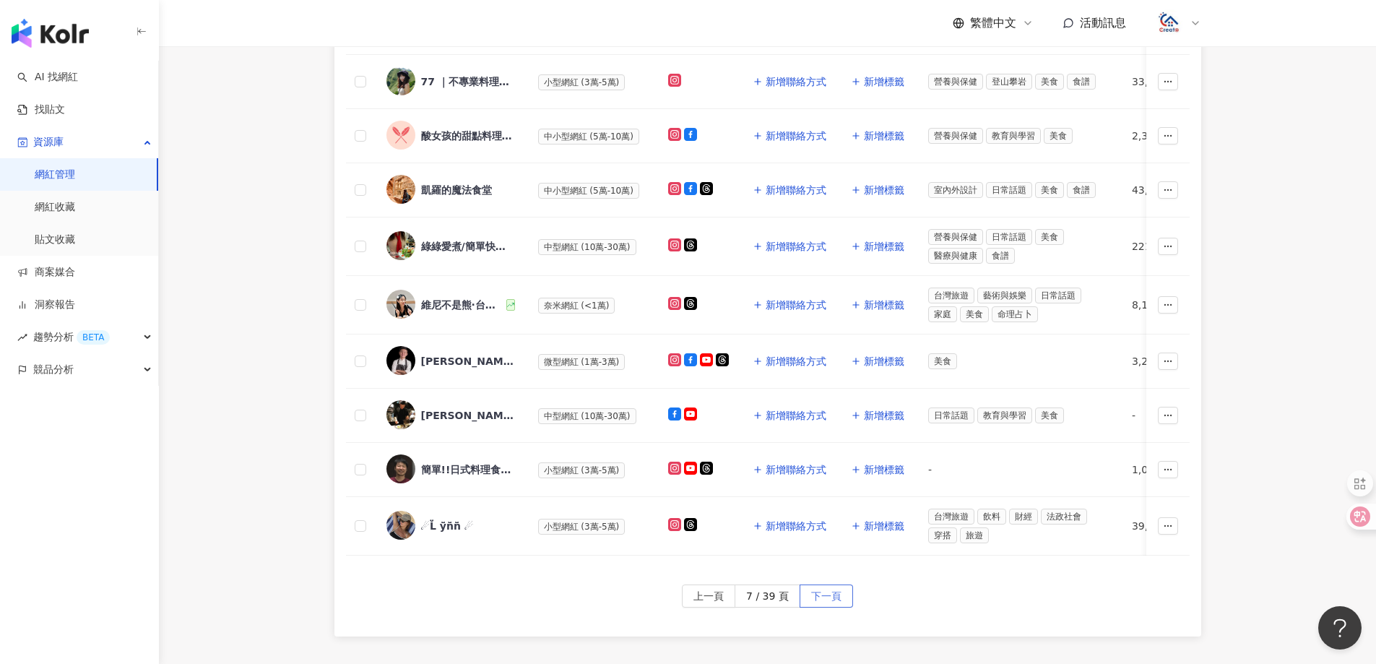
click at [833, 599] on span "下一頁" at bounding box center [826, 596] width 30 height 23
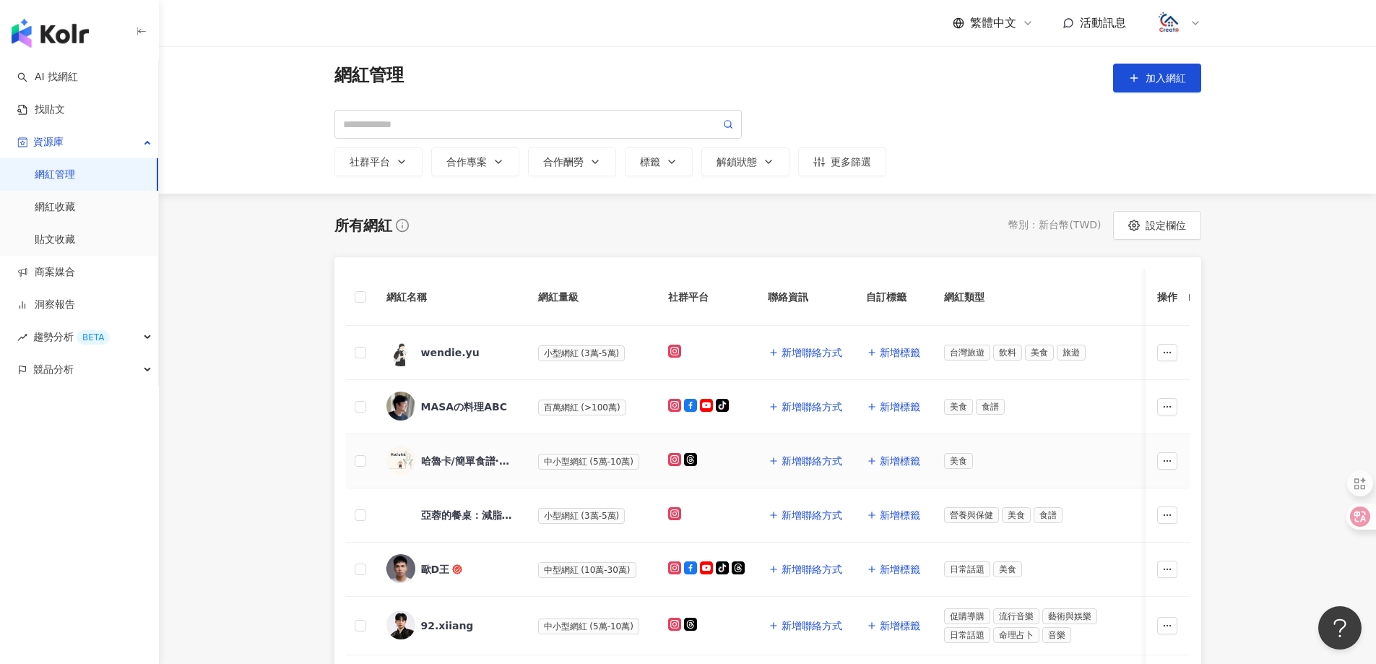
scroll to position [72, 0]
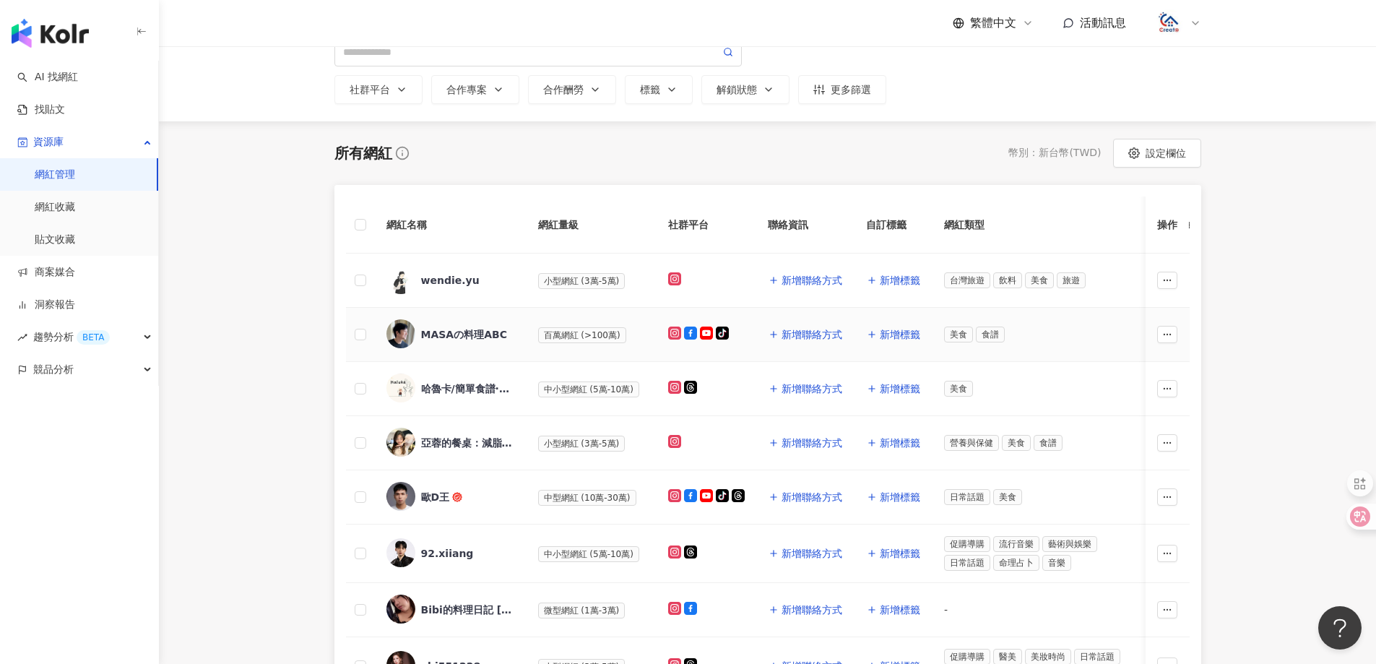
click at [461, 329] on div "MASAの料理ABC" at bounding box center [464, 334] width 86 height 14
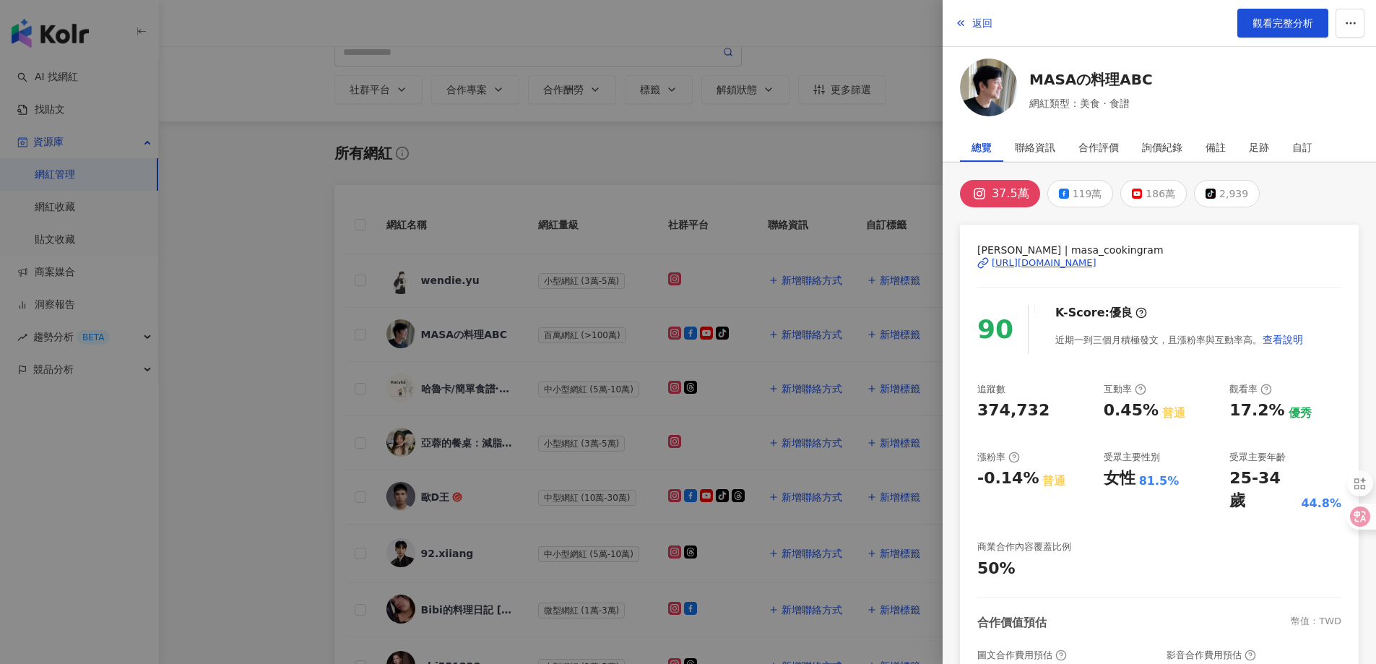
click at [1073, 262] on div "[URL][DOMAIN_NAME]" at bounding box center [1044, 262] width 105 height 13
click at [986, 22] on span "返回" at bounding box center [982, 23] width 20 height 12
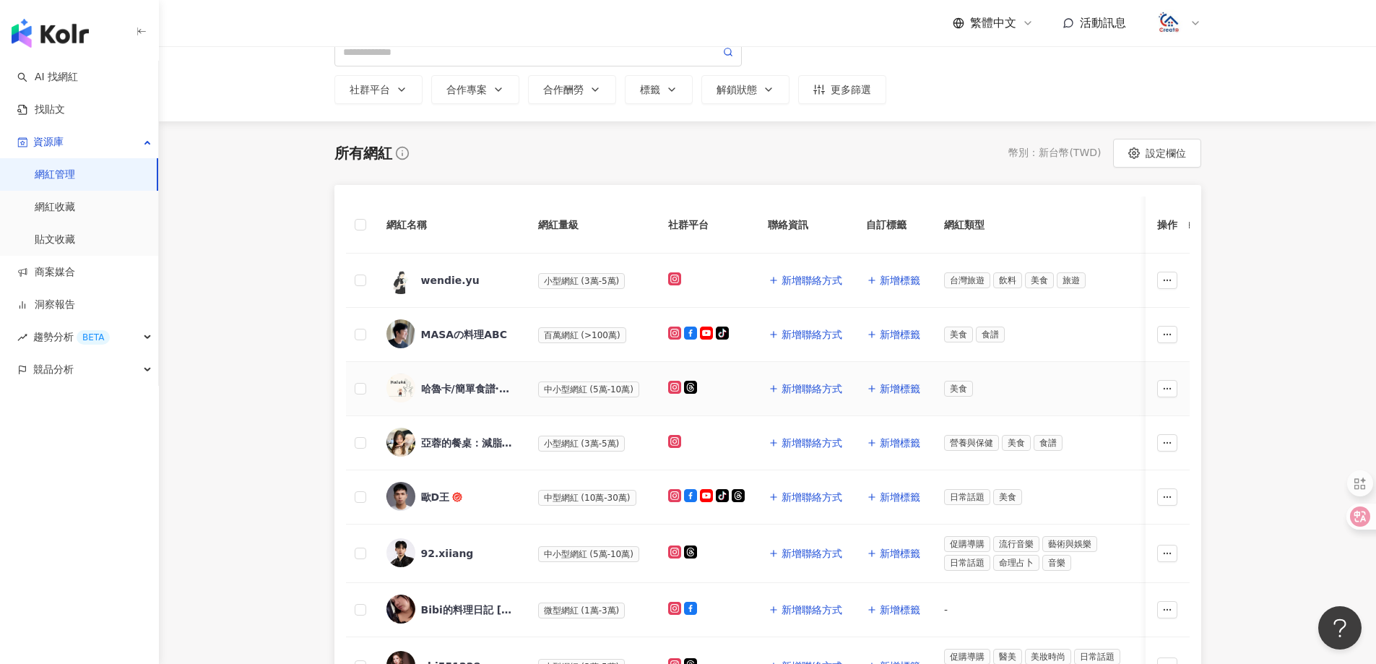
click at [490, 385] on div "哈魯卡/簡單食譜·好吃又可以快快上桌" at bounding box center [468, 388] width 94 height 14
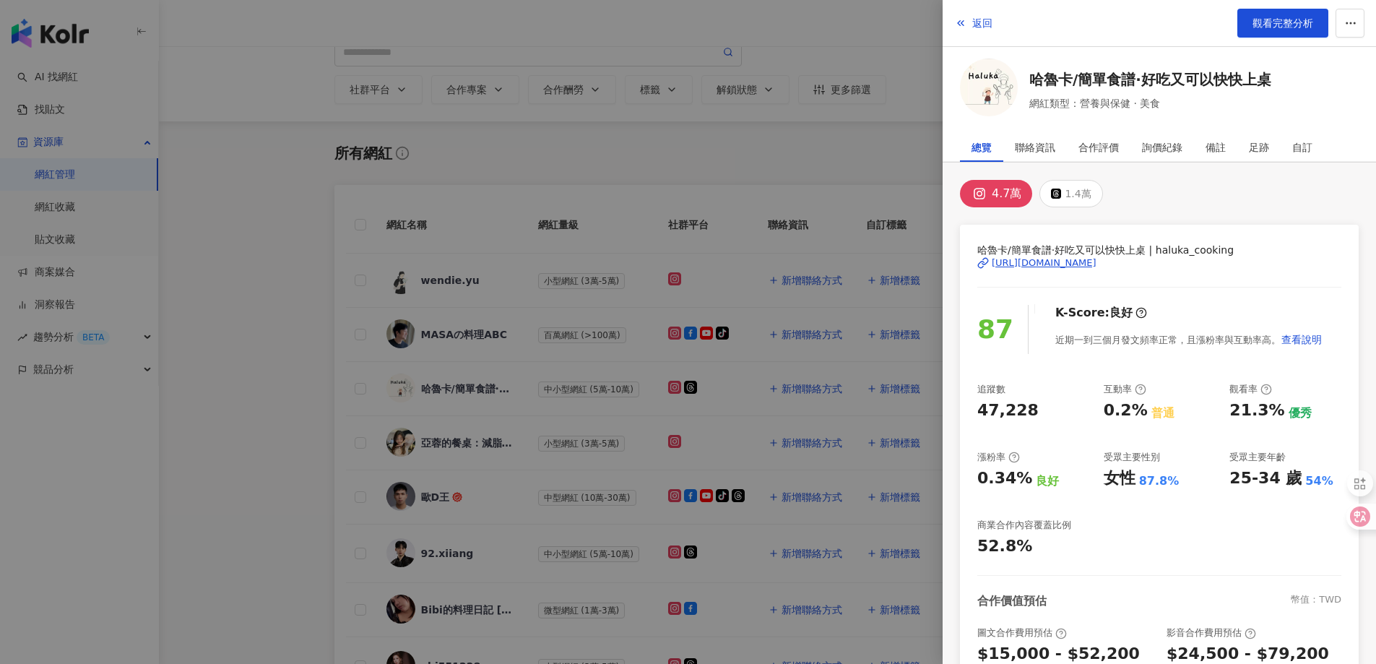
click at [1051, 259] on div "[URL][DOMAIN_NAME]" at bounding box center [1044, 262] width 105 height 13
click at [978, 22] on span "返回" at bounding box center [982, 23] width 20 height 12
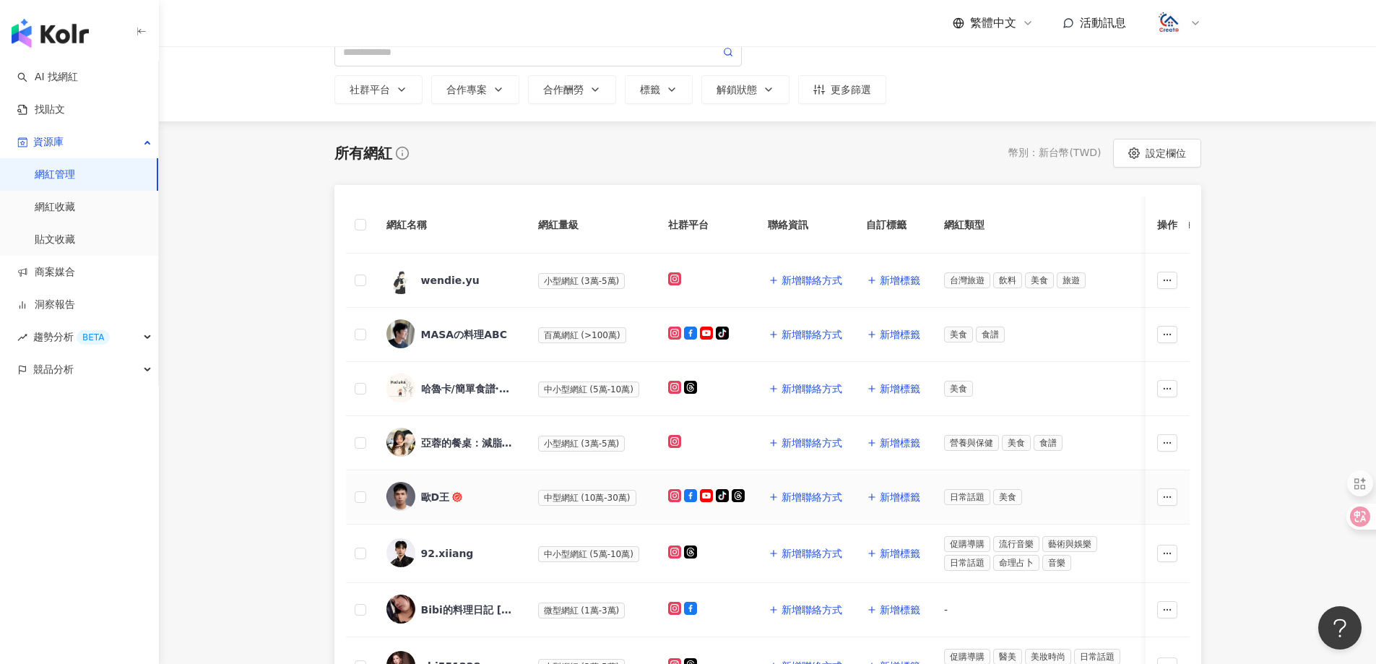
click at [441, 493] on div "歐D王" at bounding box center [435, 497] width 29 height 14
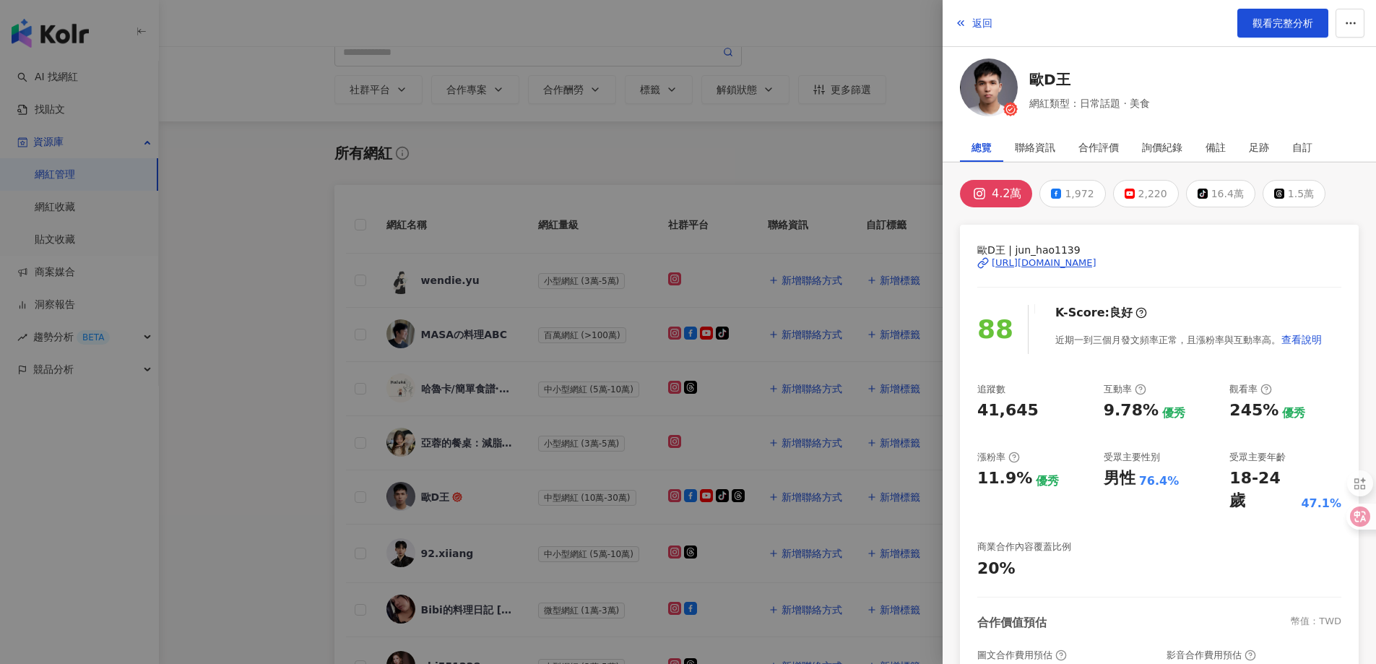
click at [1090, 264] on div "[URL][DOMAIN_NAME]" at bounding box center [1044, 262] width 105 height 13
